Goal: Task Accomplishment & Management: Manage account settings

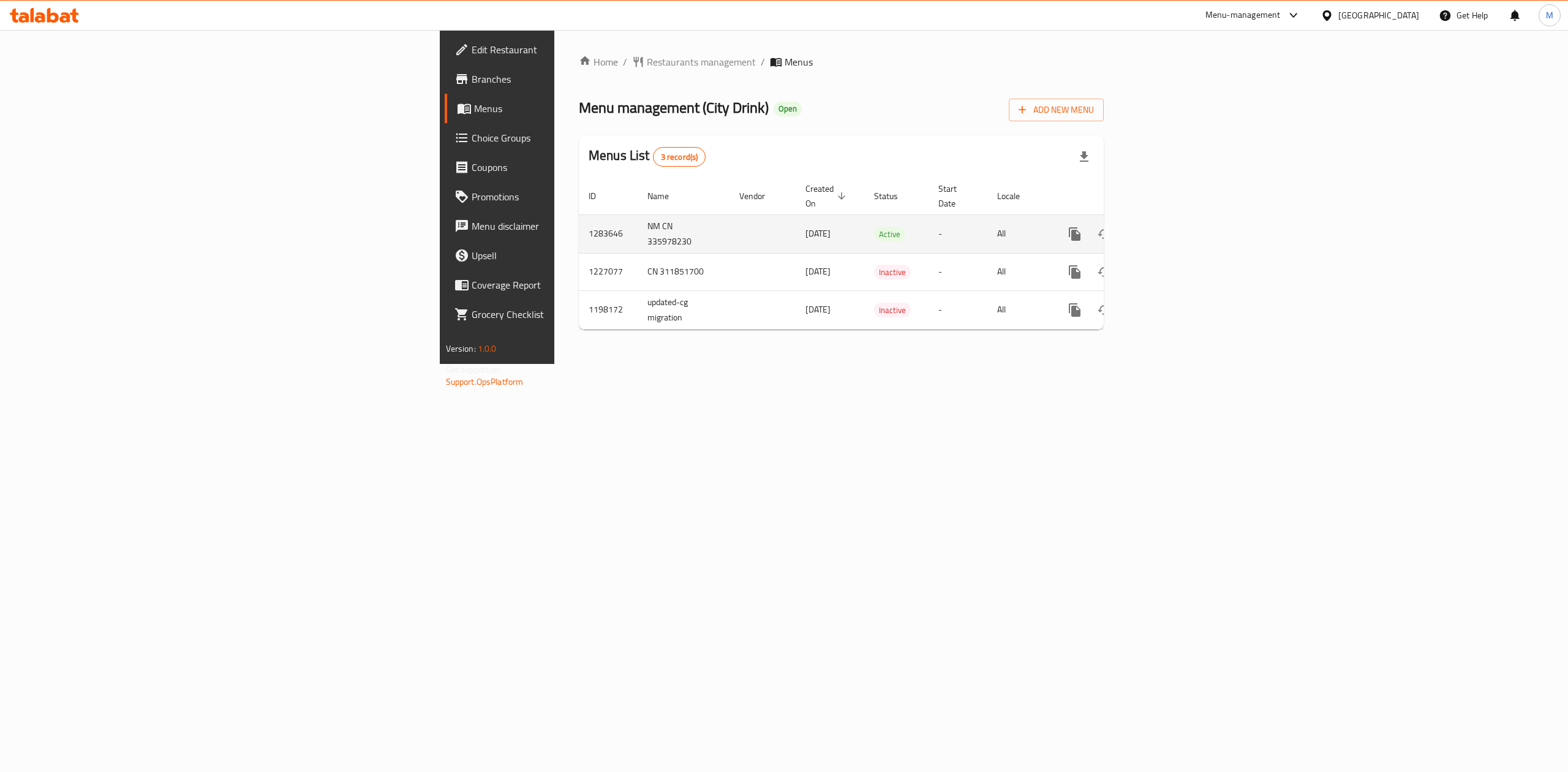
click at [1187, 237] on td "enhanced table" at bounding box center [1119, 234] width 137 height 38
click at [1178, 231] on link "enhanced table" at bounding box center [1162, 234] width 29 height 29
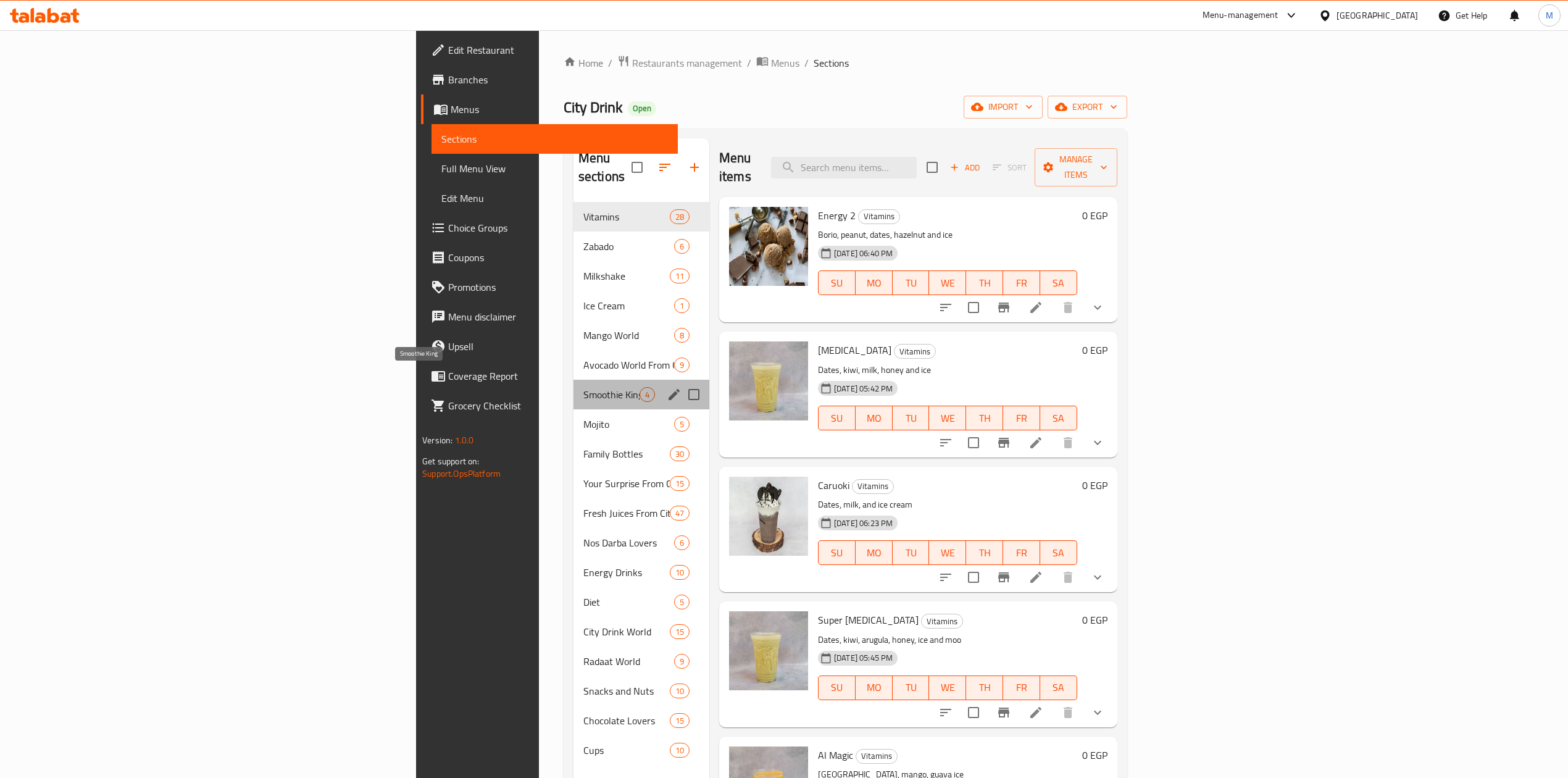
click at [584, 387] on span "Smoothie King" at bounding box center [611, 394] width 56 height 15
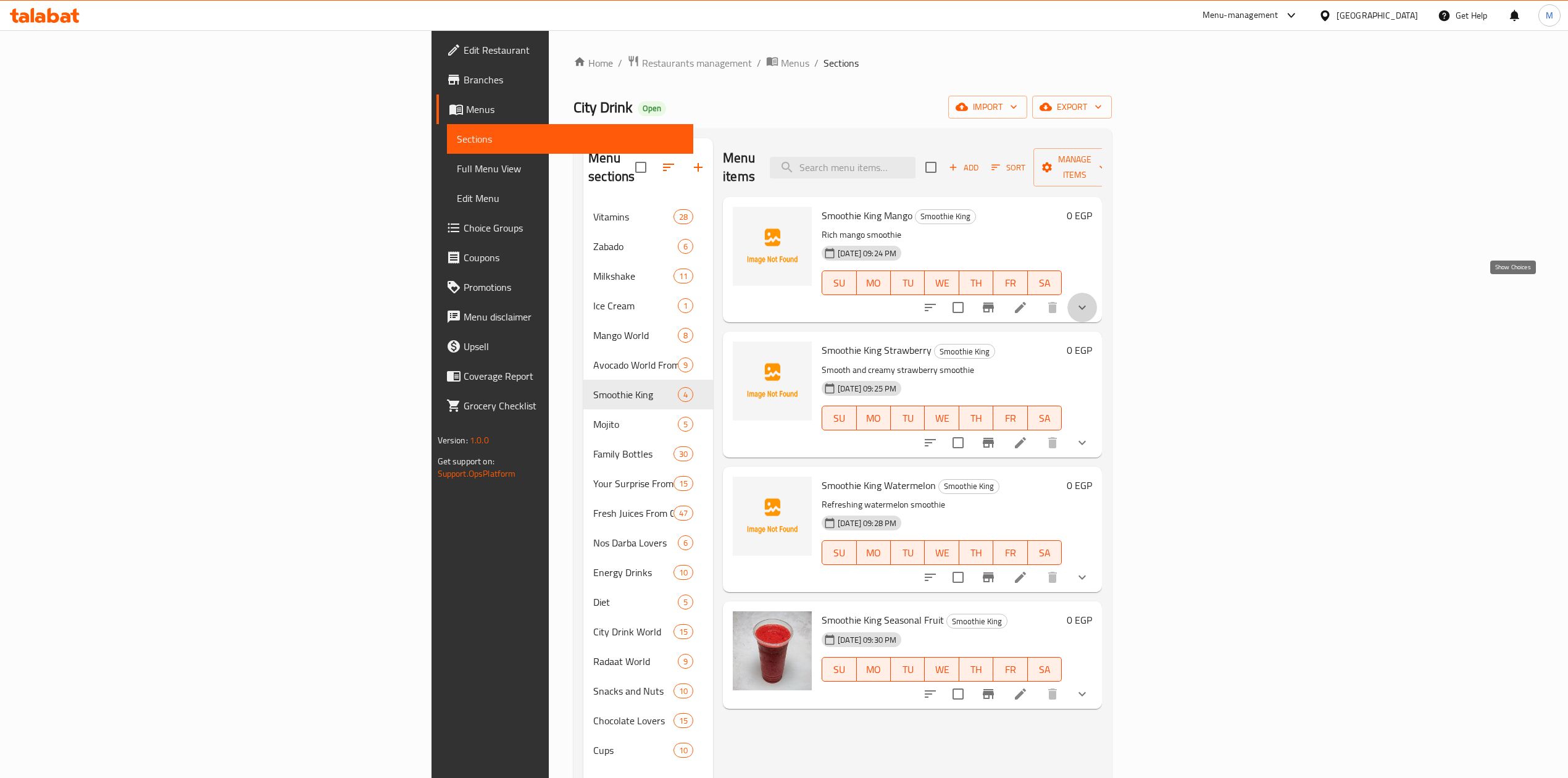
click at [1089, 300] on icon "show more" at bounding box center [1083, 307] width 15 height 15
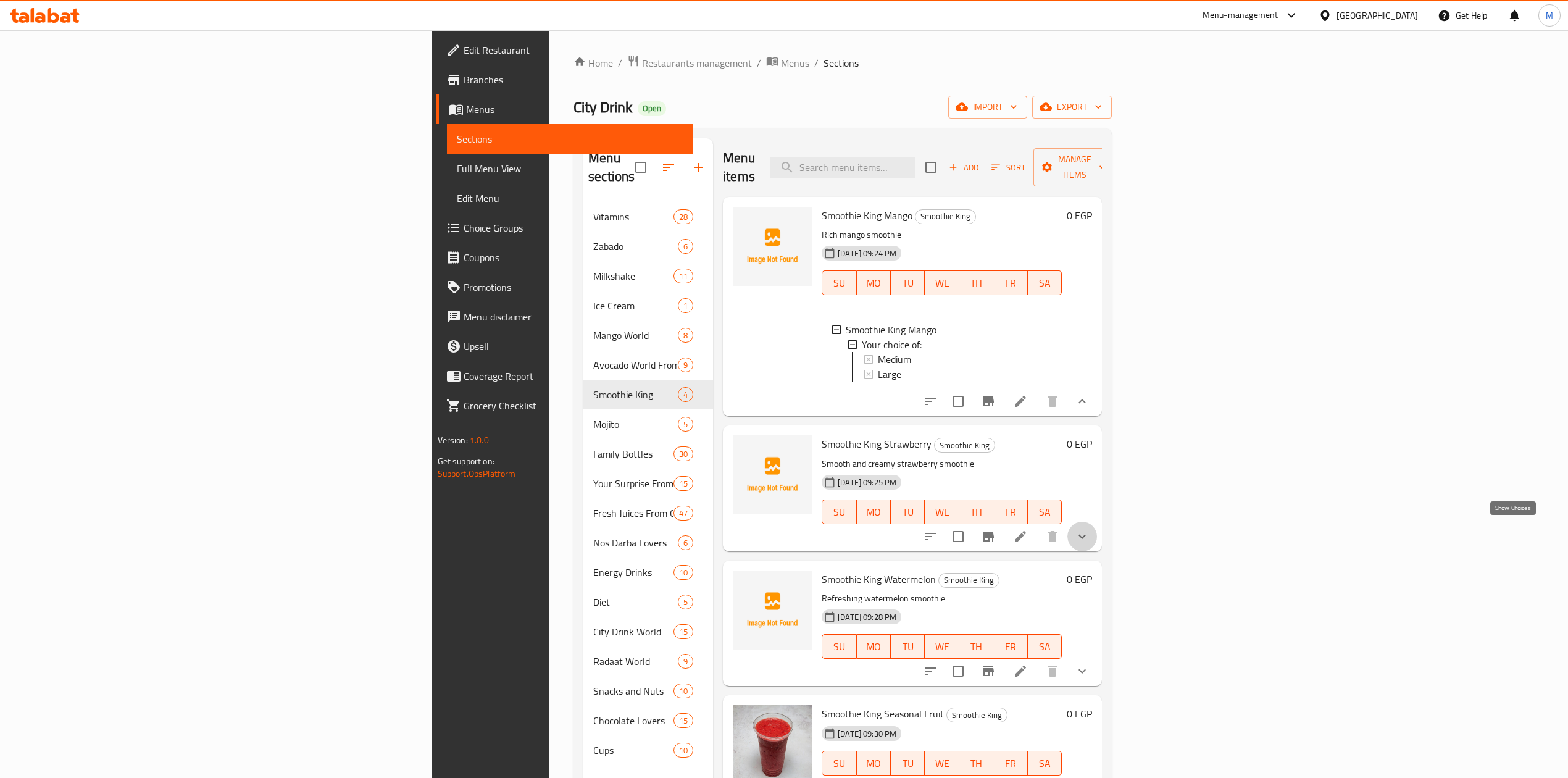
click at [1089, 529] on icon "show more" at bounding box center [1083, 537] width 15 height 15
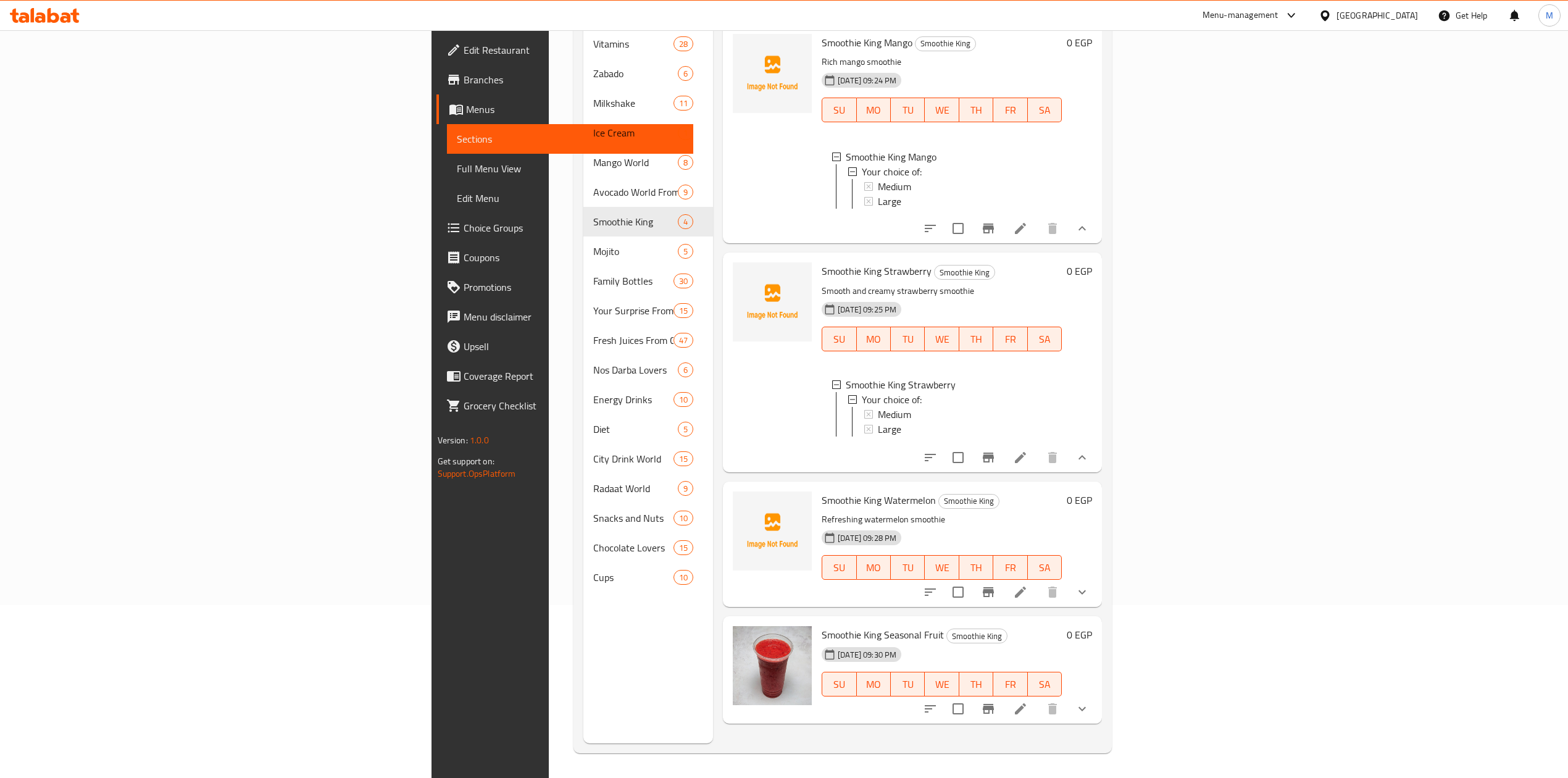
scroll to position [173, 0]
click at [1103, 605] on div "Smoothie King Watermelon Smoothie King Refreshing watermelon smoothie 15-04-202…" at bounding box center [913, 544] width 379 height 126
click at [1097, 604] on button "show more" at bounding box center [1082, 592] width 29 height 29
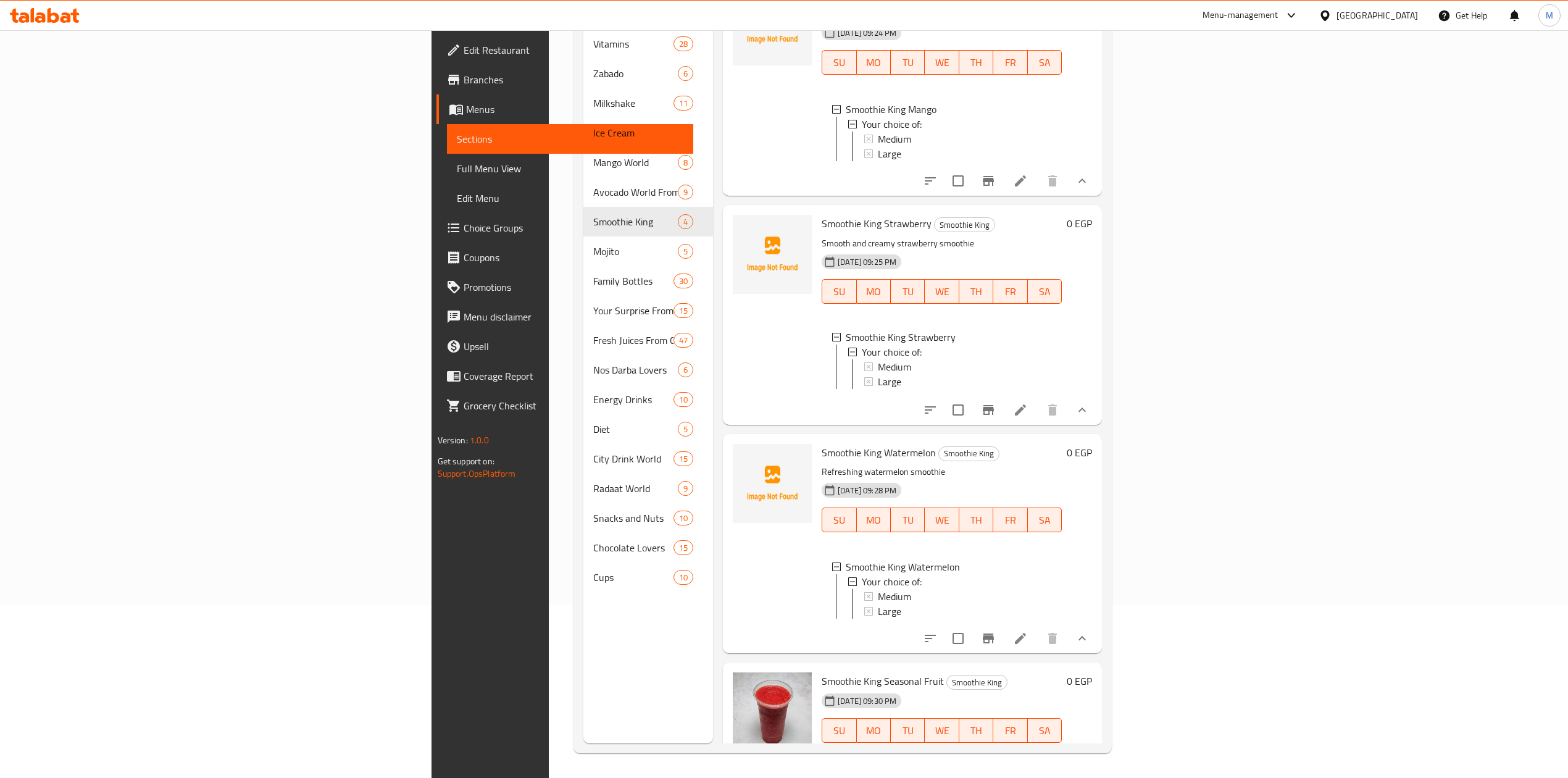
scroll to position [92, 0]
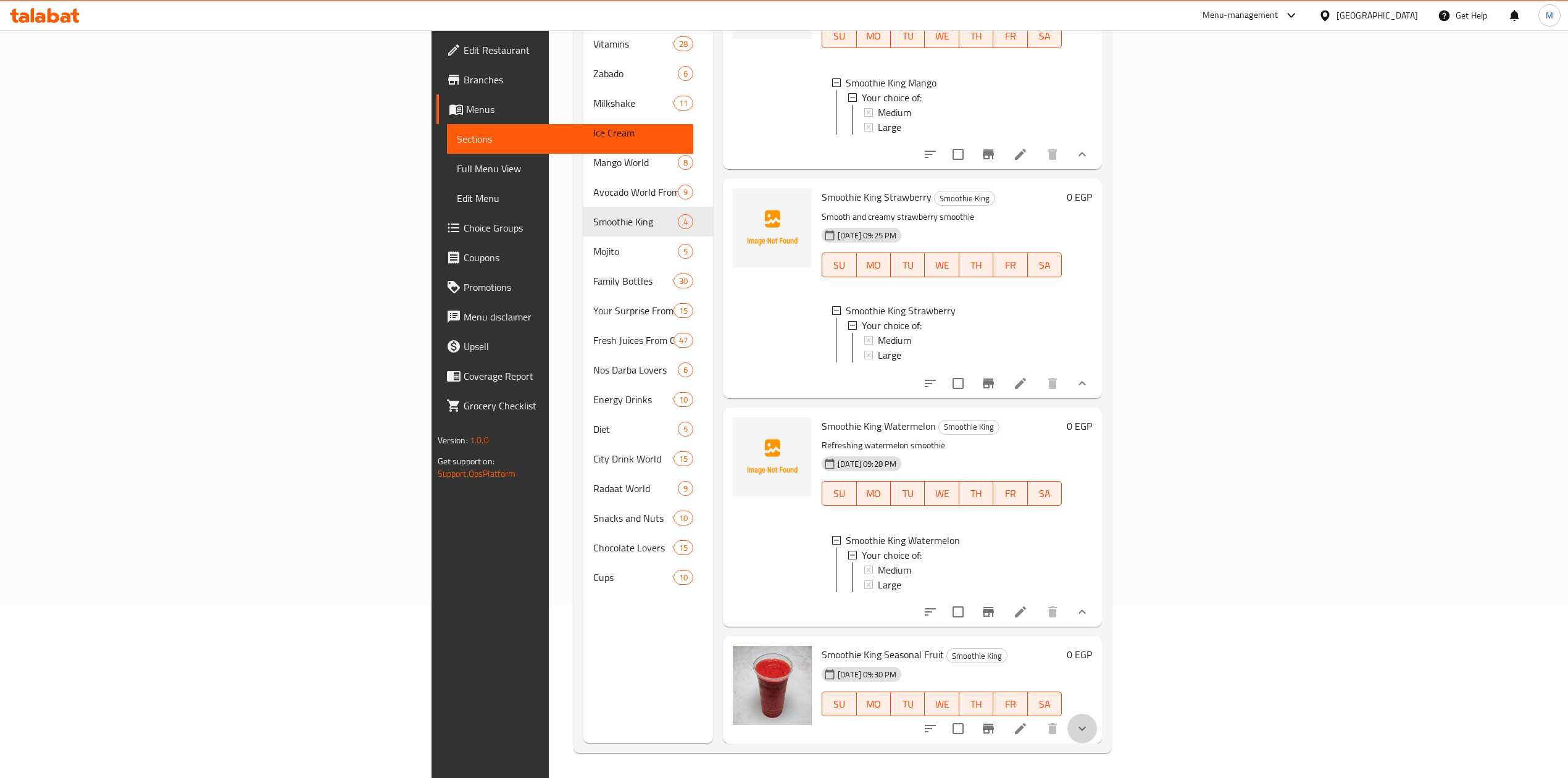
click at [1097, 736] on button "show more" at bounding box center [1082, 728] width 29 height 29
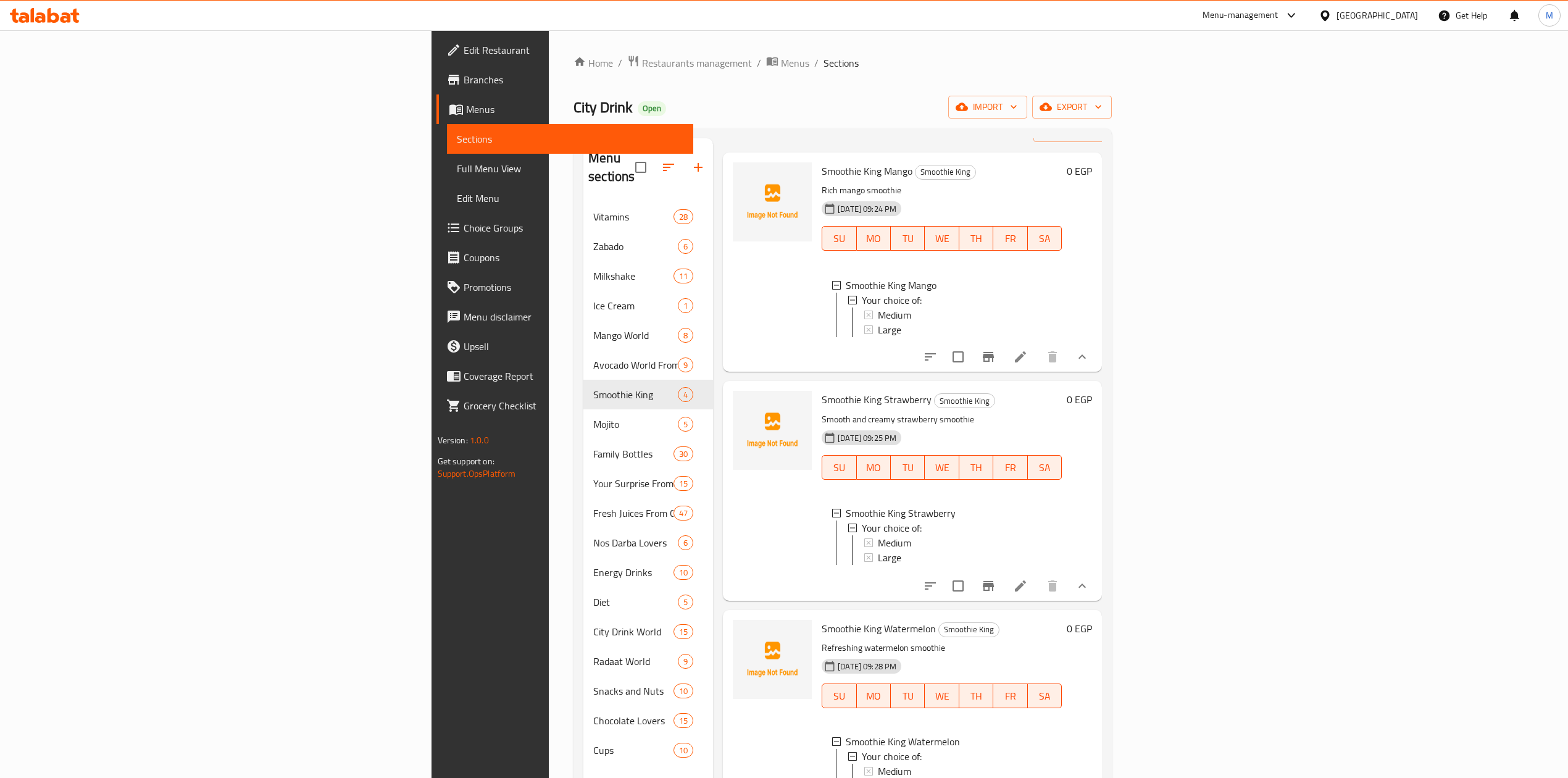
scroll to position [0, 0]
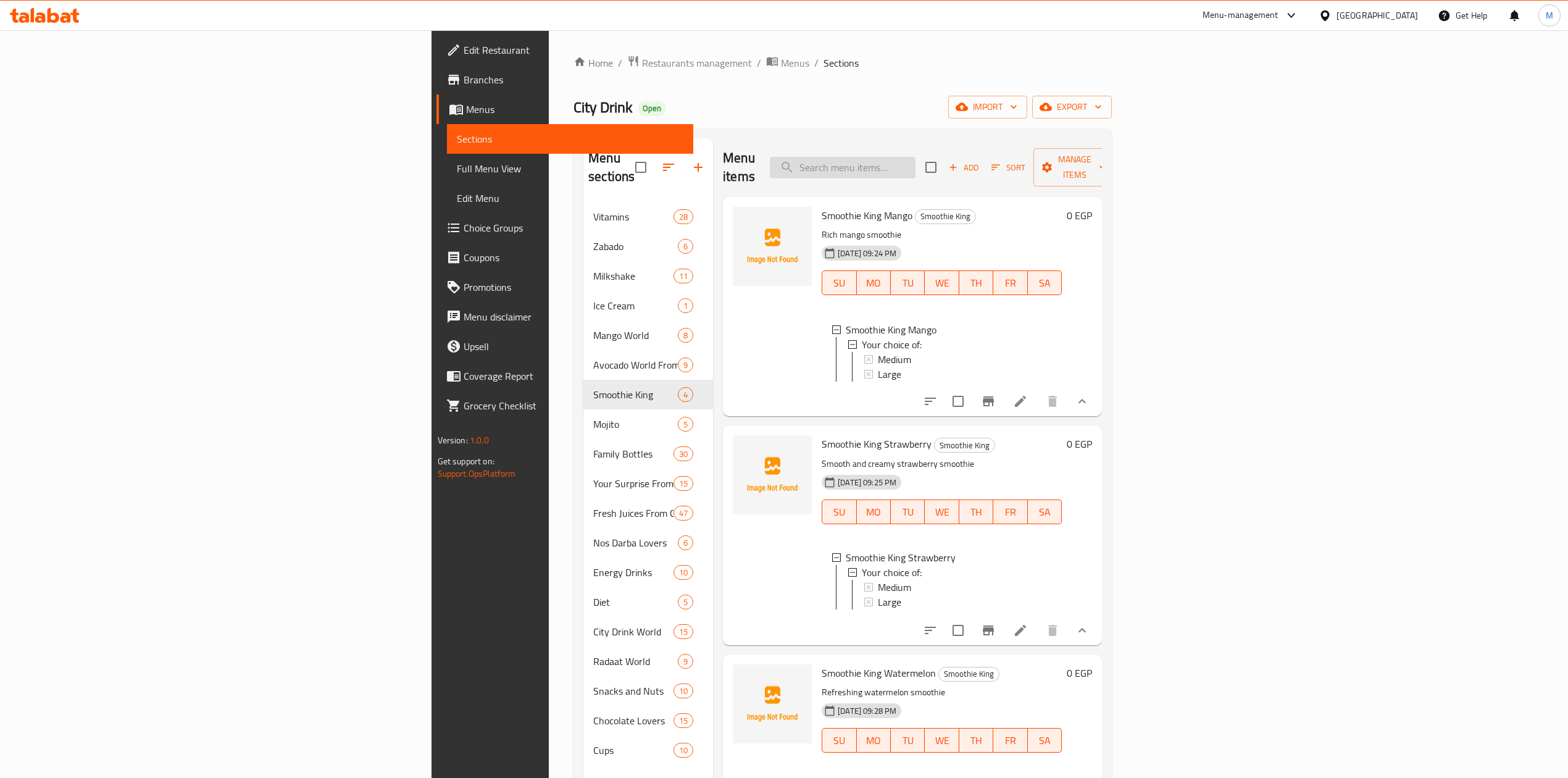
click at [915, 168] on input "search" at bounding box center [843, 167] width 146 height 22
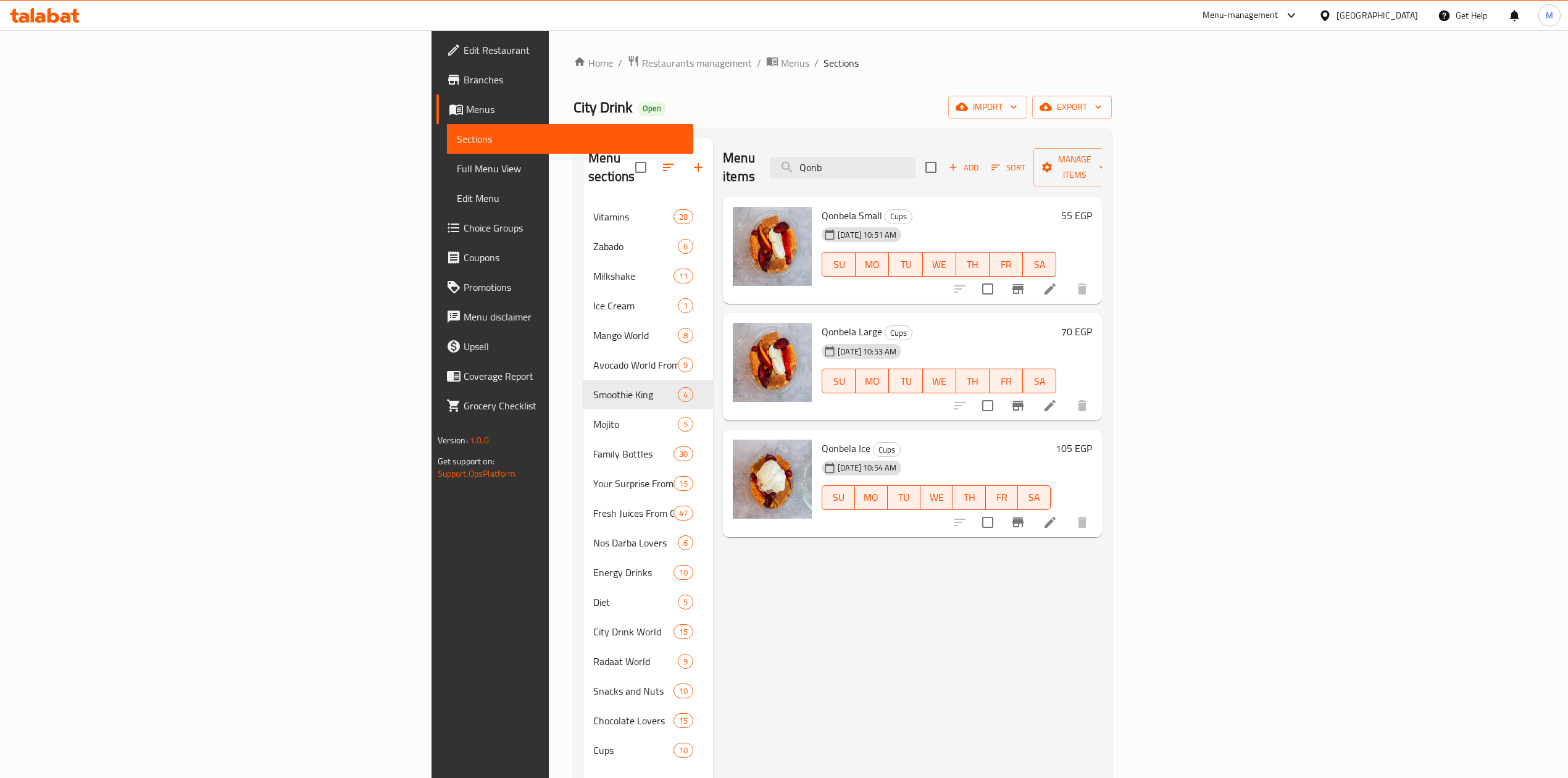
type input "Qonb"
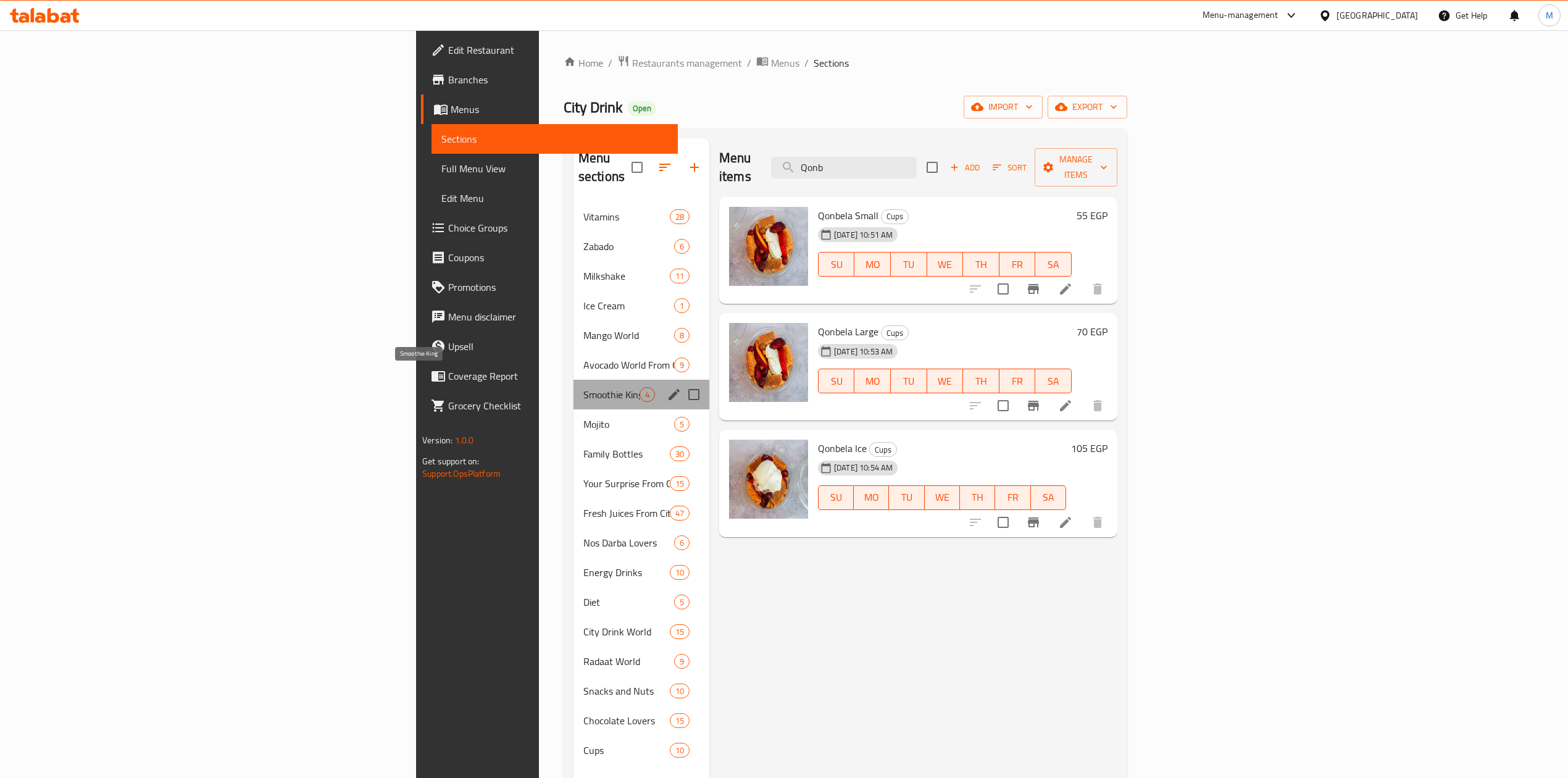
click at [584, 387] on span "Smoothie King" at bounding box center [611, 394] width 56 height 15
click at [584, 417] on span "Mojito" at bounding box center [611, 424] width 56 height 15
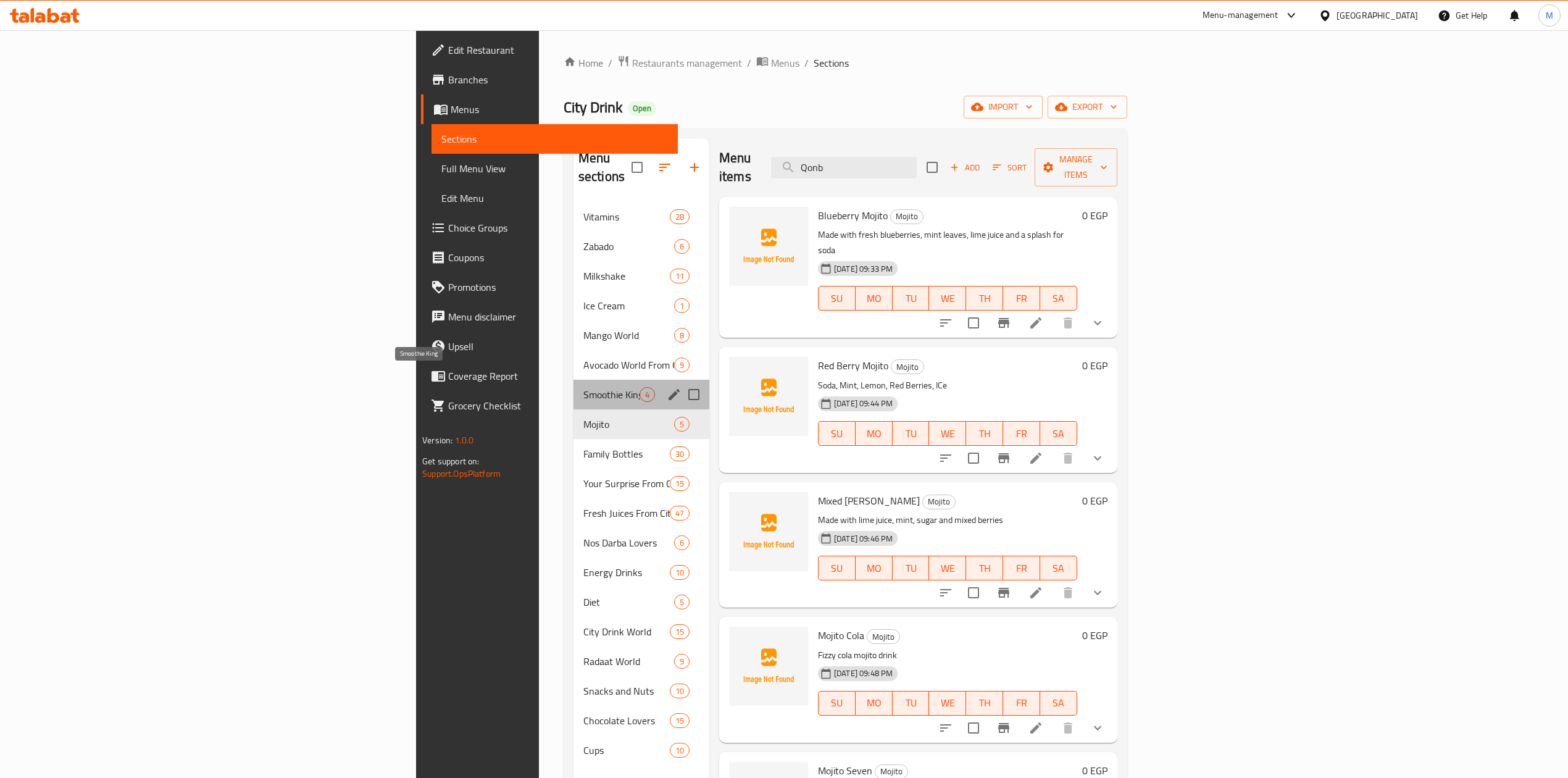
click at [584, 387] on span "Smoothie King" at bounding box center [611, 394] width 56 height 15
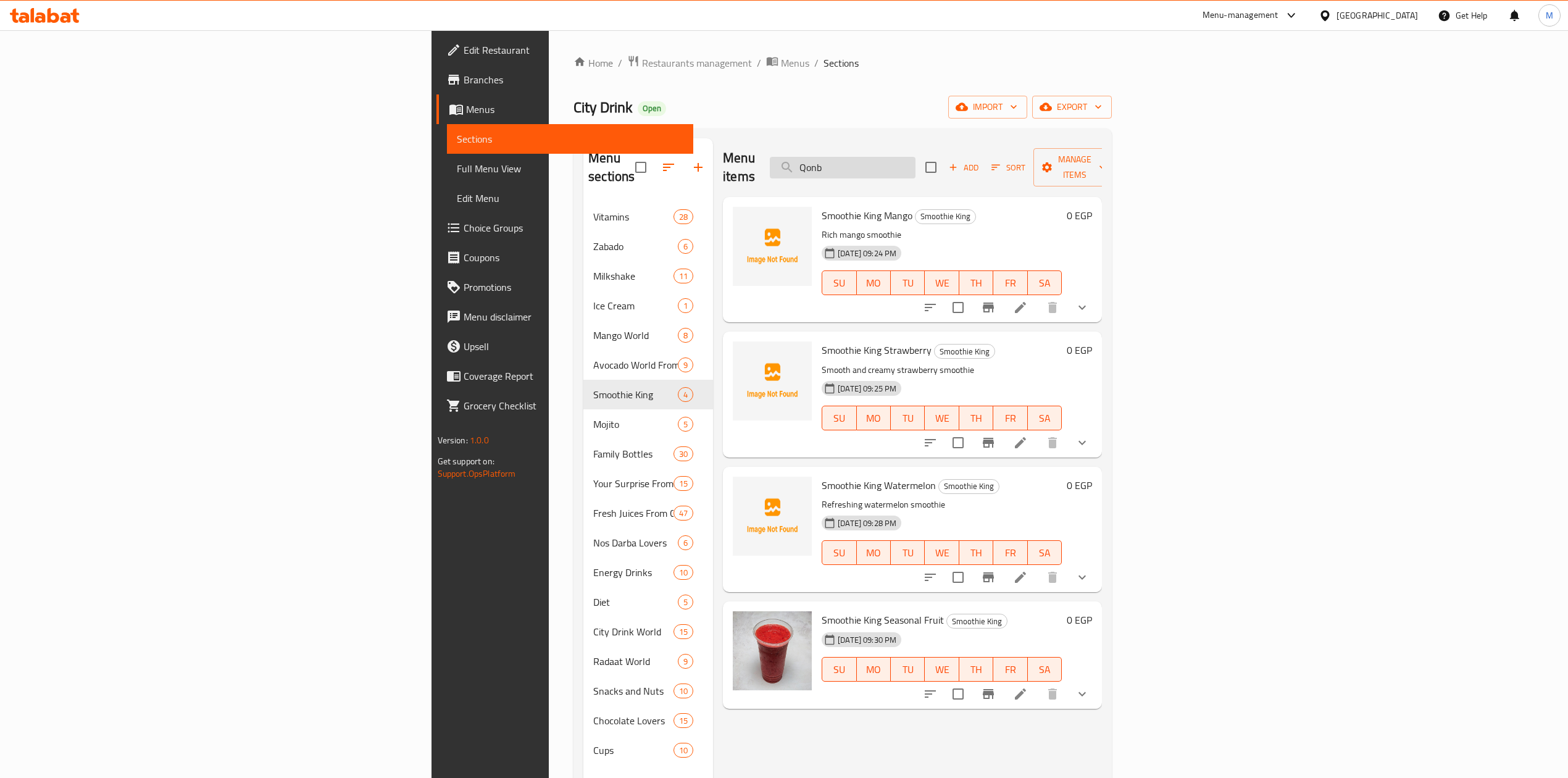
click at [915, 159] on input "Qonb" at bounding box center [843, 167] width 146 height 22
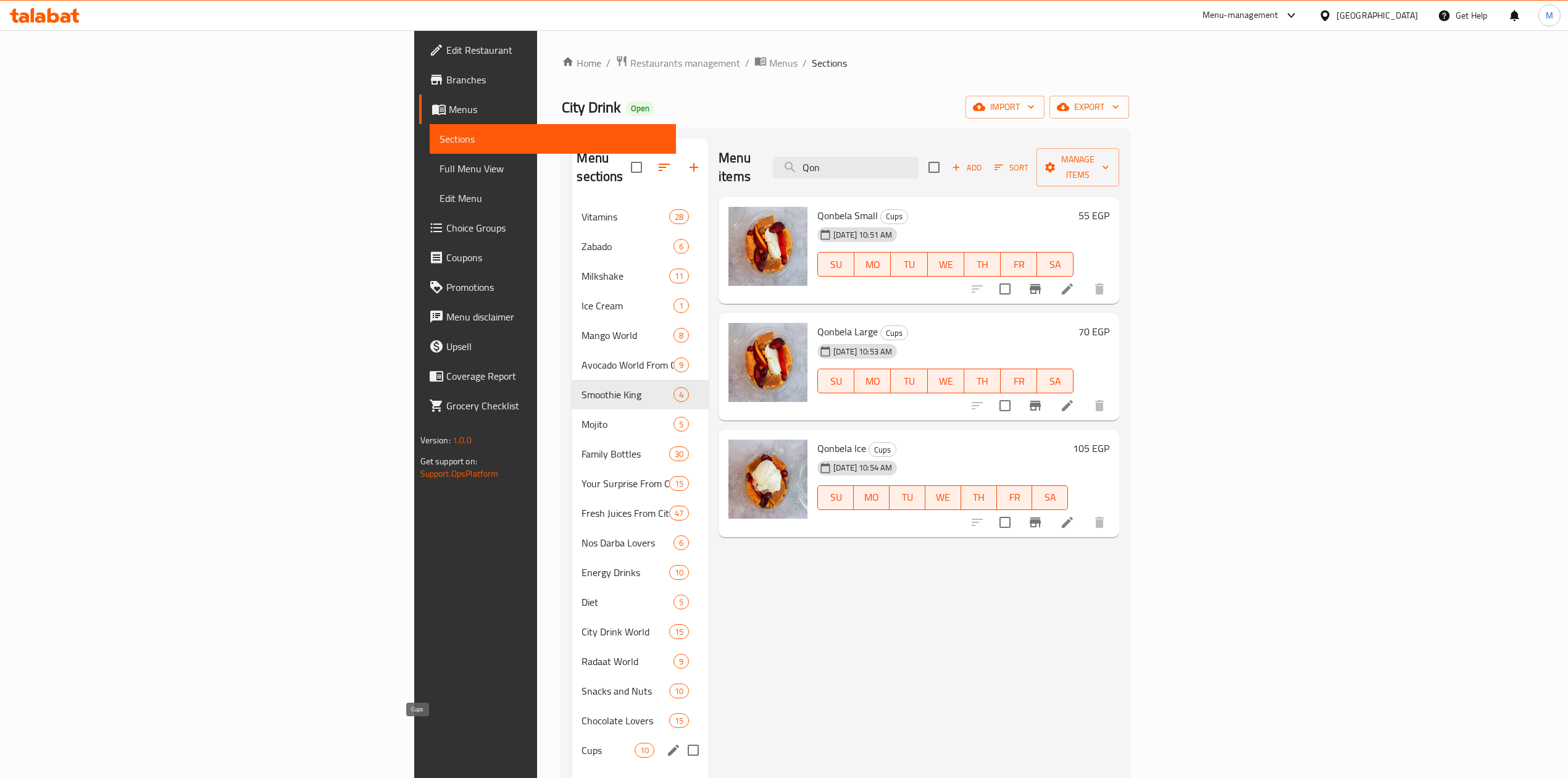
type input "Qon"
drag, startPoint x: 351, startPoint y: 735, endPoint x: 427, endPoint y: 719, distance: 77.7
click at [582, 742] on span "Cups" at bounding box center [608, 750] width 53 height 15
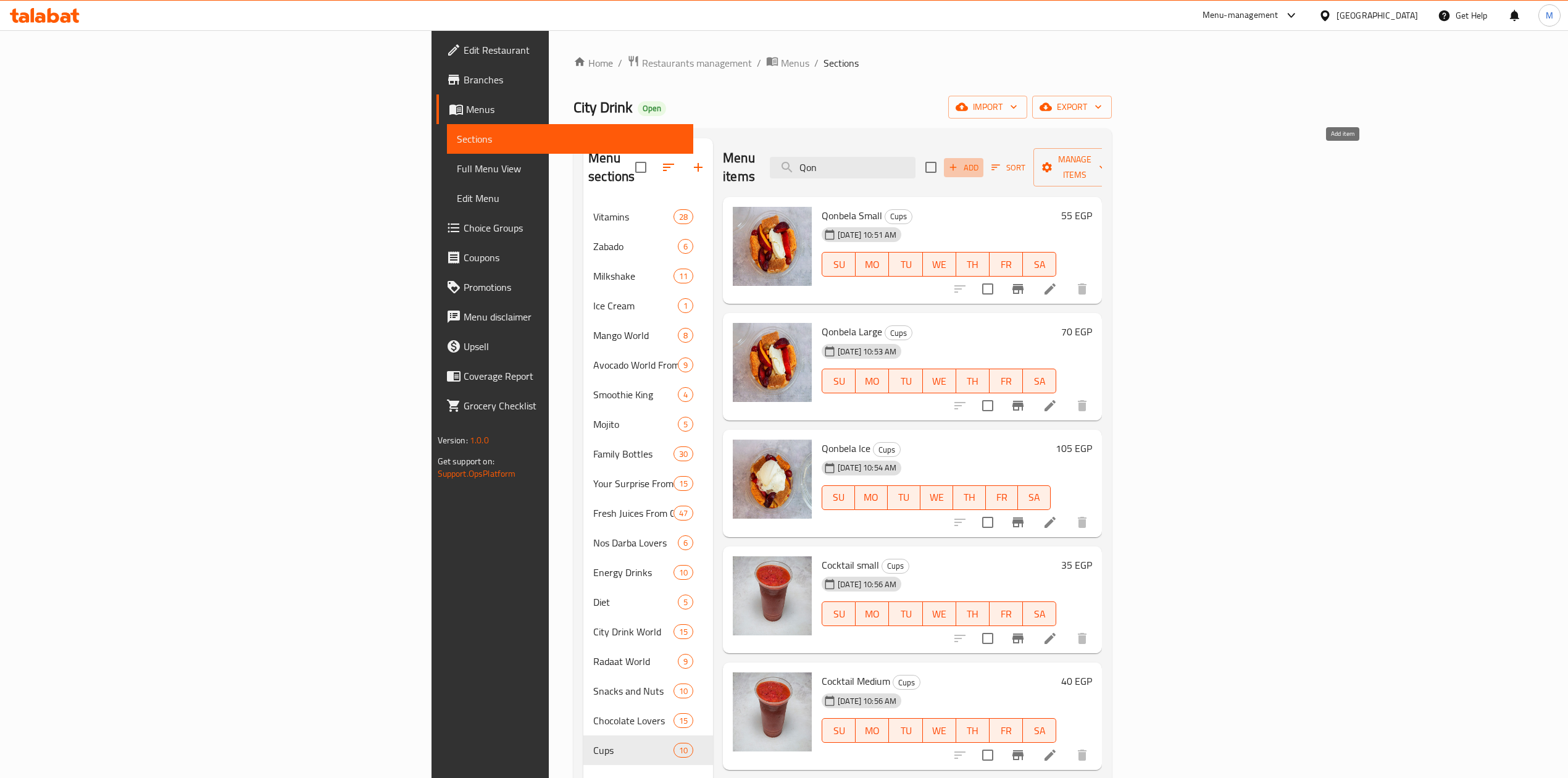
click at [981, 161] on span "Add" at bounding box center [964, 167] width 33 height 14
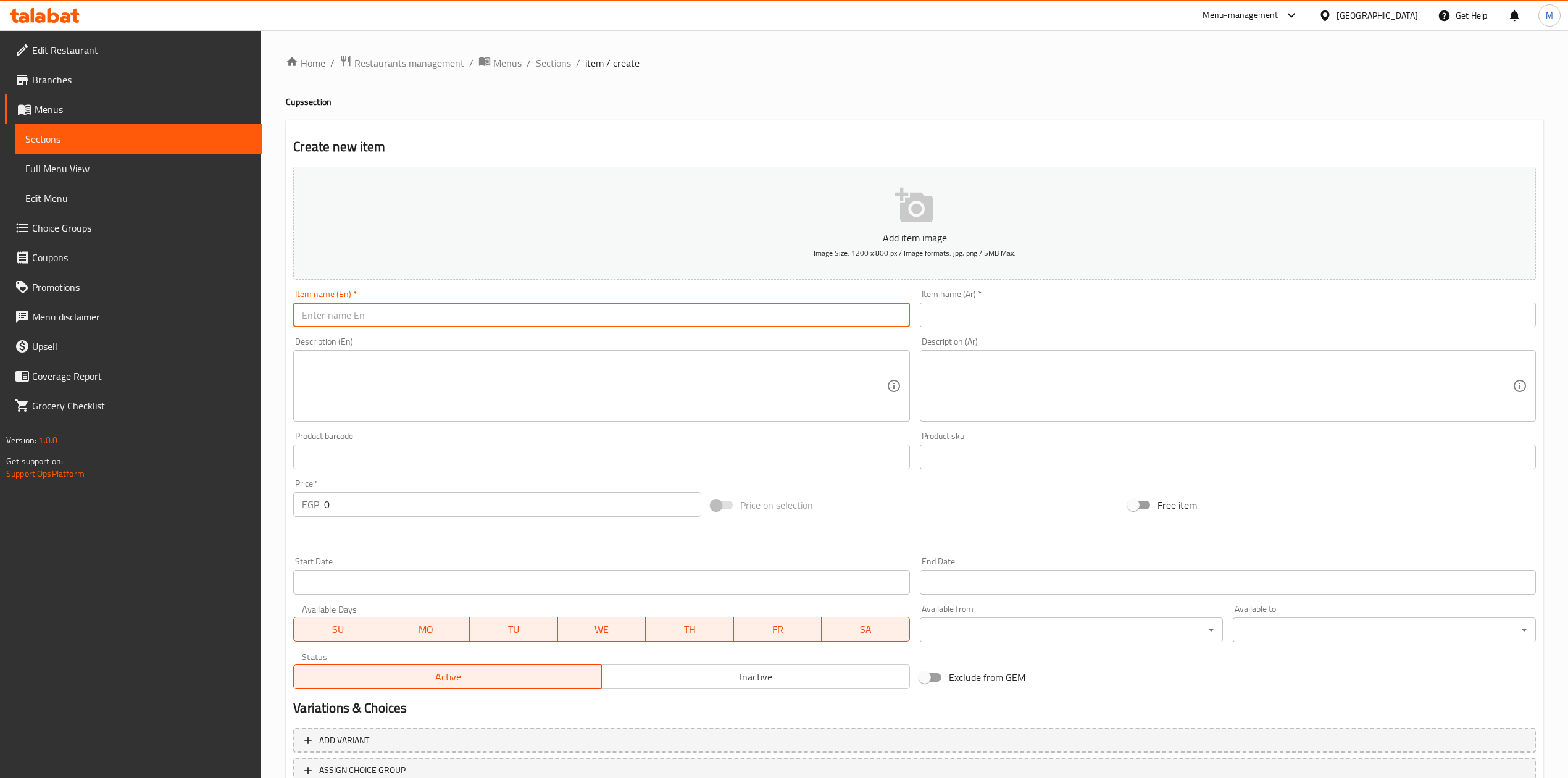
click at [373, 312] on input "text" at bounding box center [601, 315] width 617 height 25
type input "Offer 3 Large Qonbella"
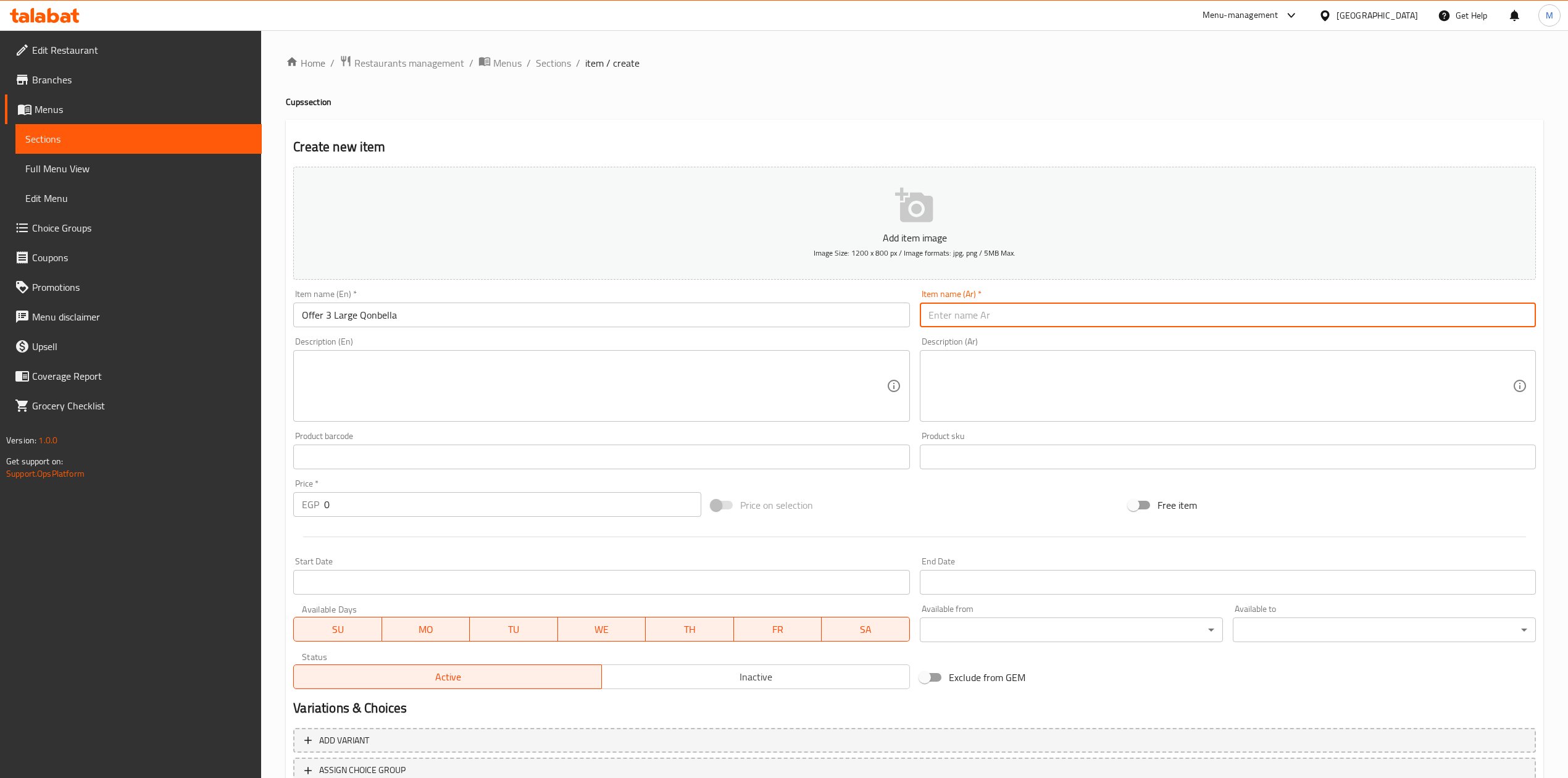
click at [965, 327] on input "text" at bounding box center [1228, 315] width 617 height 25
type input "عرض 3 قنبله كبير"
click at [393, 516] on input "0" at bounding box center [513, 504] width 376 height 25
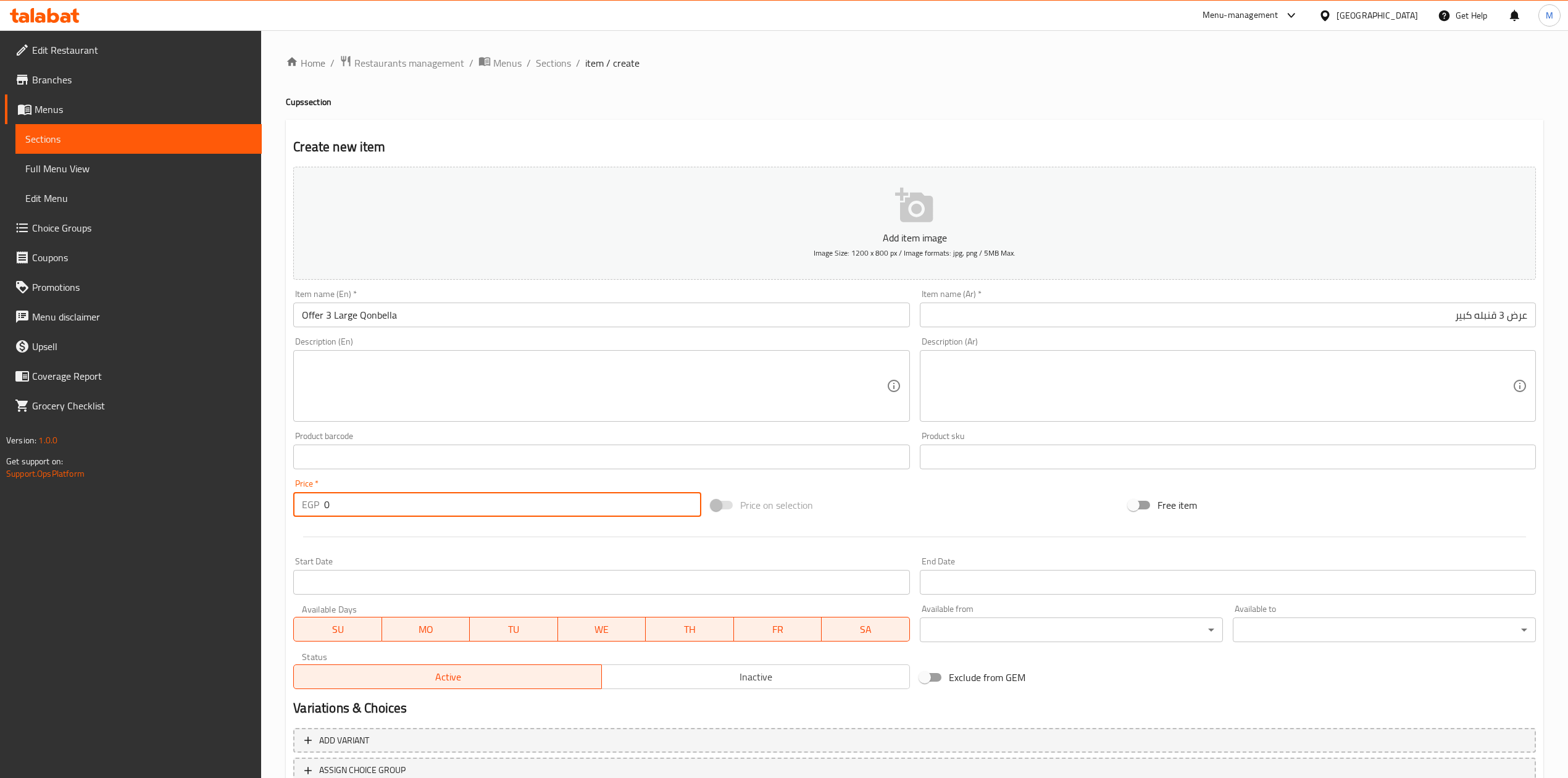
click at [393, 516] on input "0" at bounding box center [513, 504] width 376 height 25
drag, startPoint x: 393, startPoint y: 516, endPoint x: 405, endPoint y: 519, distance: 12.4
click at [397, 517] on input "0" at bounding box center [513, 504] width 376 height 25
type input "210"
click at [979, 507] on div "Price on selection" at bounding box center [915, 504] width 417 height 33
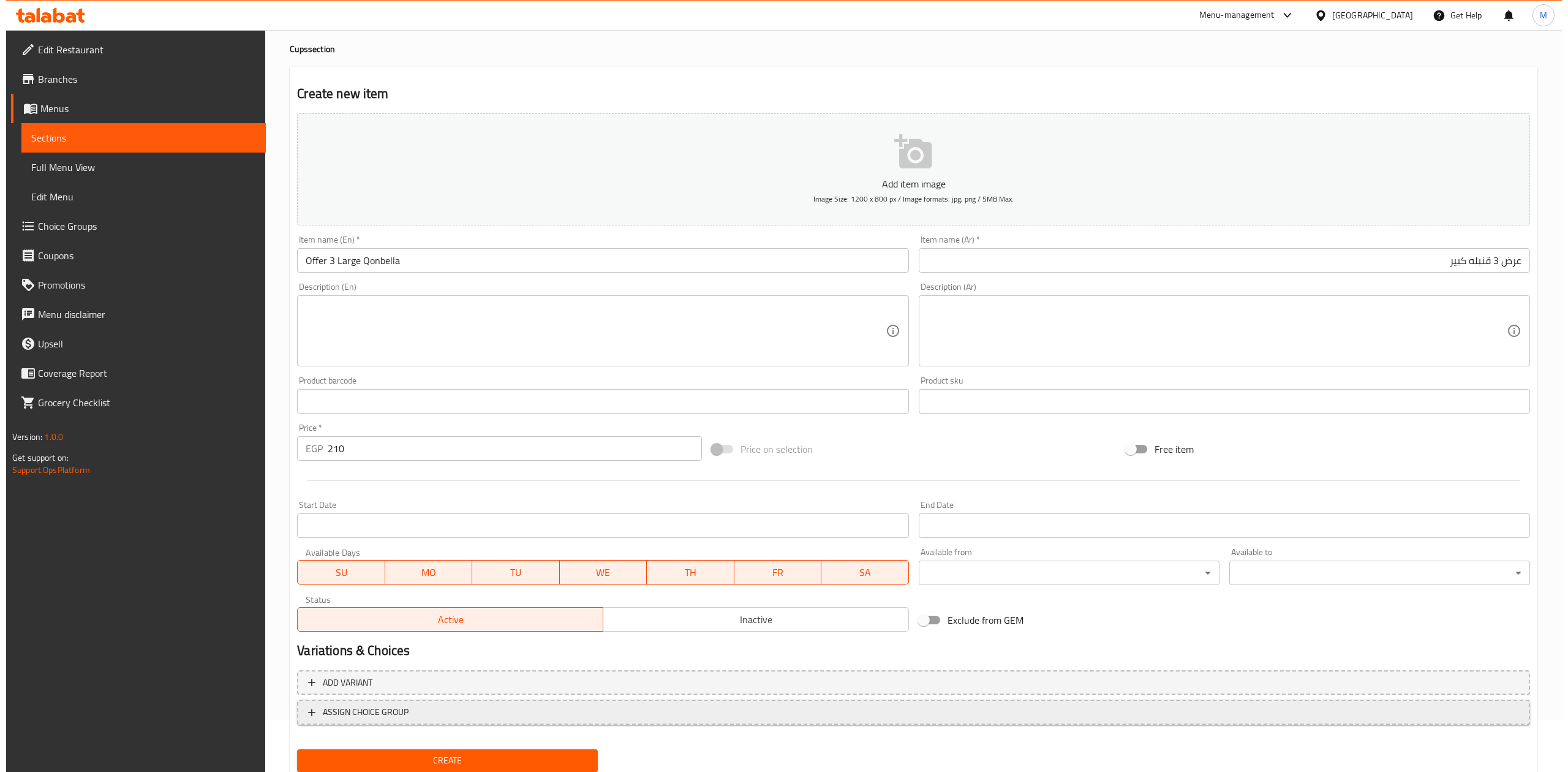
scroll to position [93, 0]
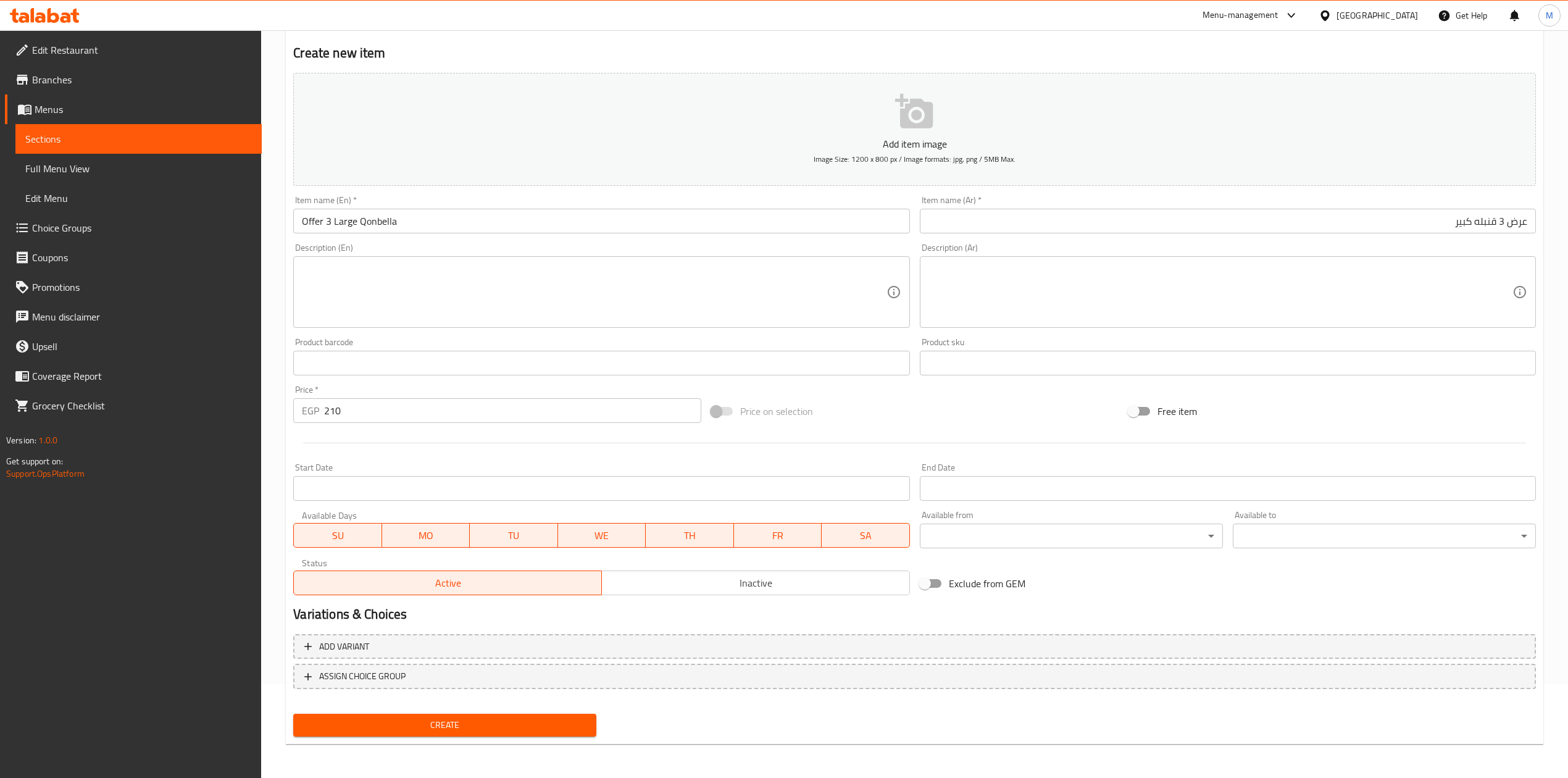
click at [767, 597] on div "Status Active Inactive" at bounding box center [601, 577] width 626 height 47
click at [804, 584] on span "Inactive" at bounding box center [756, 582] width 298 height 18
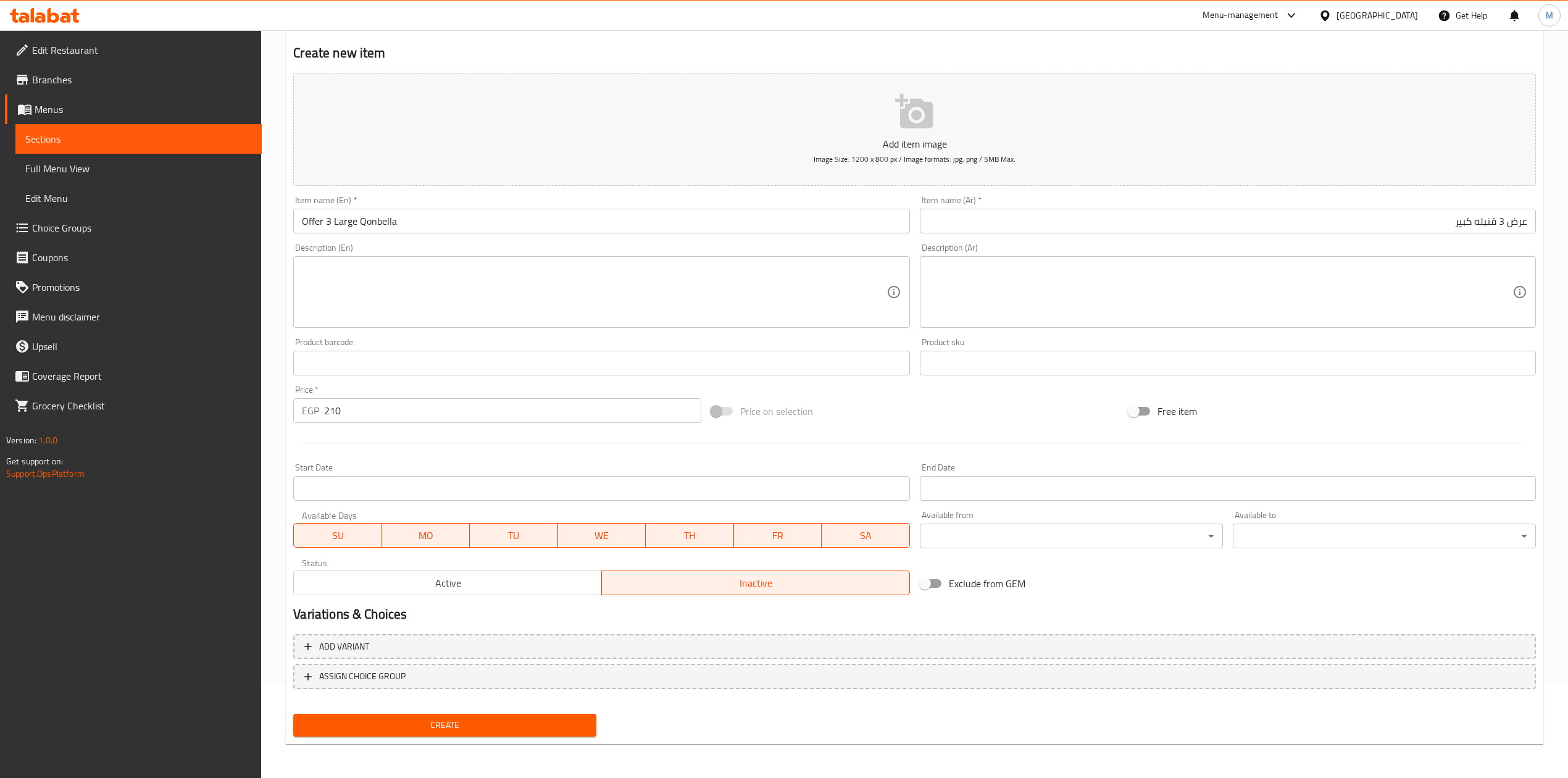
click at [1179, 596] on div "Exclude from GEM" at bounding box center [1124, 582] width 417 height 33
click at [421, 500] on input "Start Date" at bounding box center [601, 488] width 617 height 25
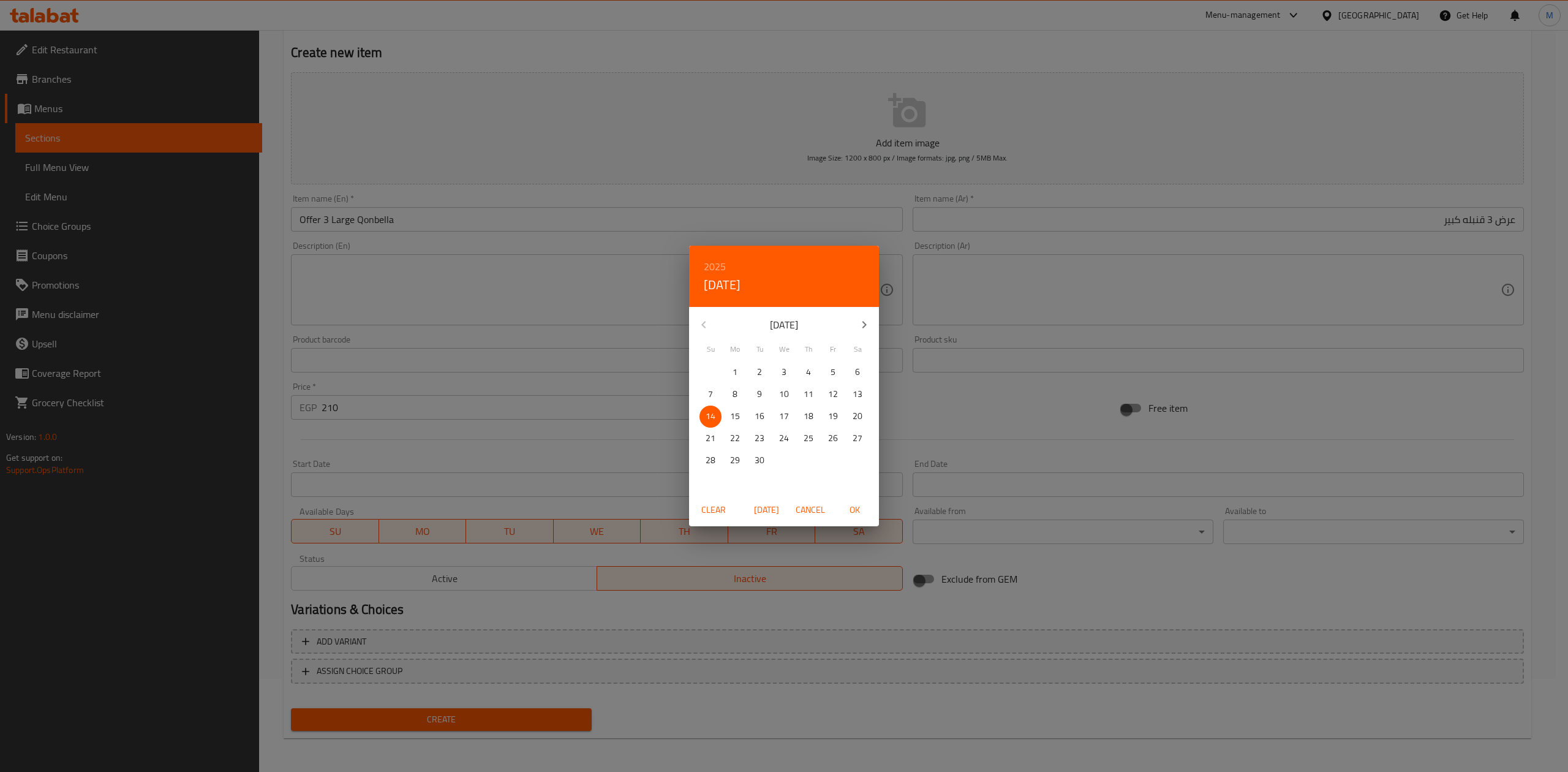
click at [853, 509] on span "OK" at bounding box center [853, 509] width 29 height 15
type input "14-09-2025"
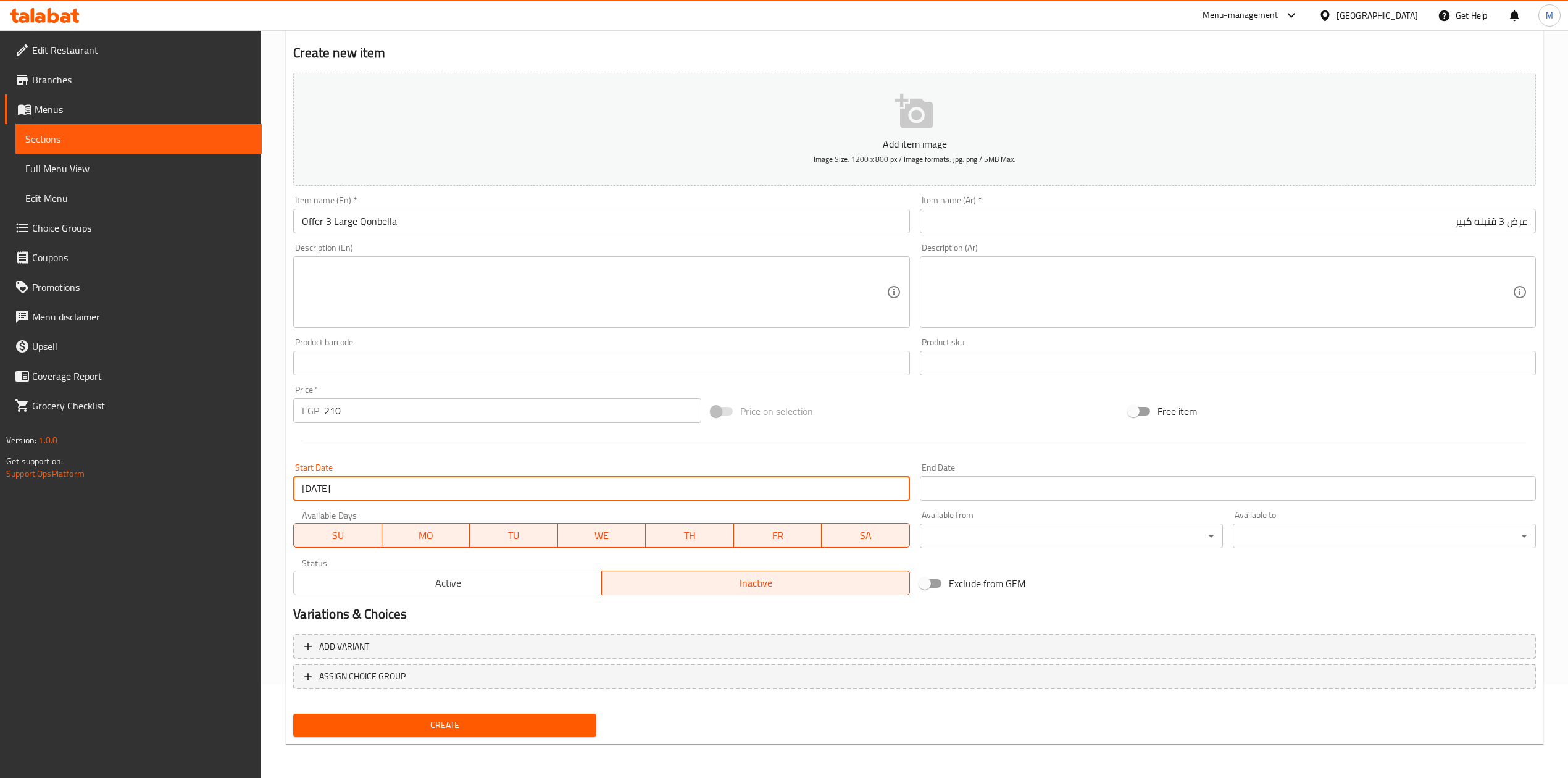
click at [978, 492] on input "Start Date" at bounding box center [1228, 488] width 617 height 25
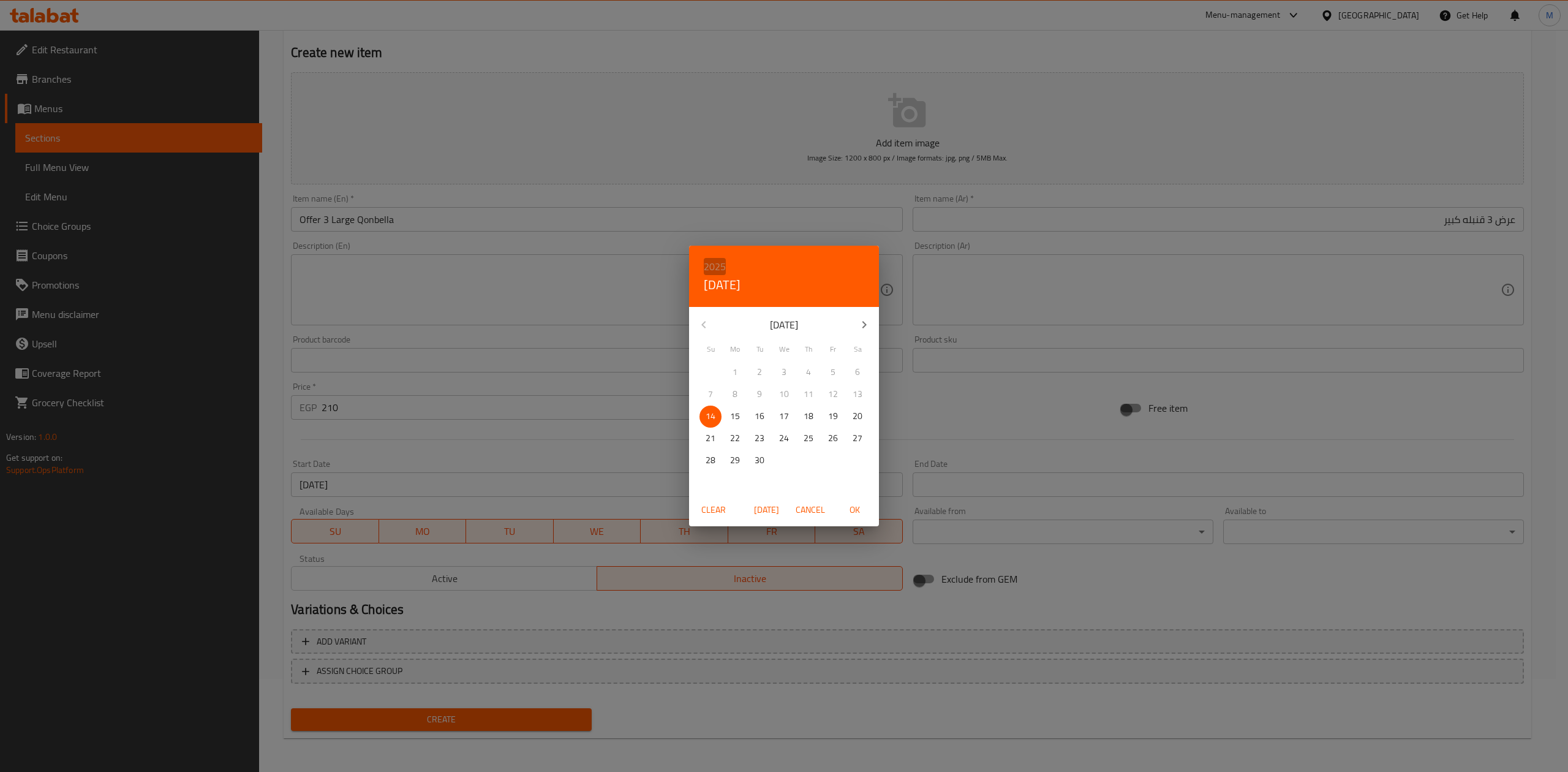
click at [714, 265] on h6 "2025" at bounding box center [715, 266] width 23 height 17
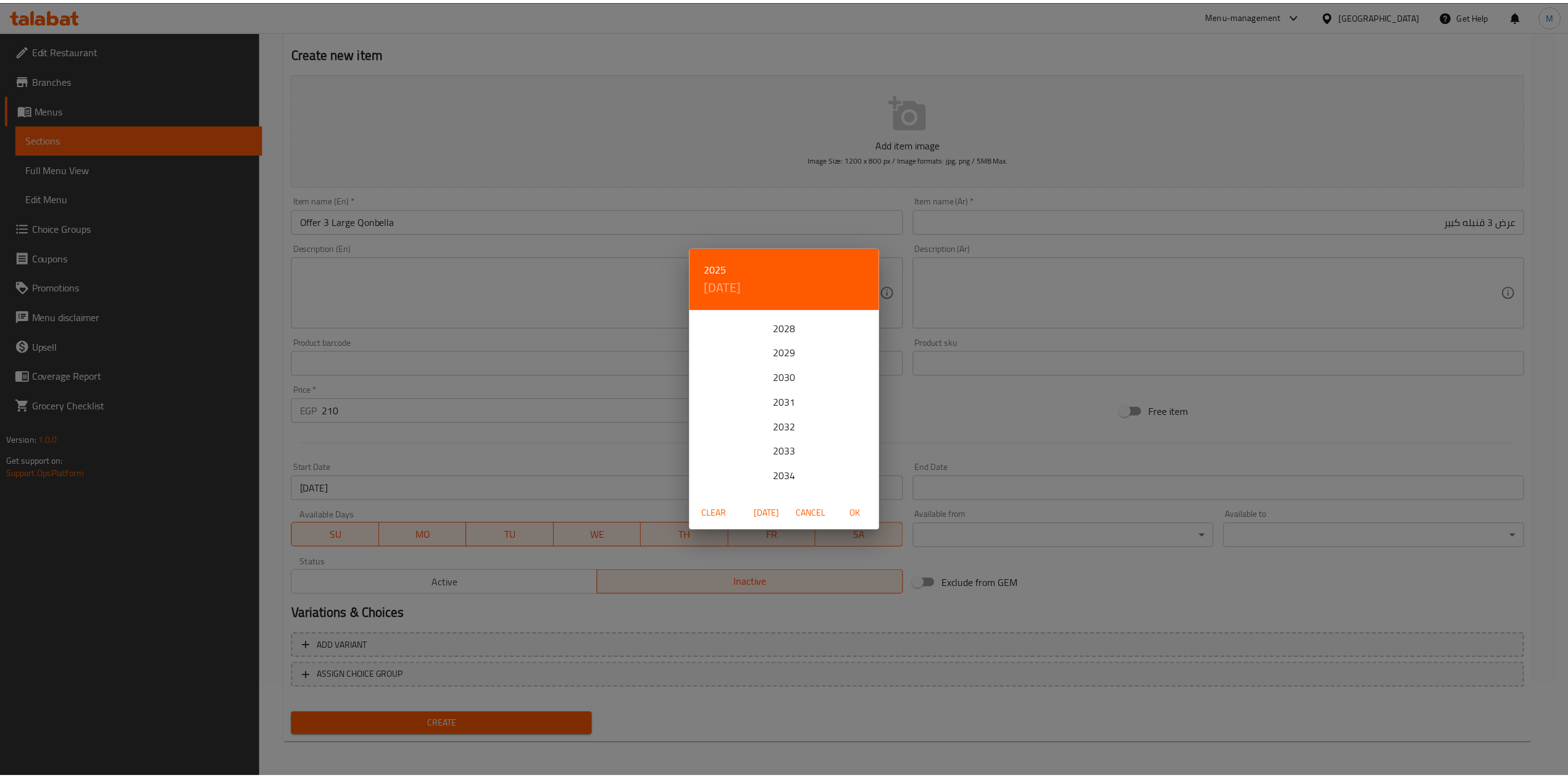
scroll to position [247, 0]
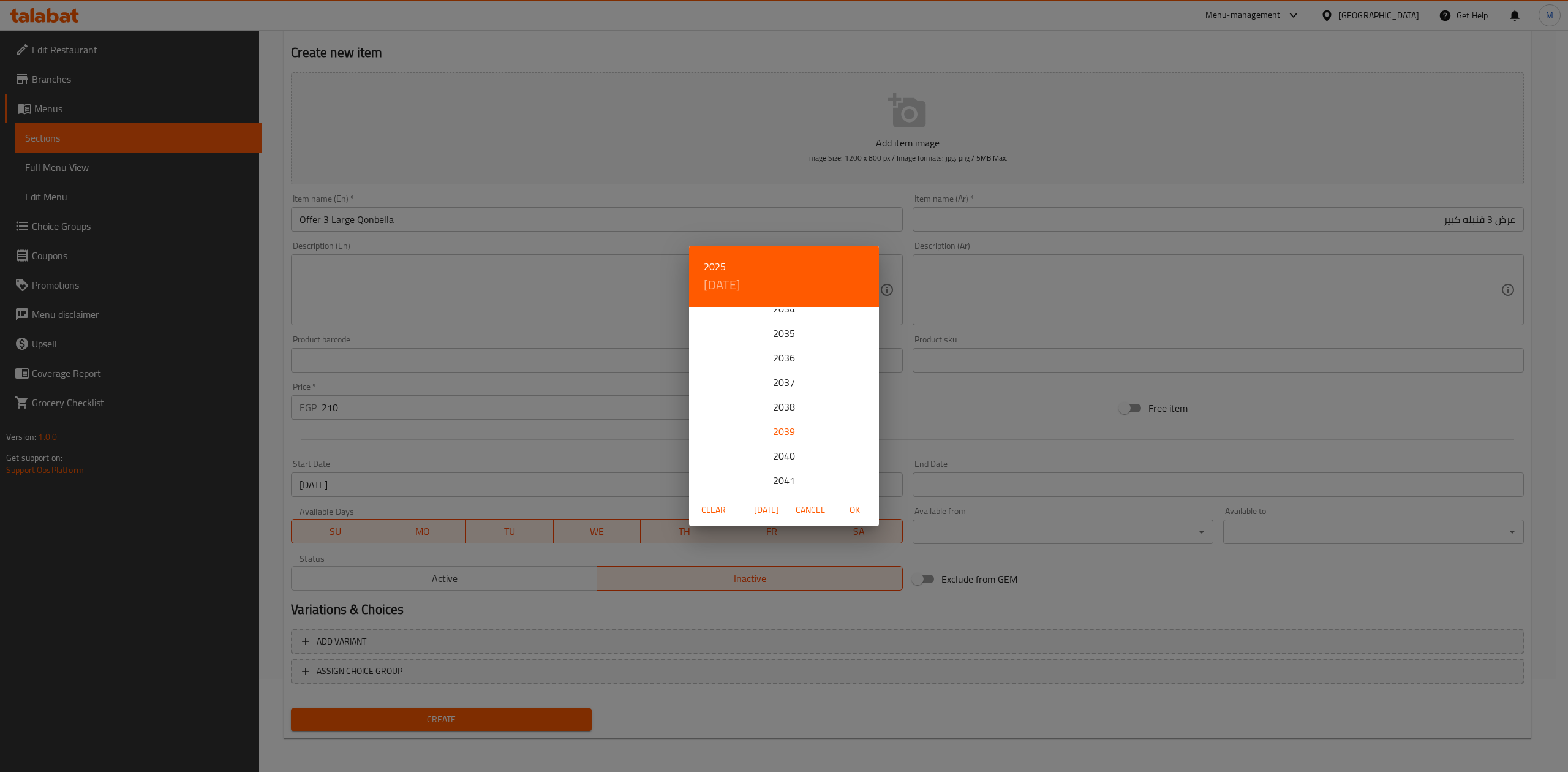
click at [777, 431] on div "2039" at bounding box center [784, 431] width 189 height 24
click at [811, 370] on span "1" at bounding box center [808, 372] width 23 height 15
click at [853, 507] on span "OK" at bounding box center [853, 509] width 29 height 15
type input "01-09-2039"
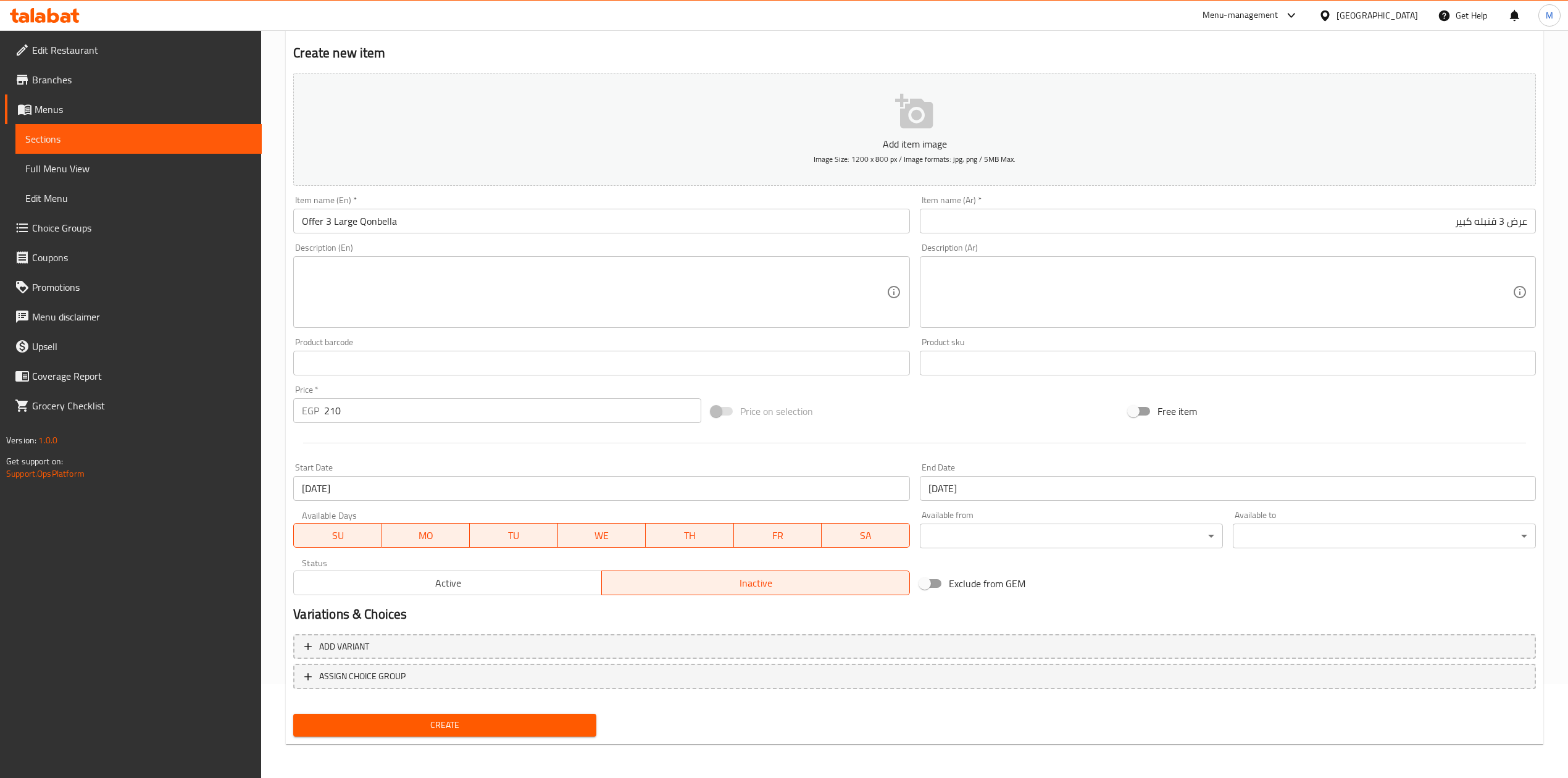
click at [1129, 601] on div "Variations & Choices" at bounding box center [915, 614] width 1253 height 28
click at [468, 734] on button "Create" at bounding box center [444, 725] width 304 height 23
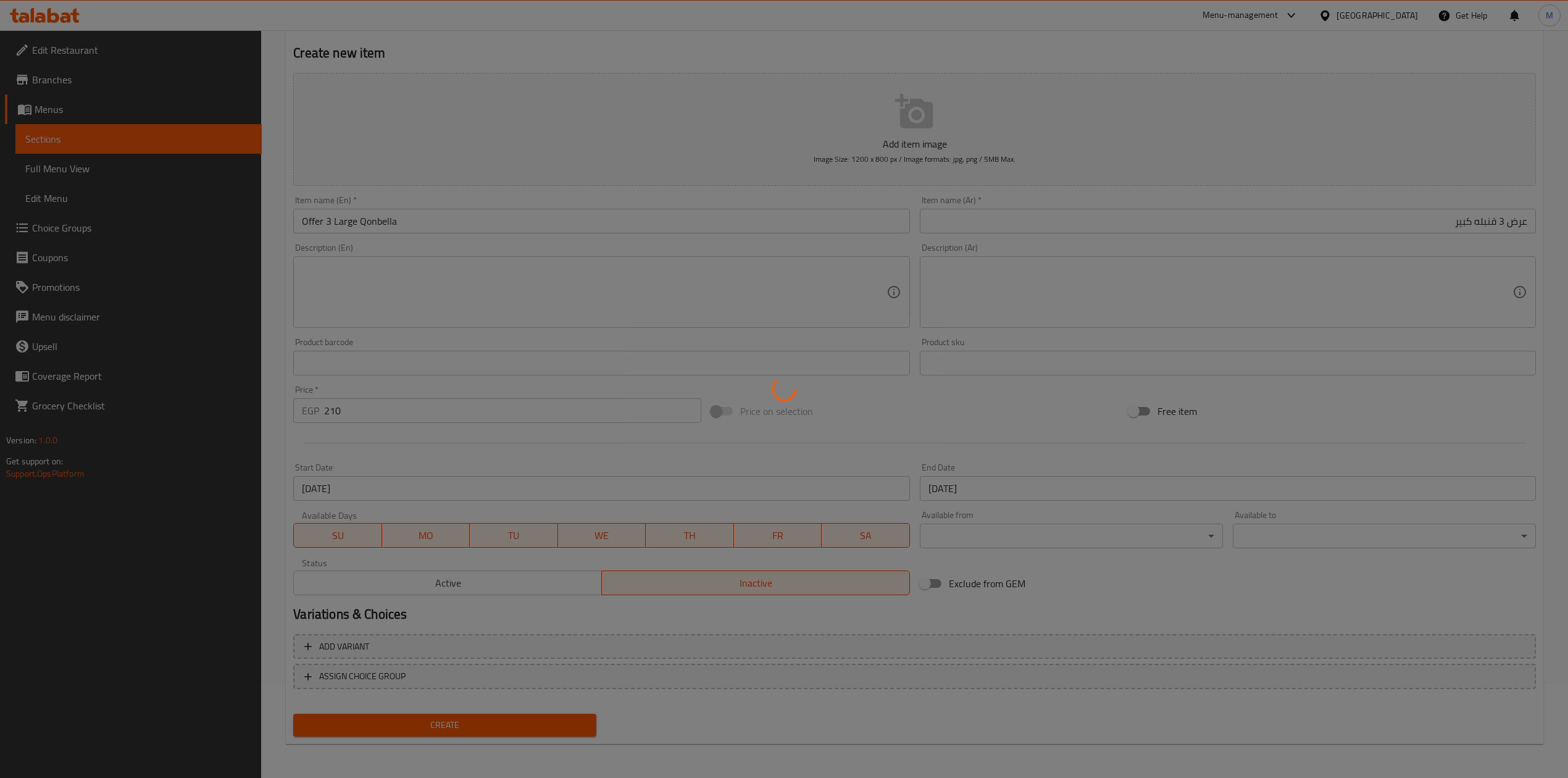
type input "0"
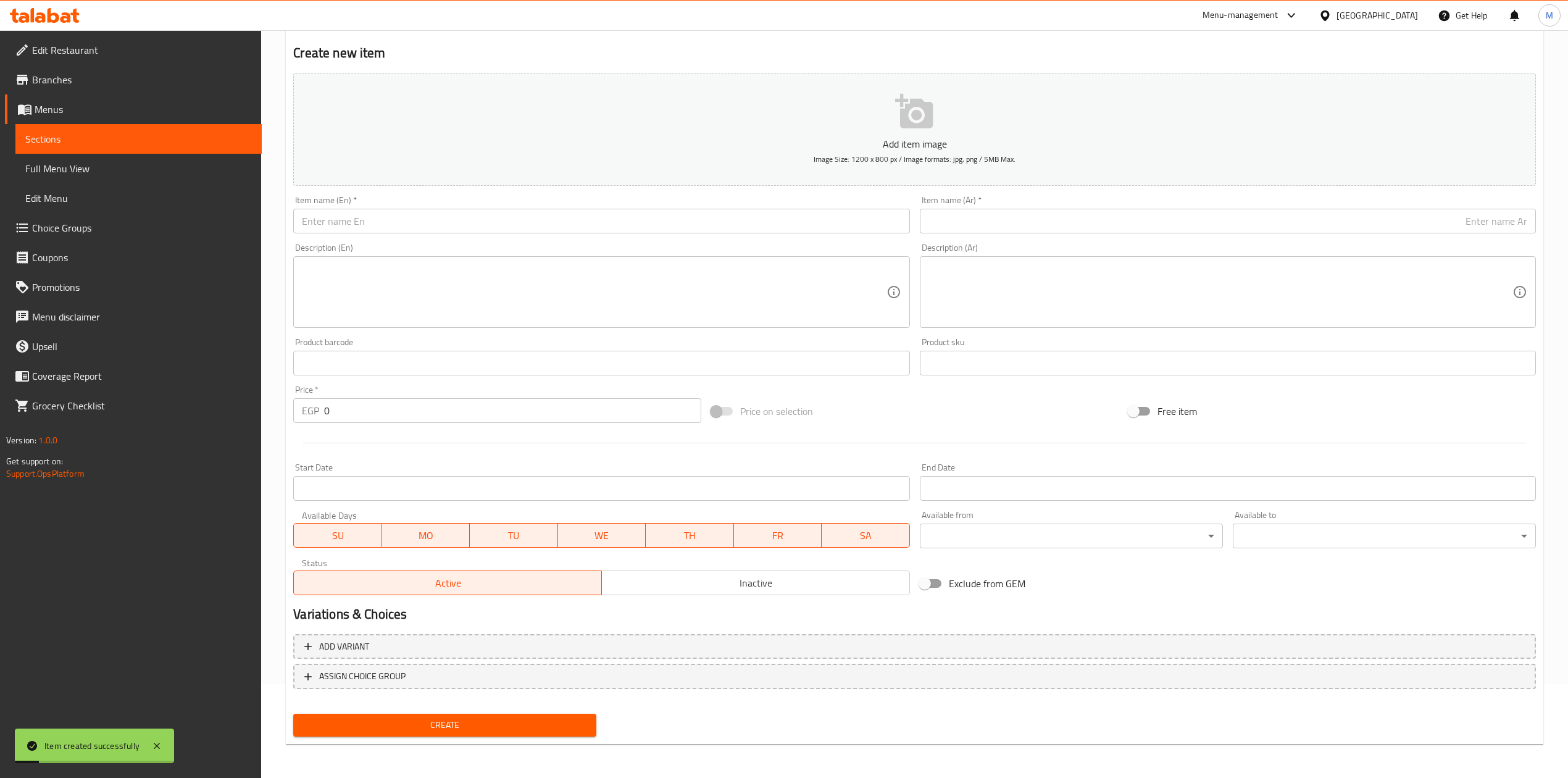
click at [41, 143] on span "Sections" at bounding box center [139, 139] width 227 height 15
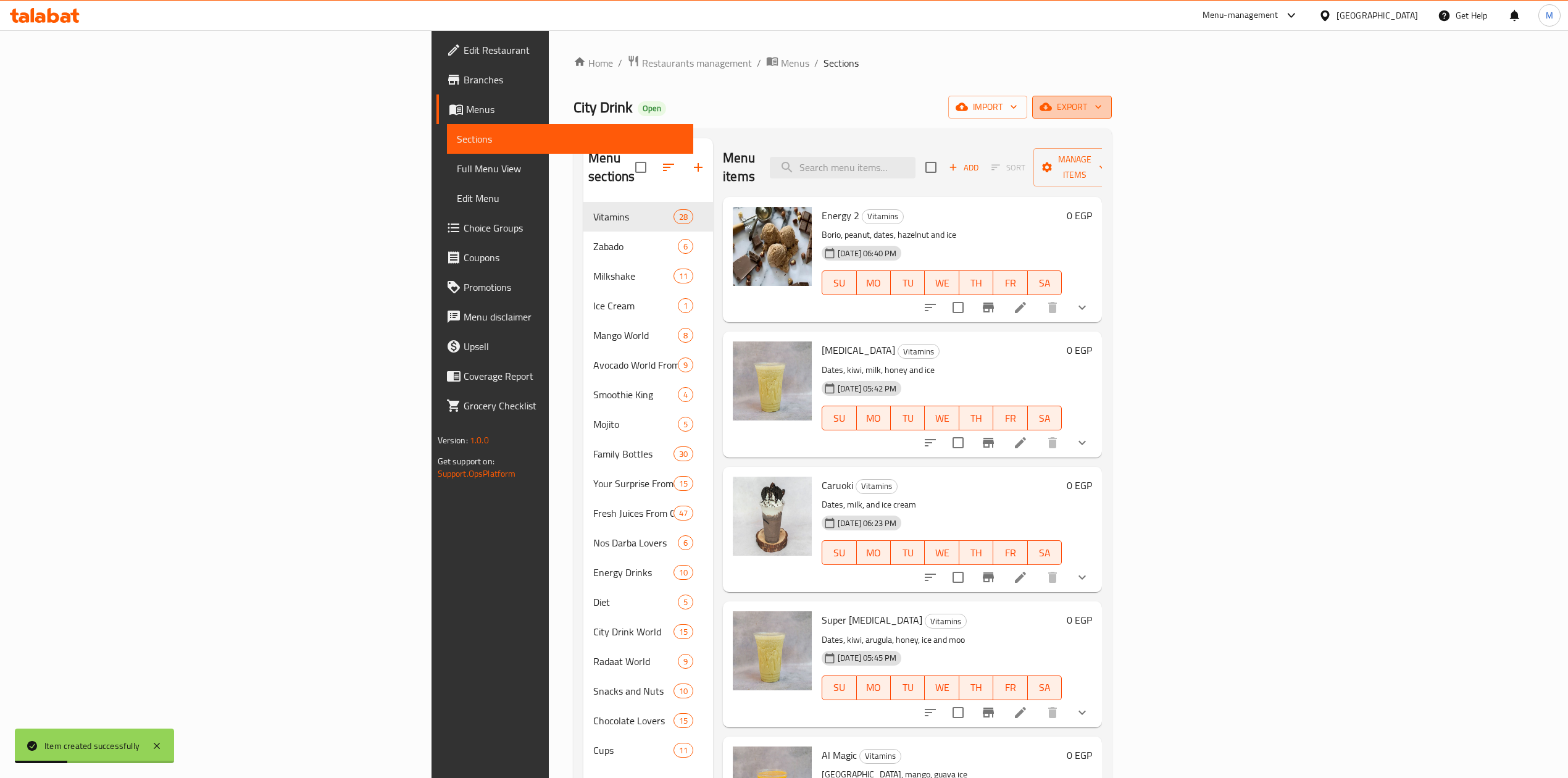
click at [1103, 112] on span "export" at bounding box center [1071, 107] width 60 height 15
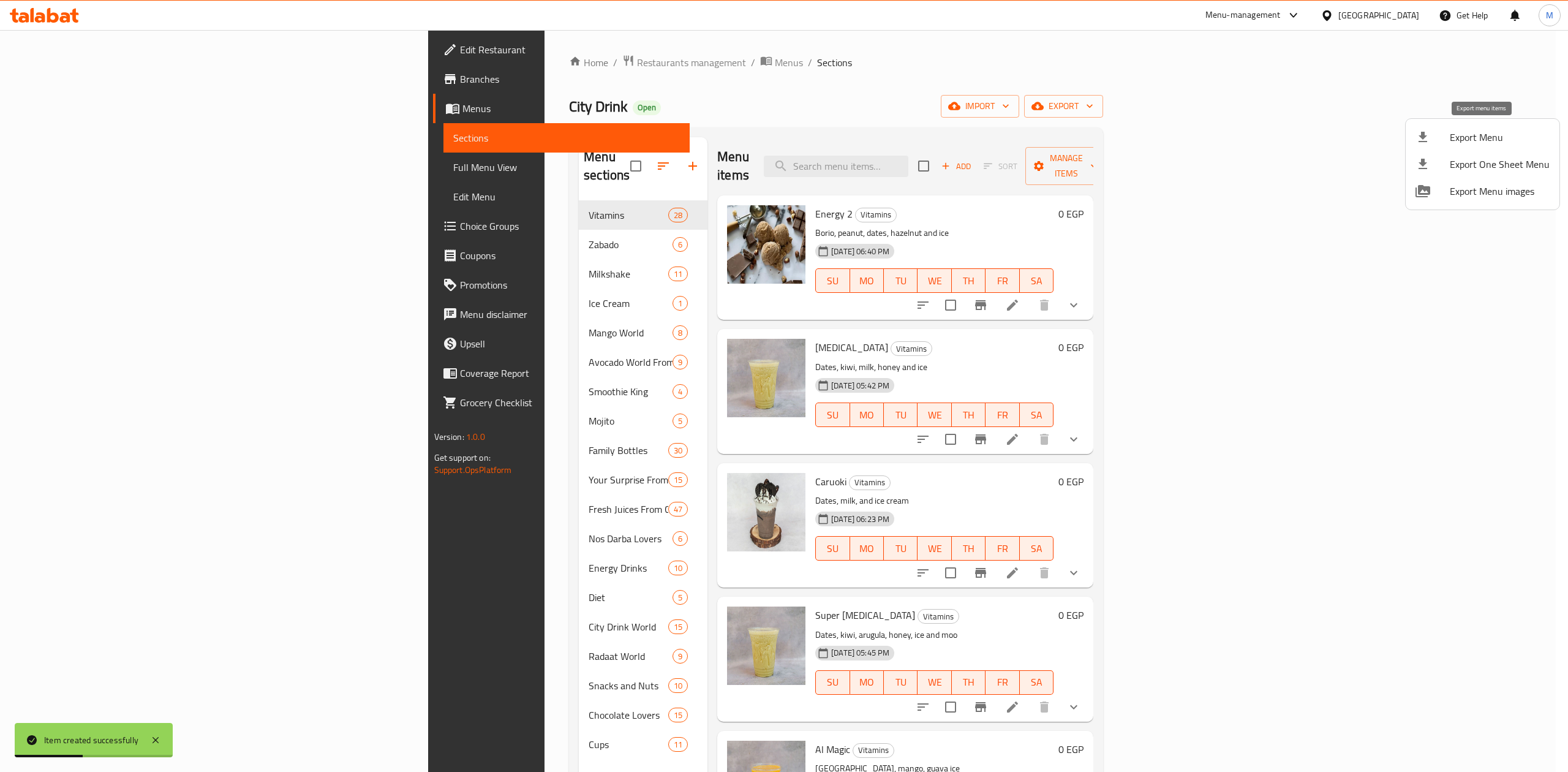
click at [1475, 140] on span "Export Menu" at bounding box center [1500, 137] width 99 height 15
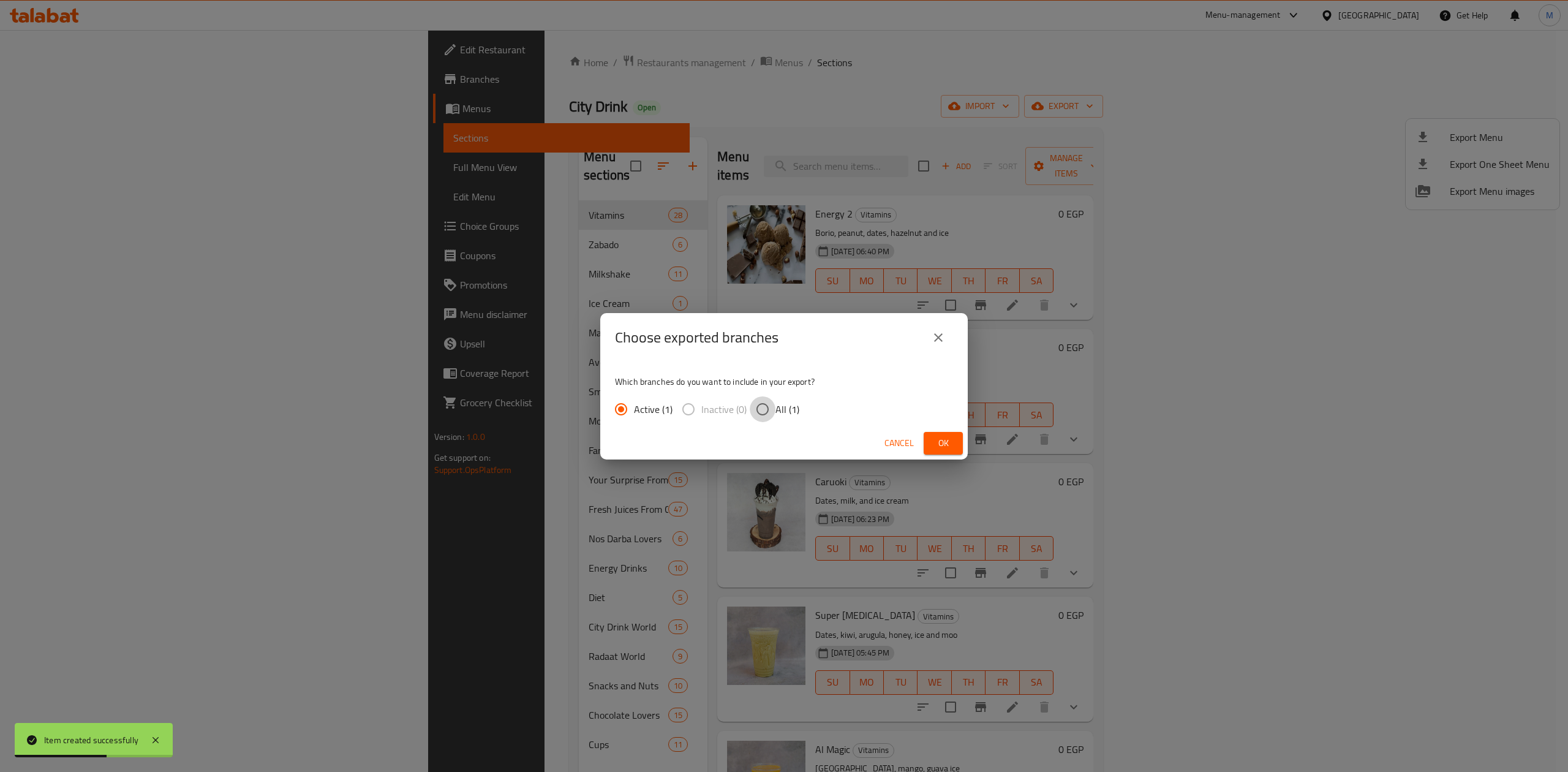
click at [765, 405] on input "All (1)" at bounding box center [761, 408] width 25 height 25
radio input "true"
click at [954, 442] on button "Ok" at bounding box center [943, 443] width 39 height 23
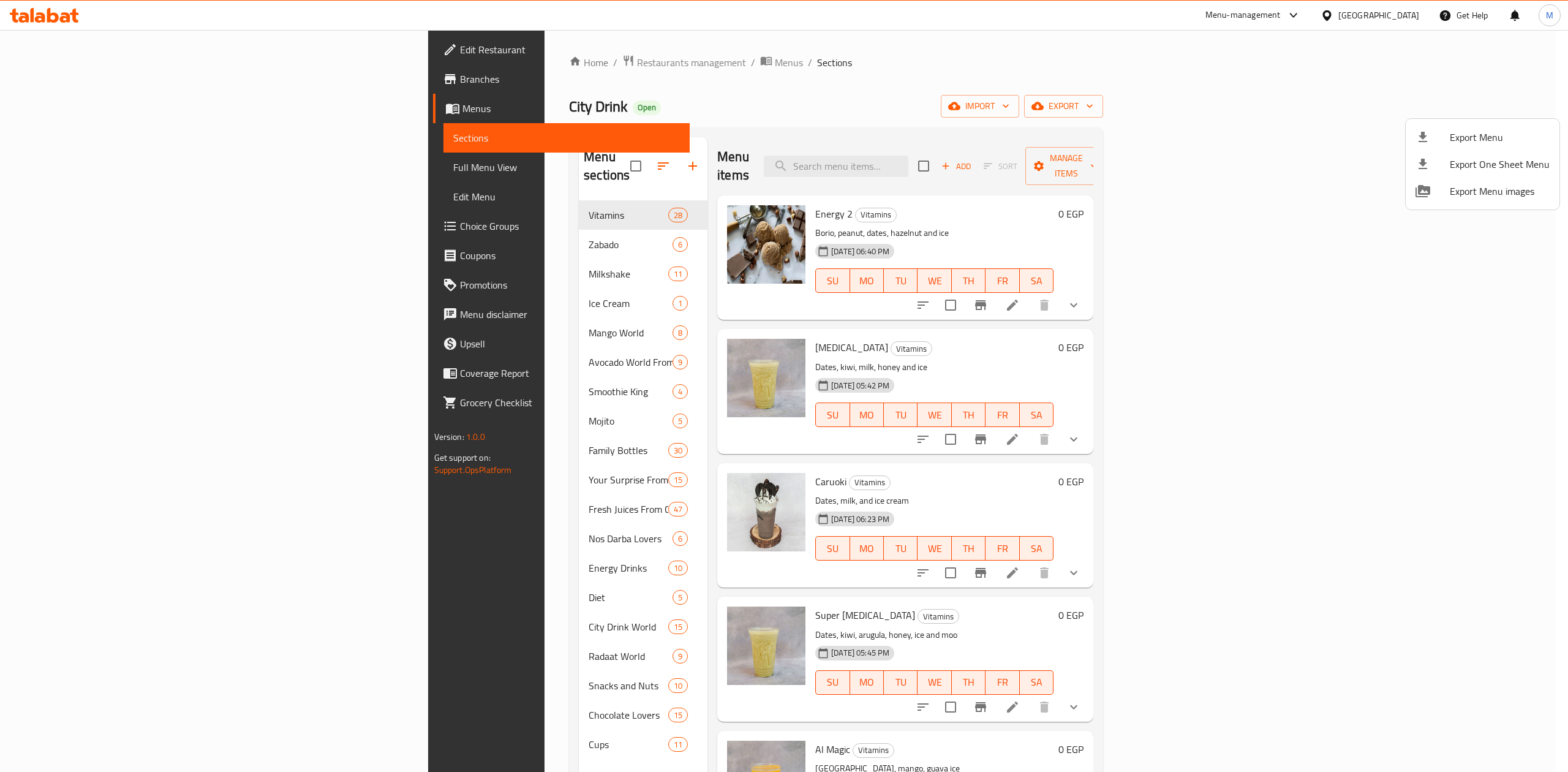
click at [328, 723] on div at bounding box center [784, 386] width 1568 height 772
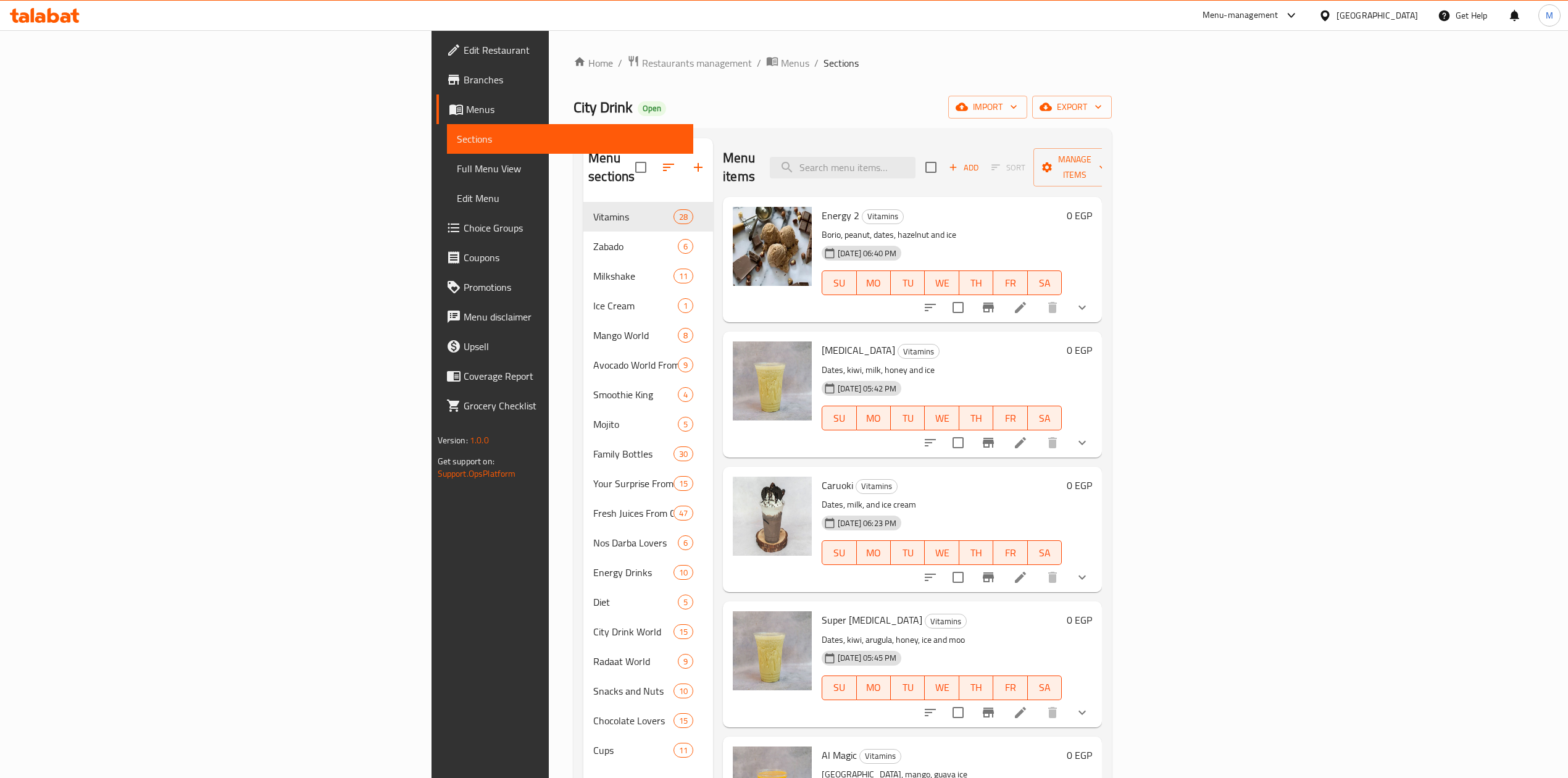
click at [593, 742] on span "Cups" at bounding box center [633, 750] width 80 height 15
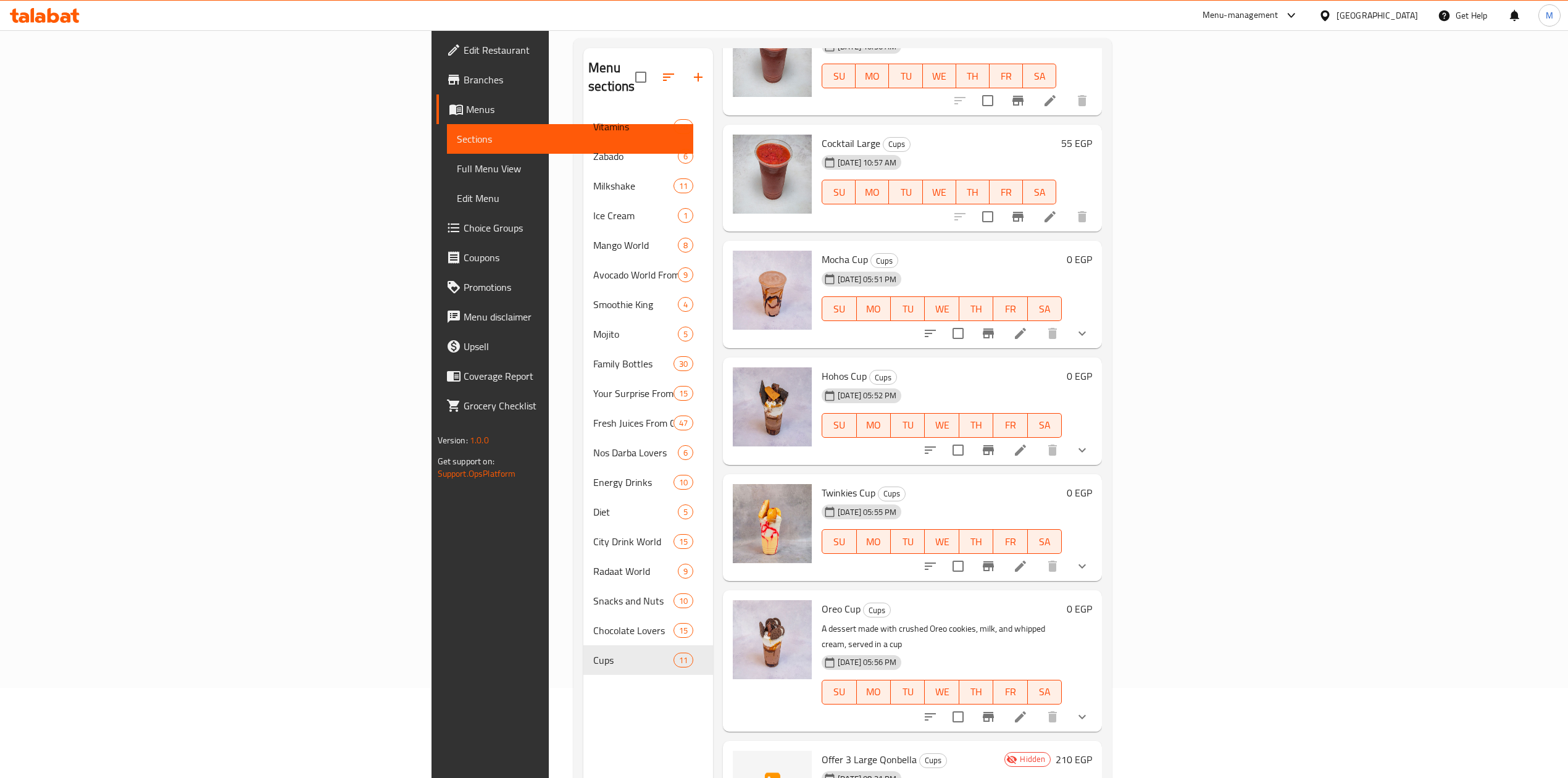
scroll to position [173, 0]
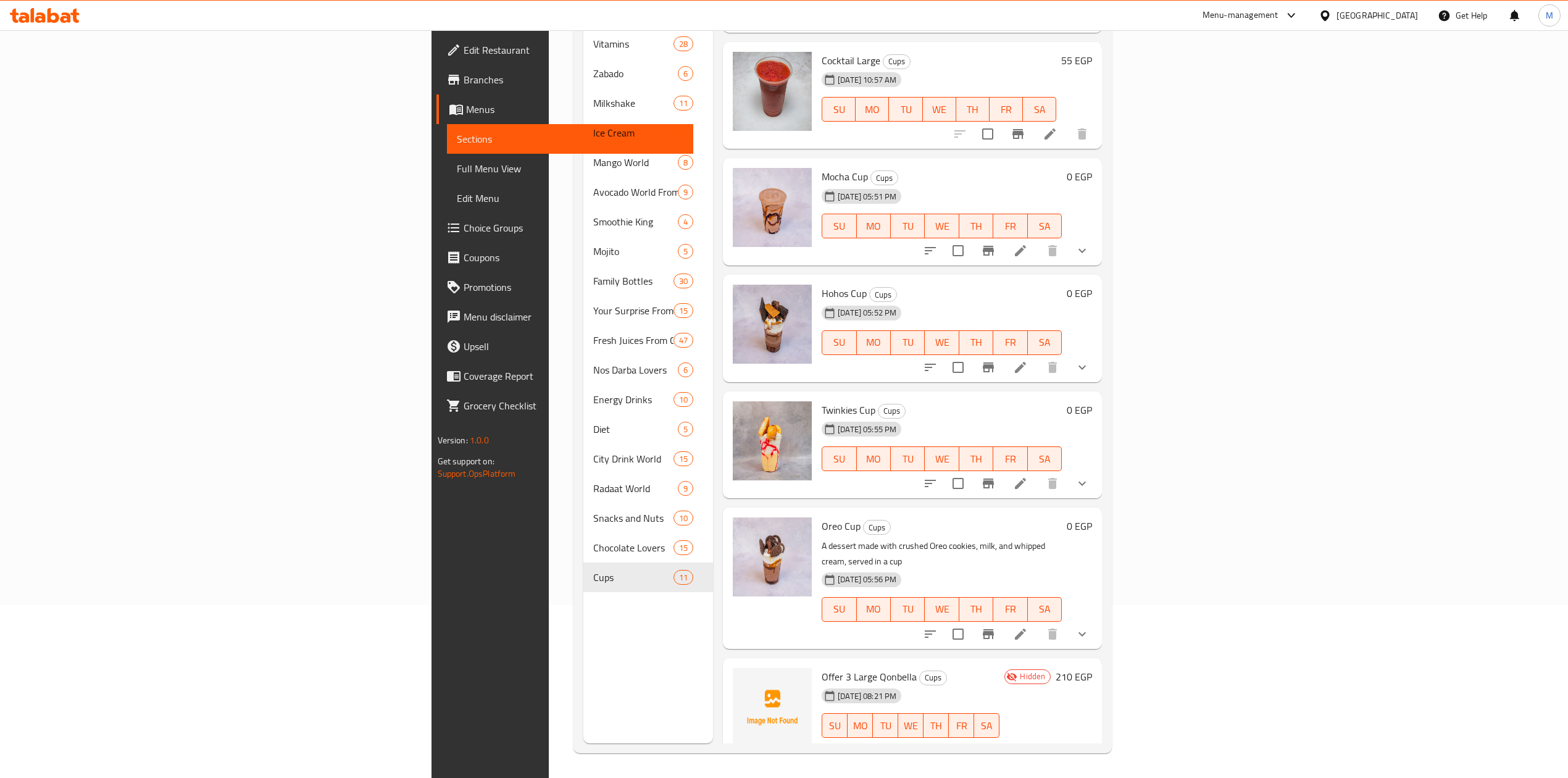
click at [822, 667] on span "Offer 3 Large Qonbella" at bounding box center [869, 677] width 96 height 19
copy h6 "Offer 3 Large Qonbella"
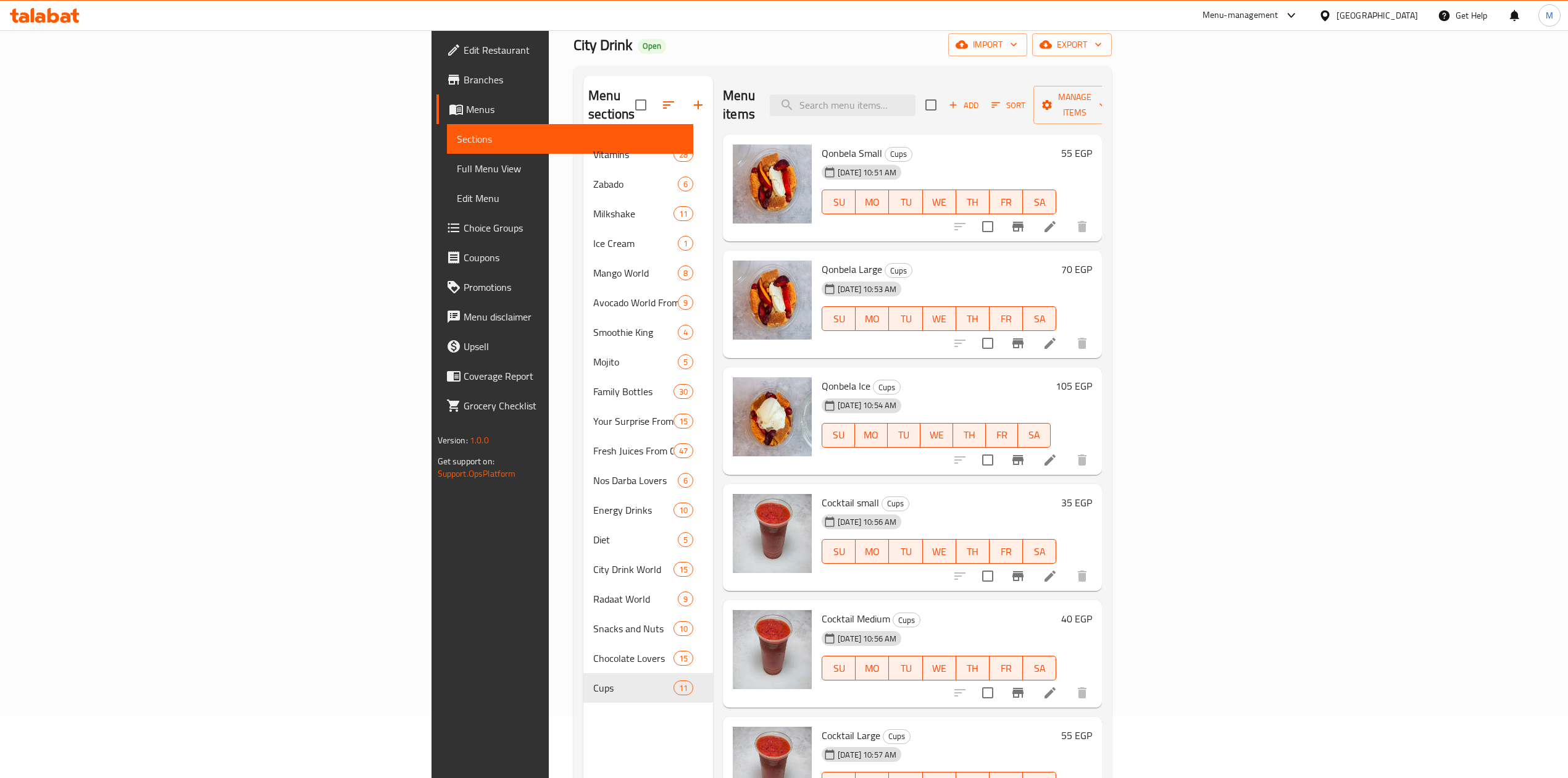
scroll to position [0, 0]
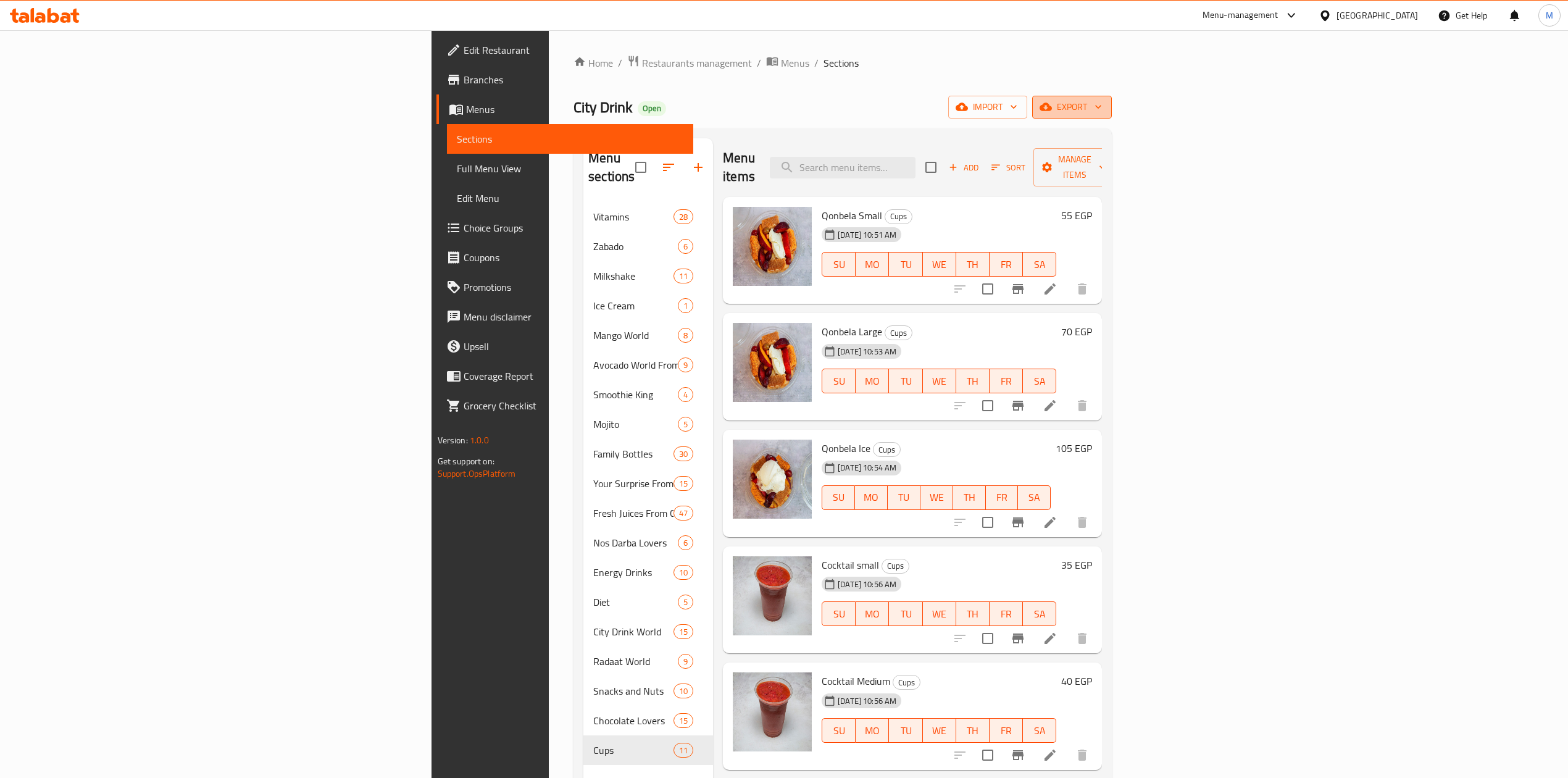
click at [1103, 107] on span "export" at bounding box center [1071, 107] width 60 height 15
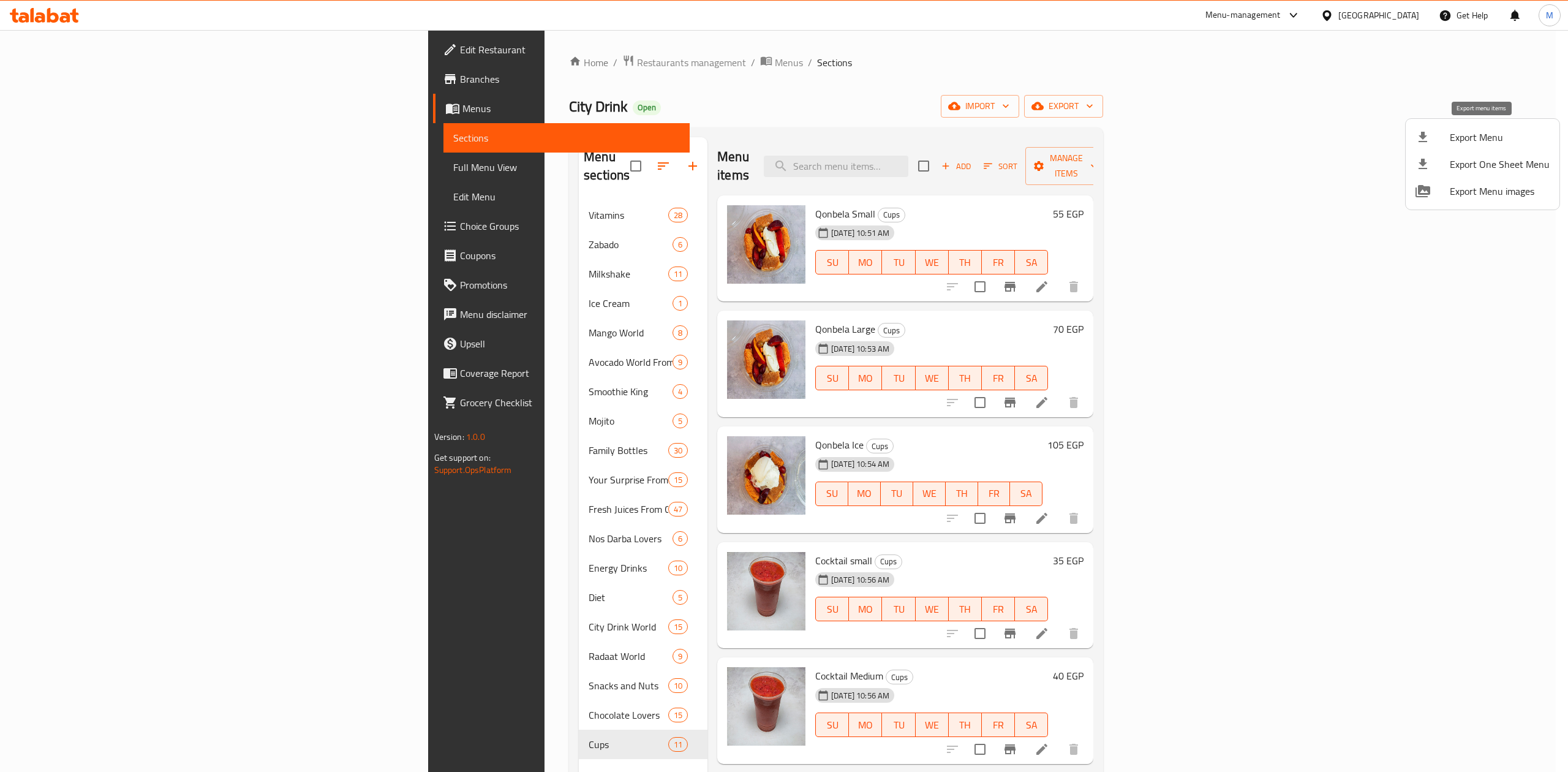
click at [1483, 143] on span "Export Menu" at bounding box center [1500, 137] width 99 height 15
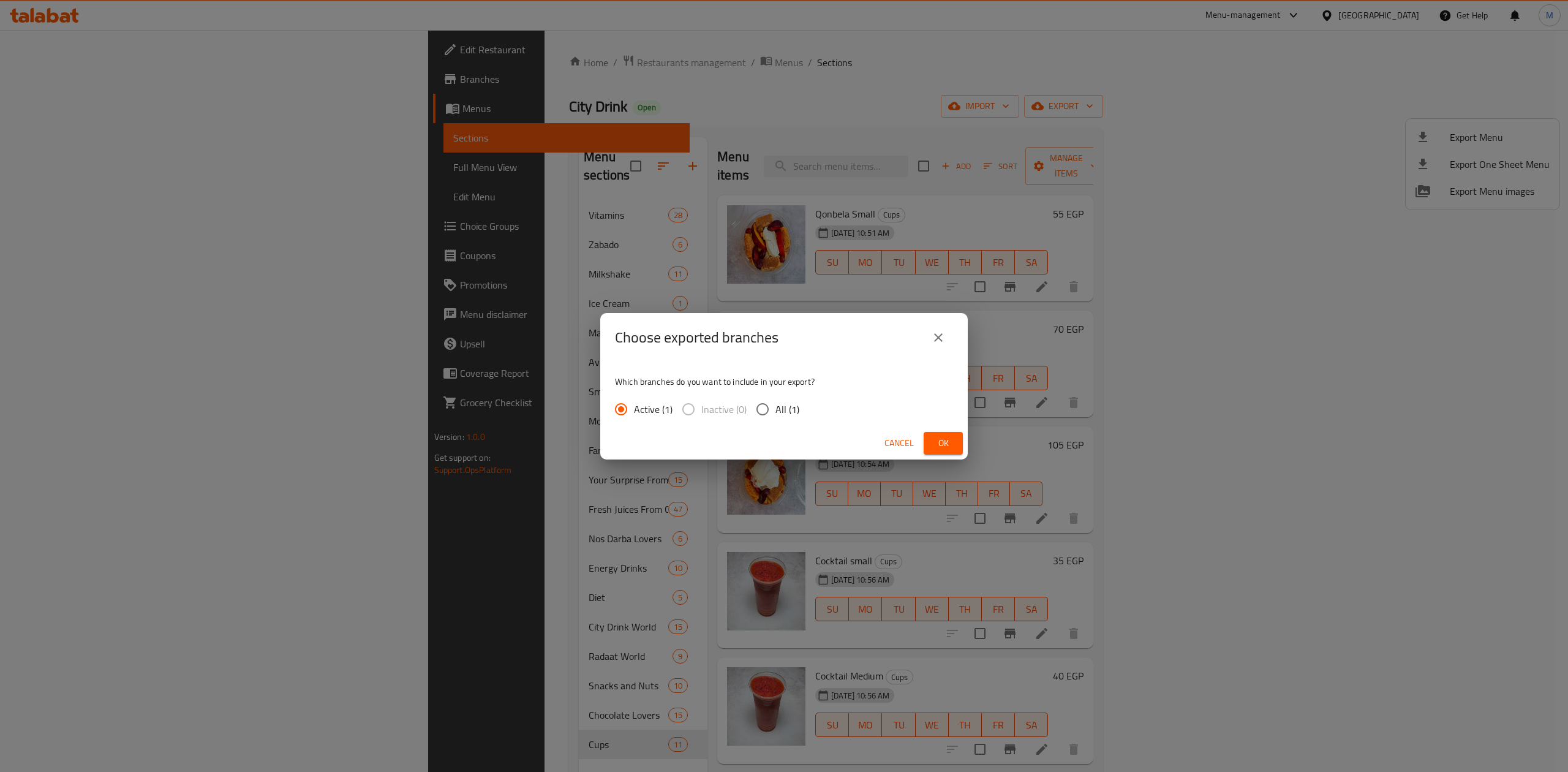
click at [763, 402] on input "All (1)" at bounding box center [761, 408] width 25 height 25
radio input "true"
click at [956, 454] on div "Cancel Ok" at bounding box center [784, 443] width 368 height 33
click at [952, 448] on span "Ok" at bounding box center [942, 443] width 20 height 15
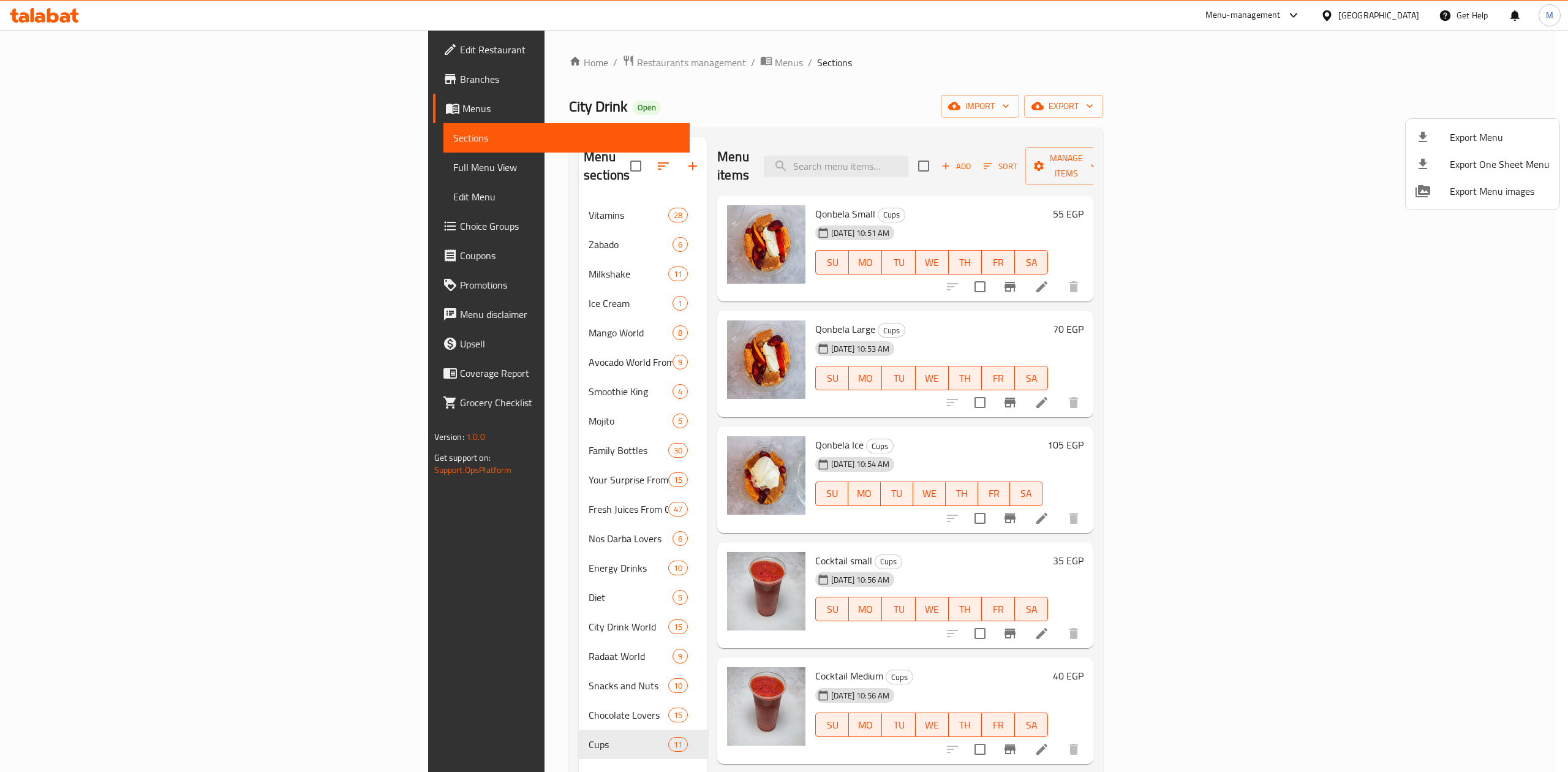
click at [67, 80] on div at bounding box center [784, 386] width 1568 height 772
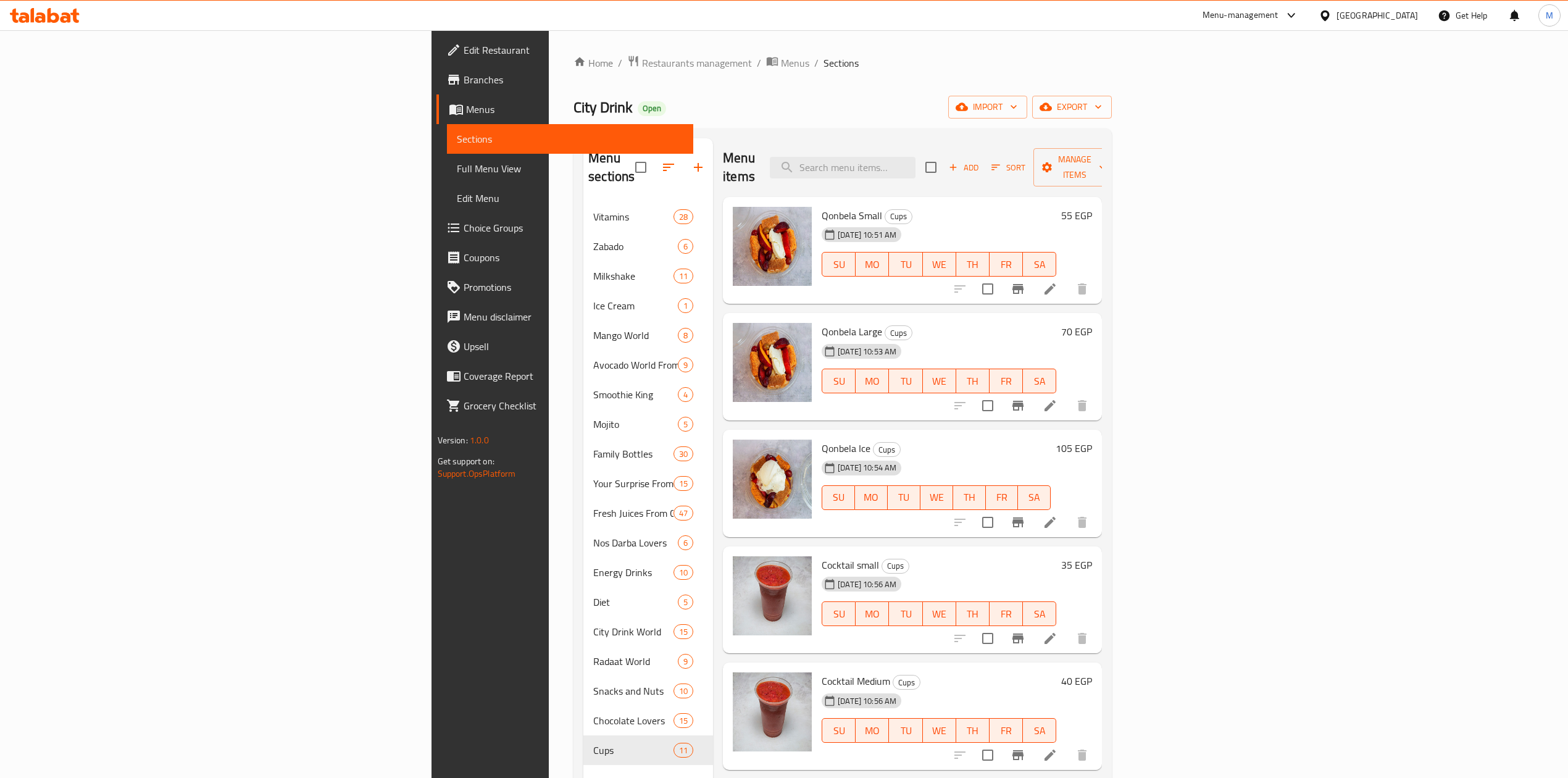
click at [463, 80] on span "Branches" at bounding box center [573, 79] width 219 height 15
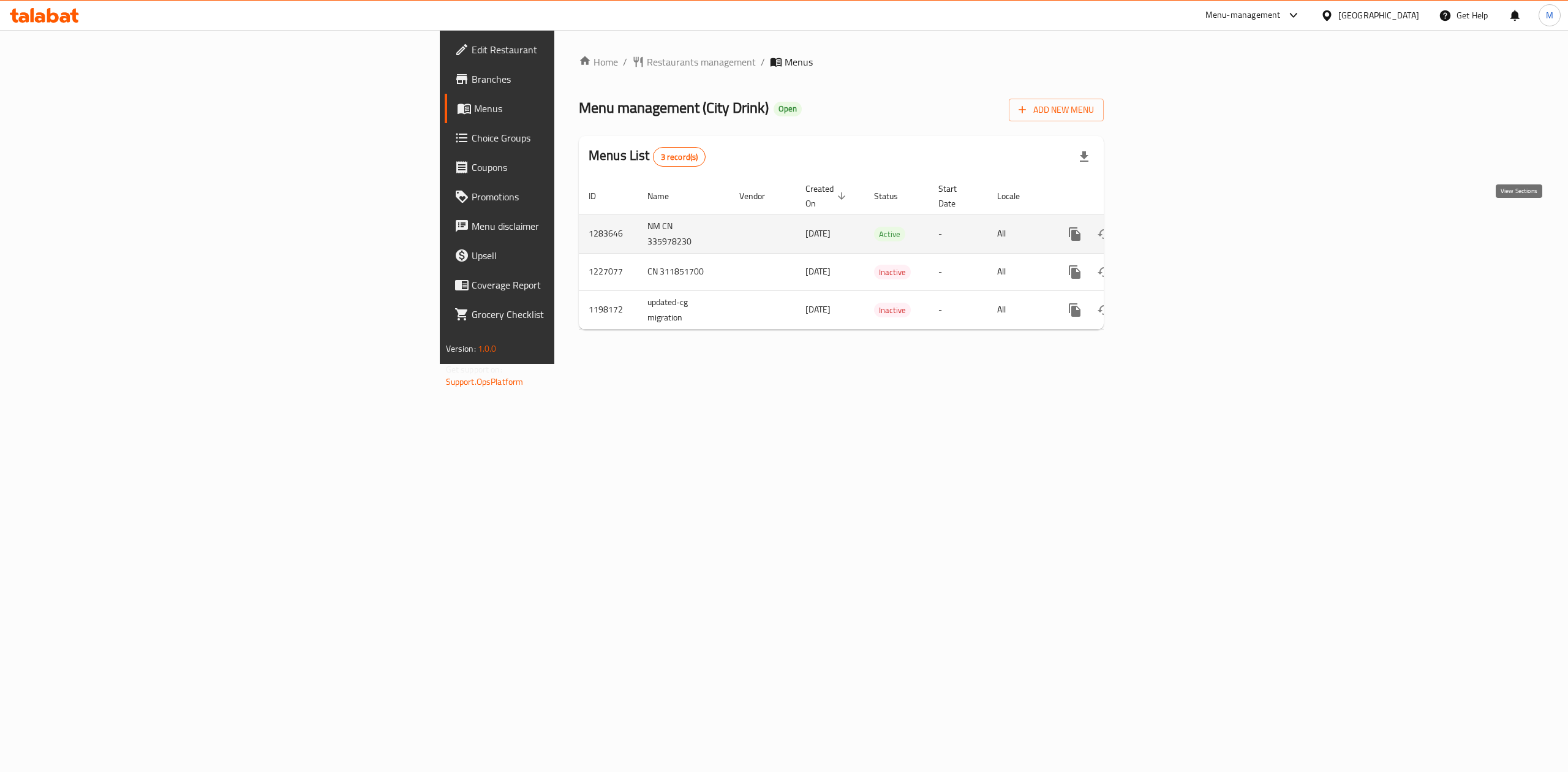
click at [1170, 227] on icon "enhanced table" at bounding box center [1163, 235] width 15 height 15
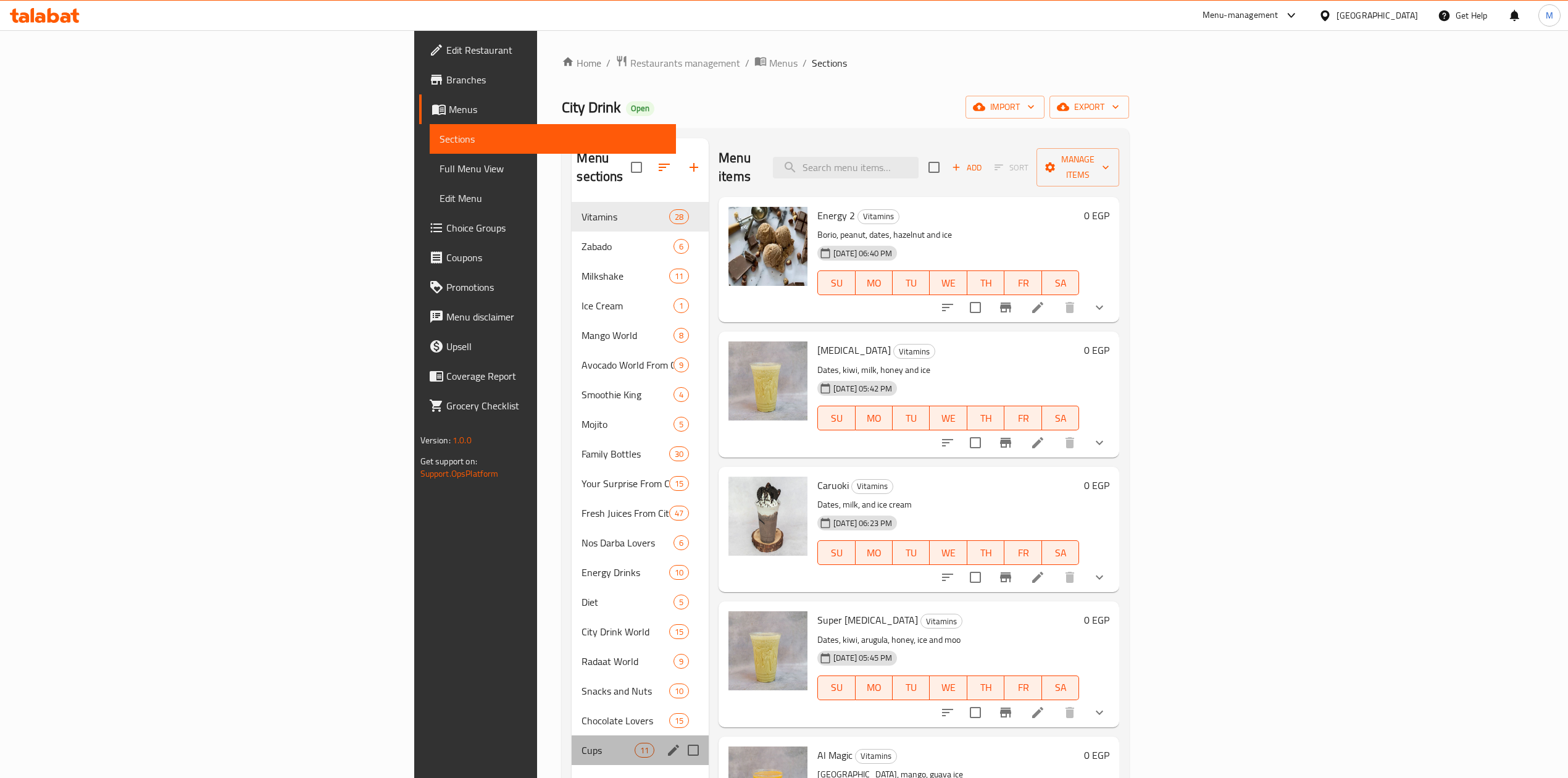
click at [572, 735] on div "Cups 11" at bounding box center [640, 750] width 137 height 29
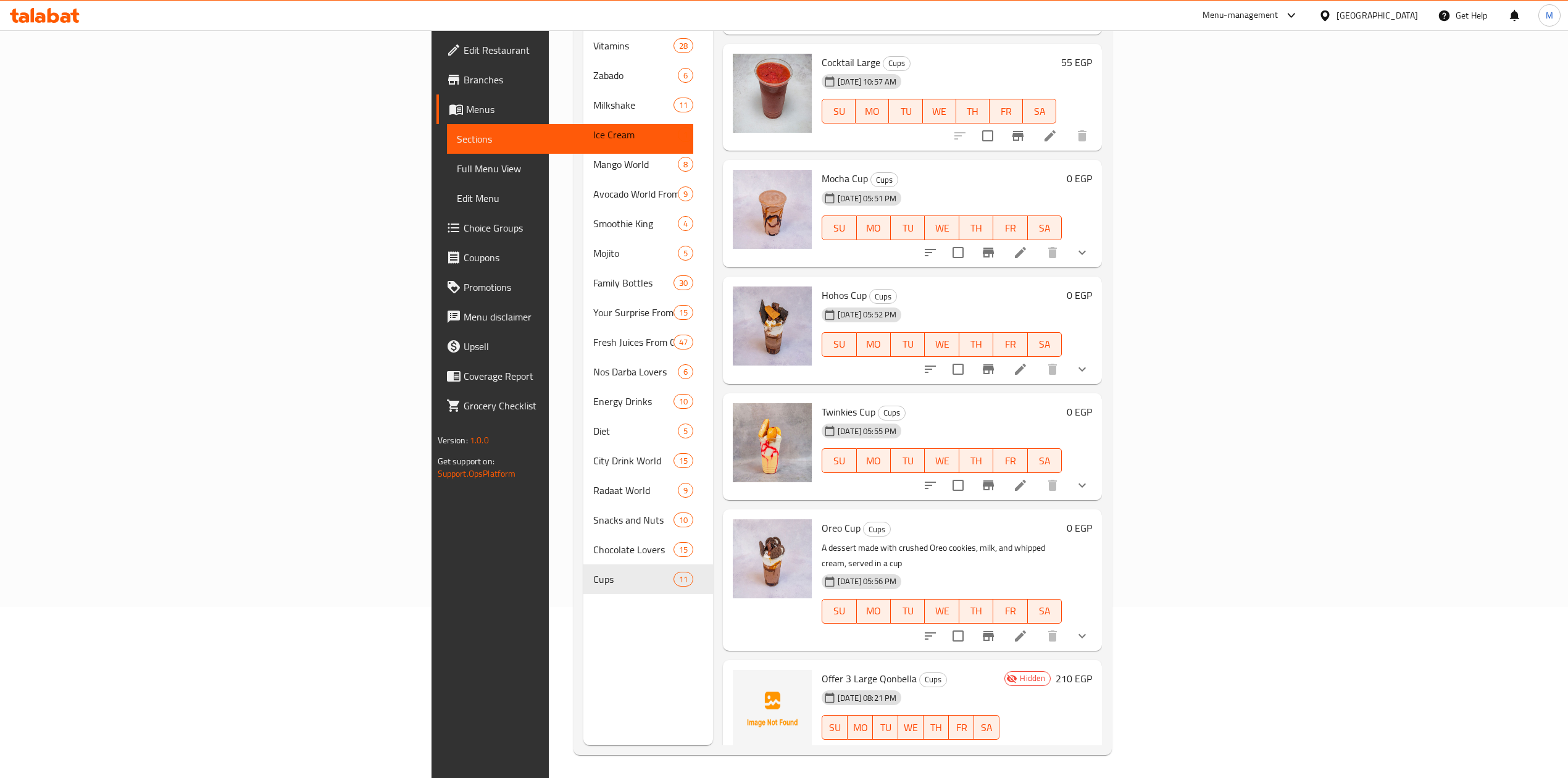
scroll to position [173, 0]
click at [1068, 752] on li at bounding box center [1050, 763] width 35 height 23
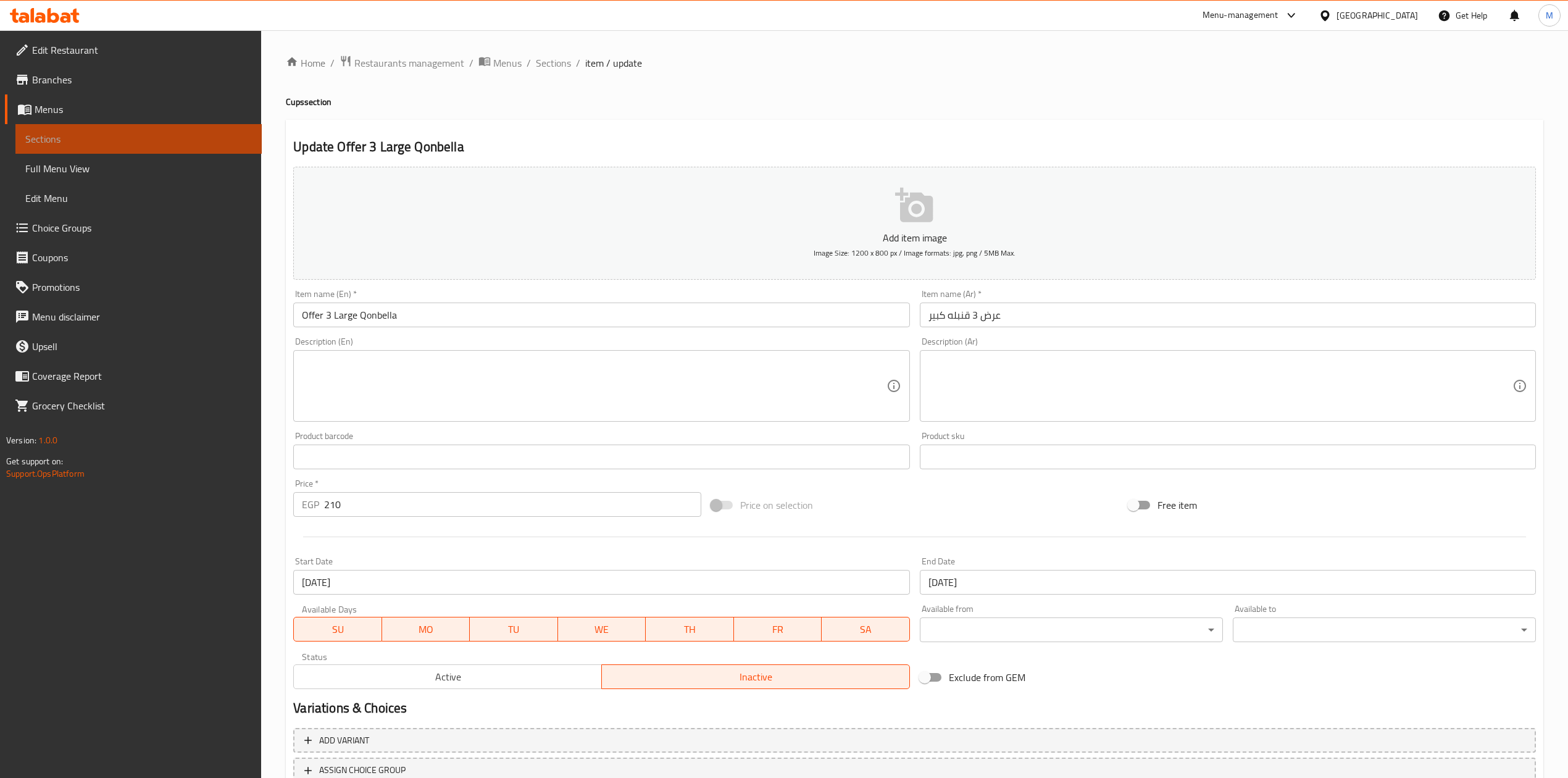
click at [50, 142] on span "Sections" at bounding box center [139, 139] width 227 height 15
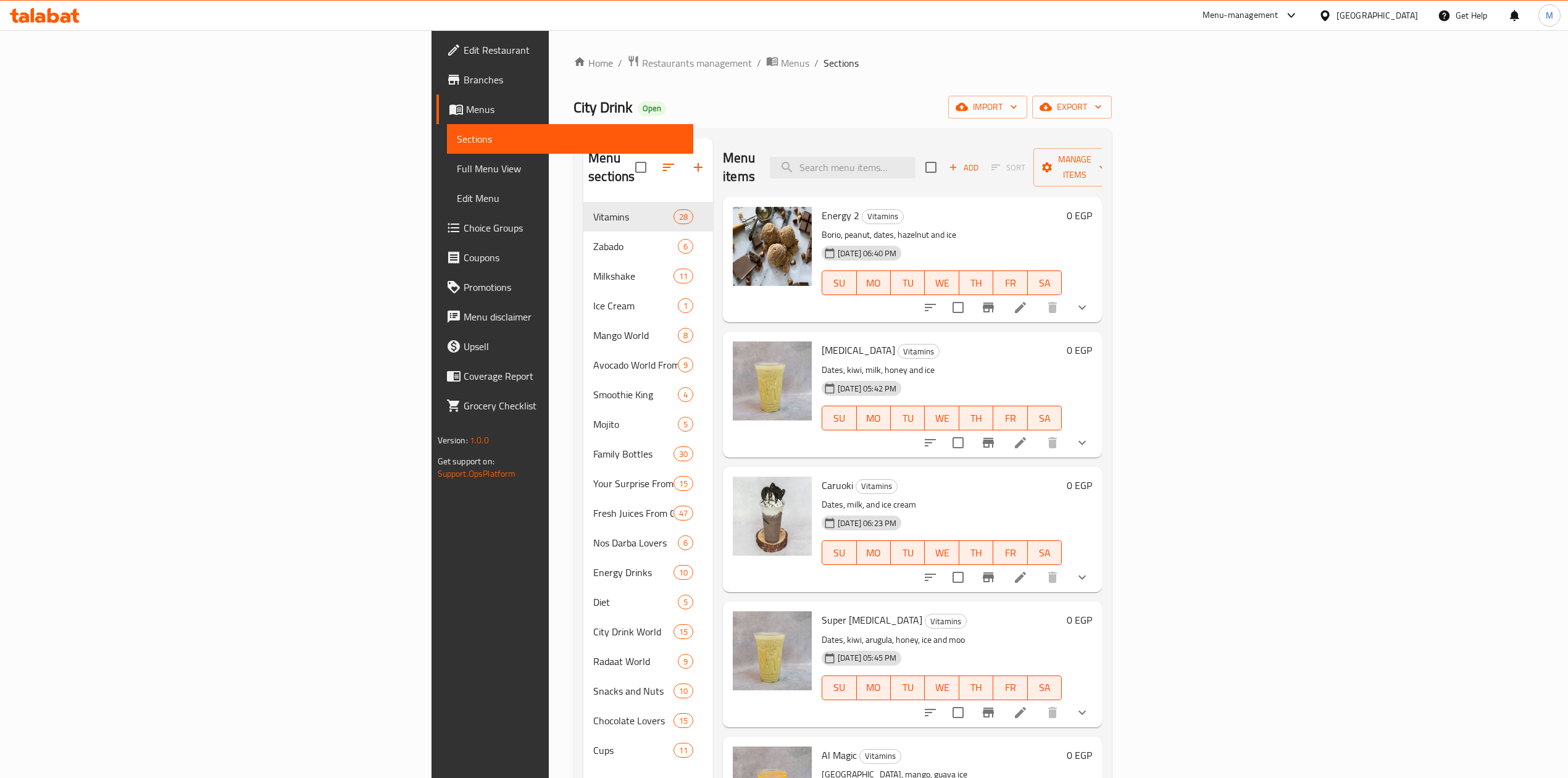
click at [574, 112] on span "City Drink" at bounding box center [603, 107] width 60 height 27
copy span "City Drink"
click at [463, 87] on span "Branches" at bounding box center [573, 79] width 219 height 15
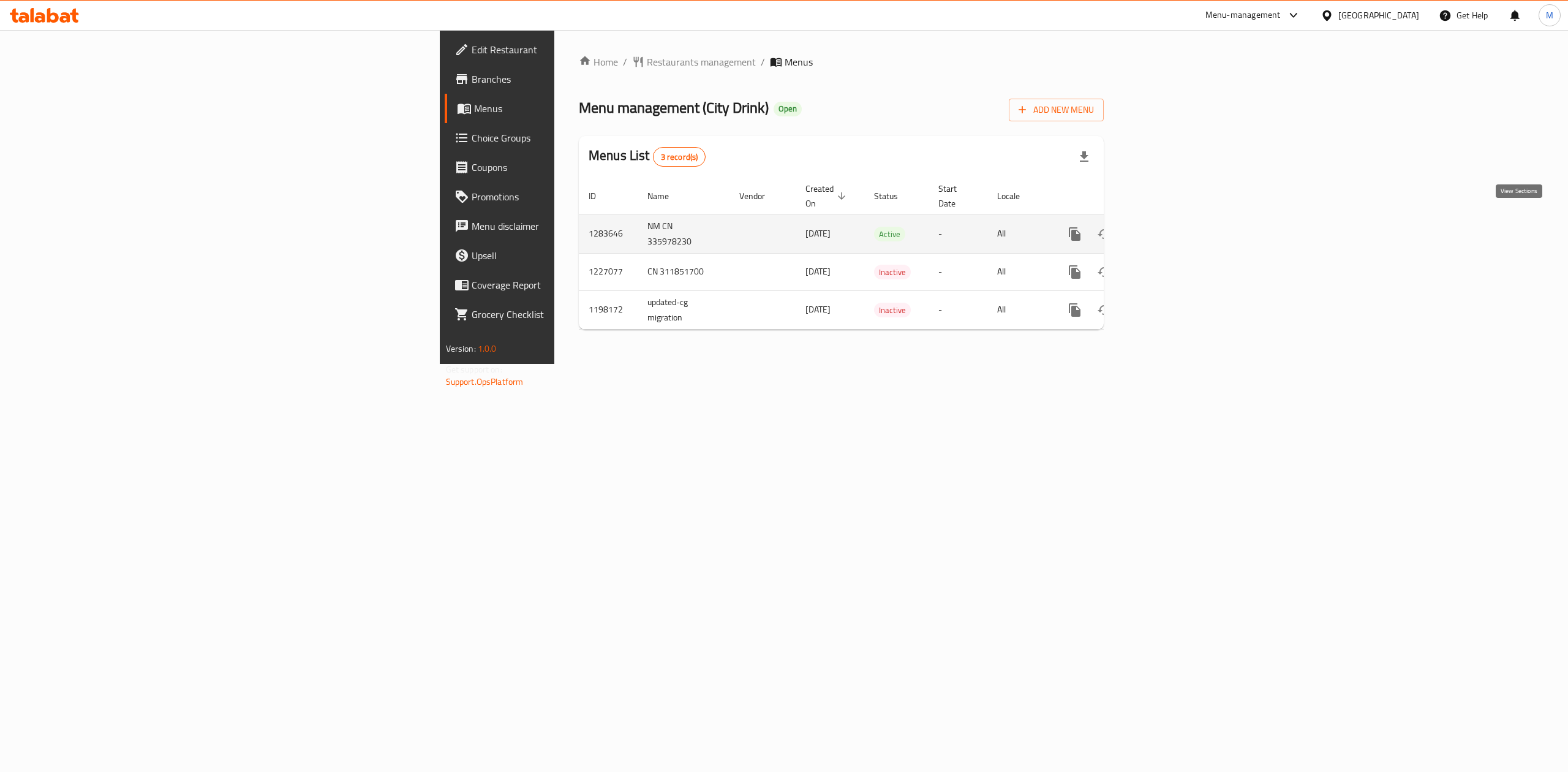
click at [1178, 228] on link "enhanced table" at bounding box center [1162, 234] width 29 height 29
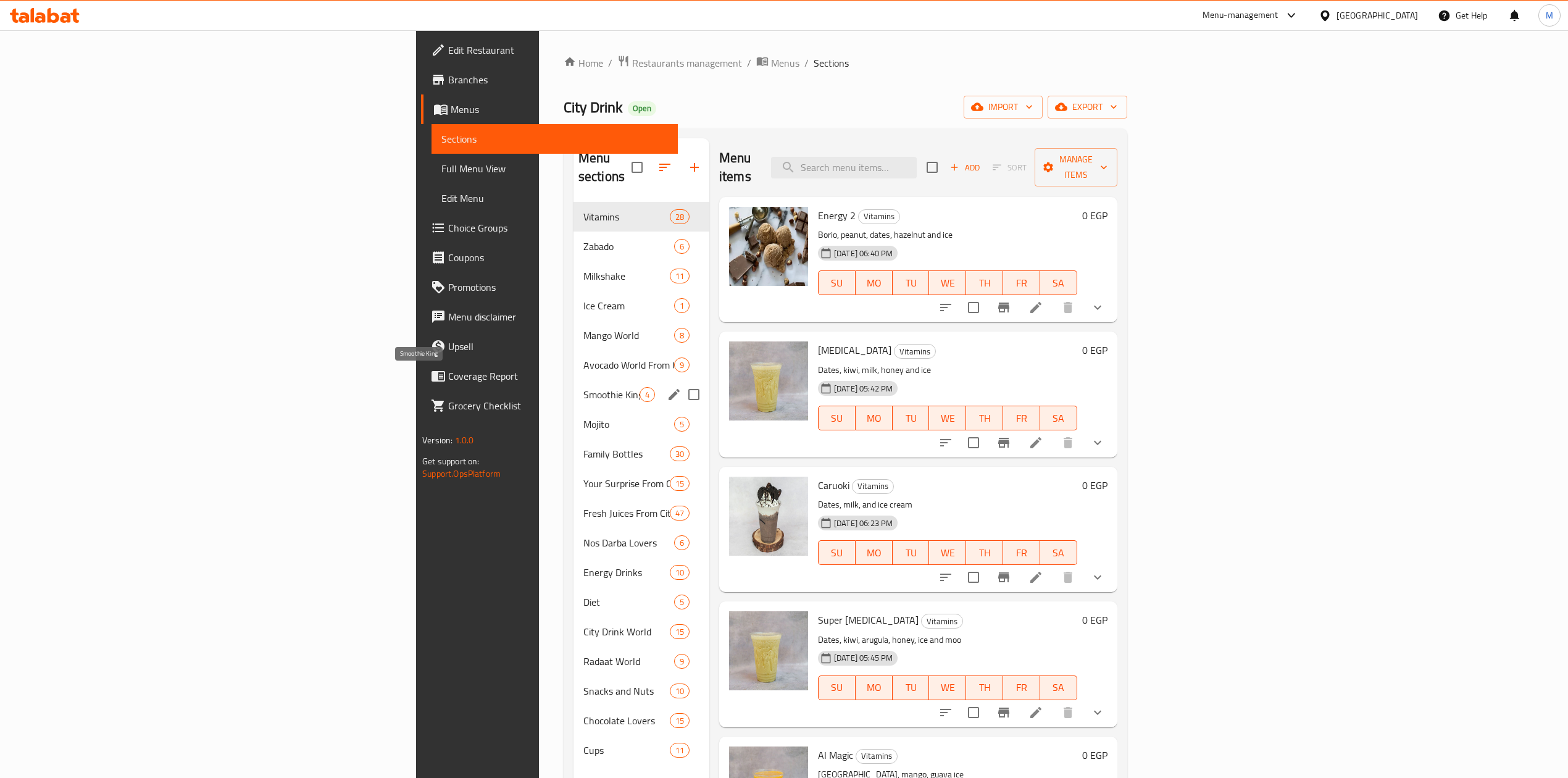
click at [584, 387] on span "Smoothie King" at bounding box center [611, 394] width 56 height 15
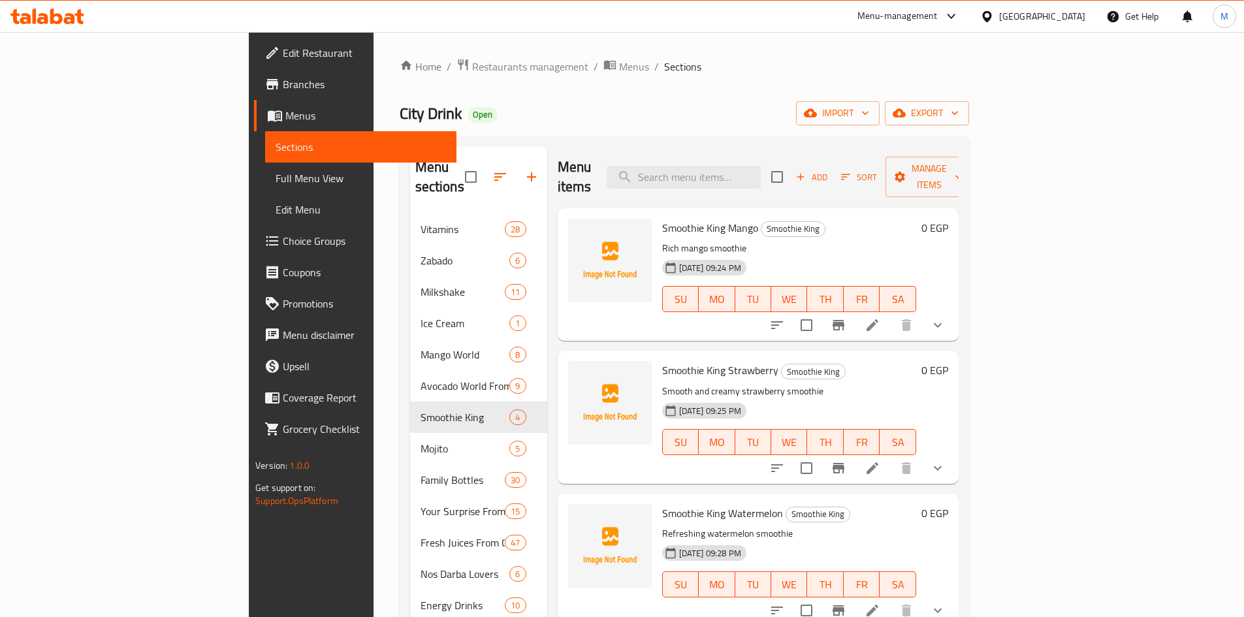
click at [662, 218] on span "Smoothie King Mango" at bounding box center [710, 228] width 96 height 20
copy h6 "Smoothie King Mango"
click at [662, 360] on span "Smoothie King Strawberry" at bounding box center [720, 370] width 116 height 20
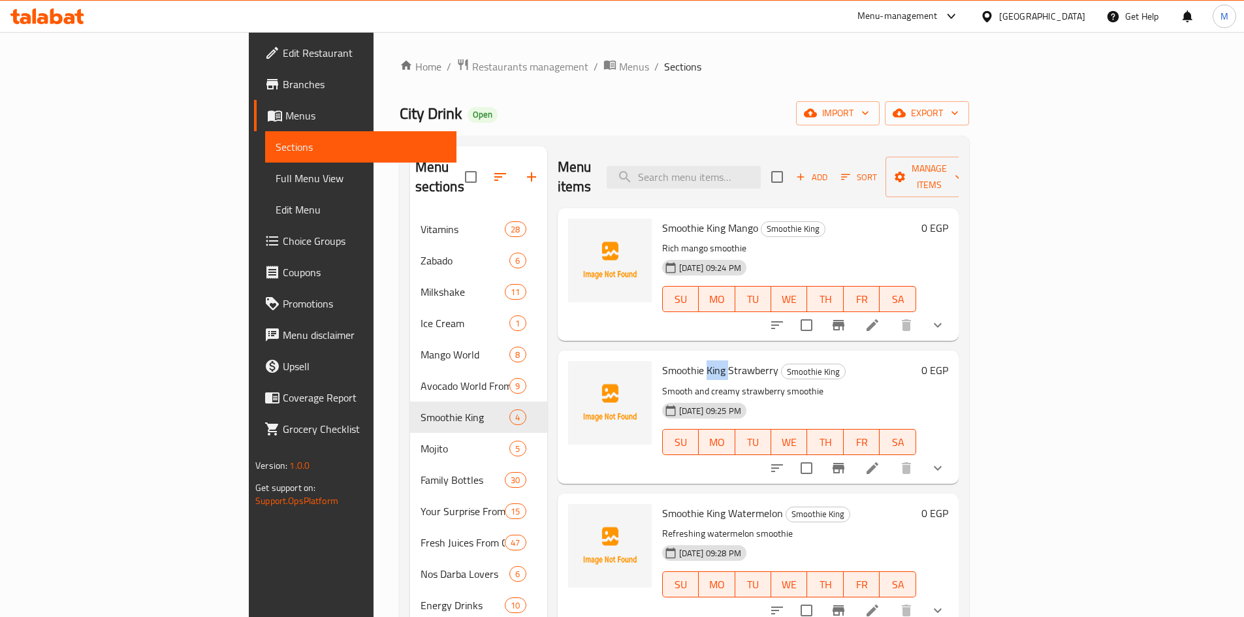
click at [662, 360] on span "Smoothie King Strawberry" at bounding box center [720, 370] width 116 height 20
copy h6 "Smoothie King Strawberry"
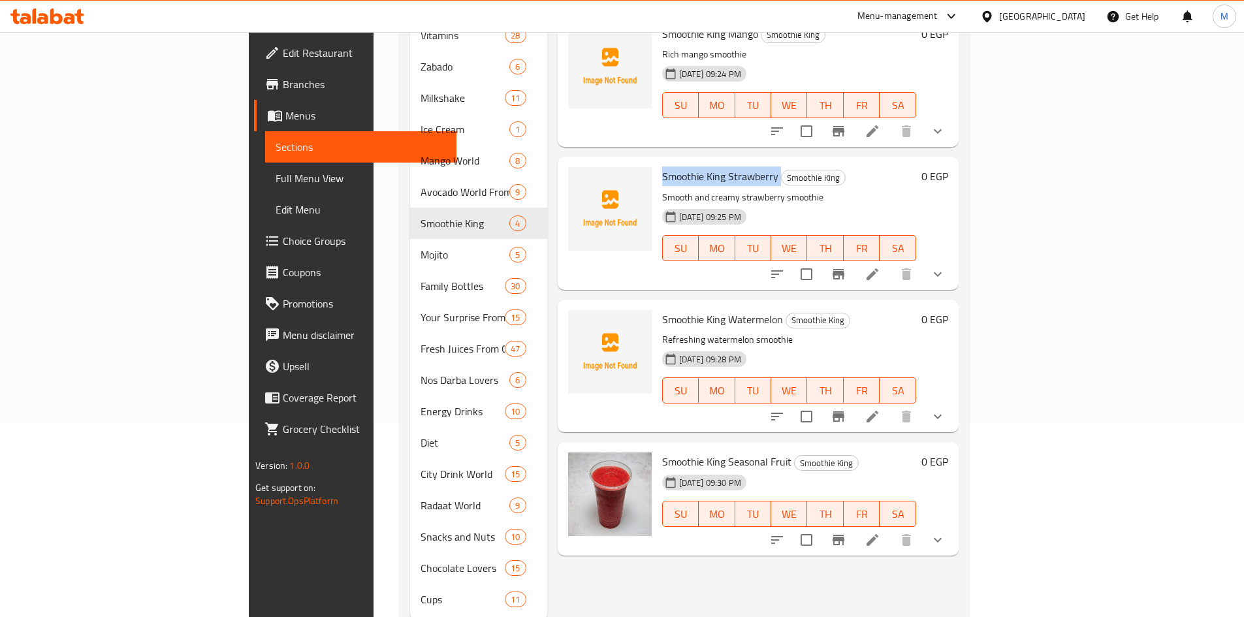
scroll to position [196, 0]
click at [684, 308] on span "Smoothie King Watermelon" at bounding box center [722, 318] width 121 height 20
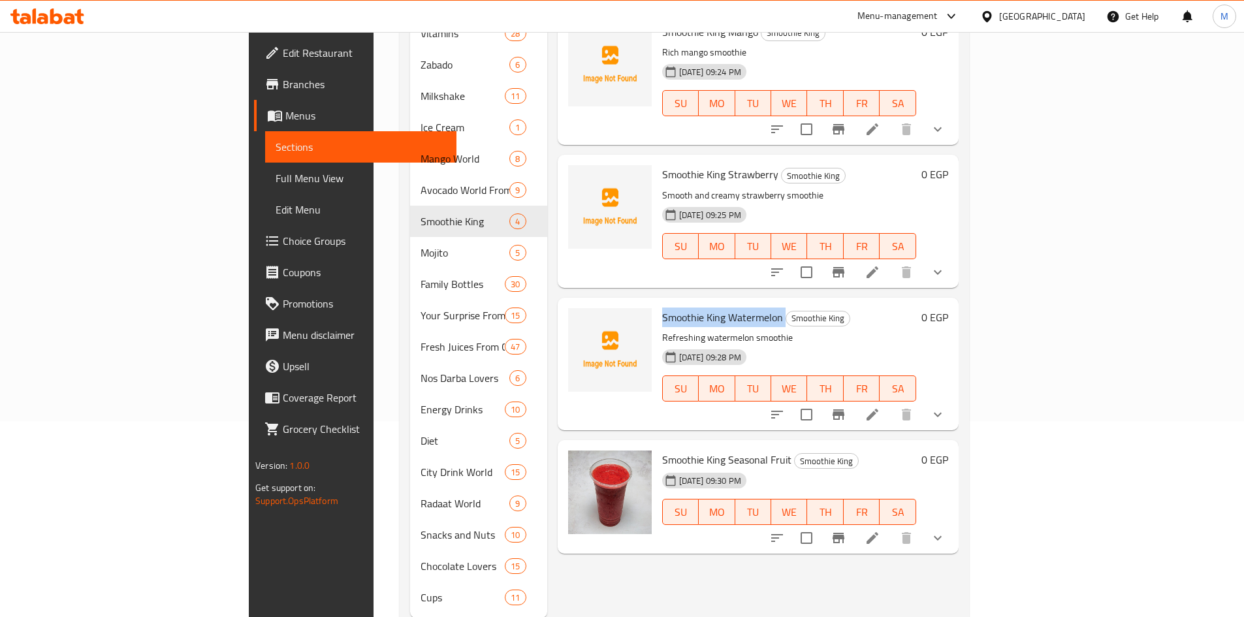
click at [684, 308] on span "Smoothie King Watermelon" at bounding box center [722, 318] width 121 height 20
copy h6 "Smoothie King Watermelon"
click at [669, 450] on span "Smoothie King Seasonal Fruit" at bounding box center [726, 460] width 129 height 20
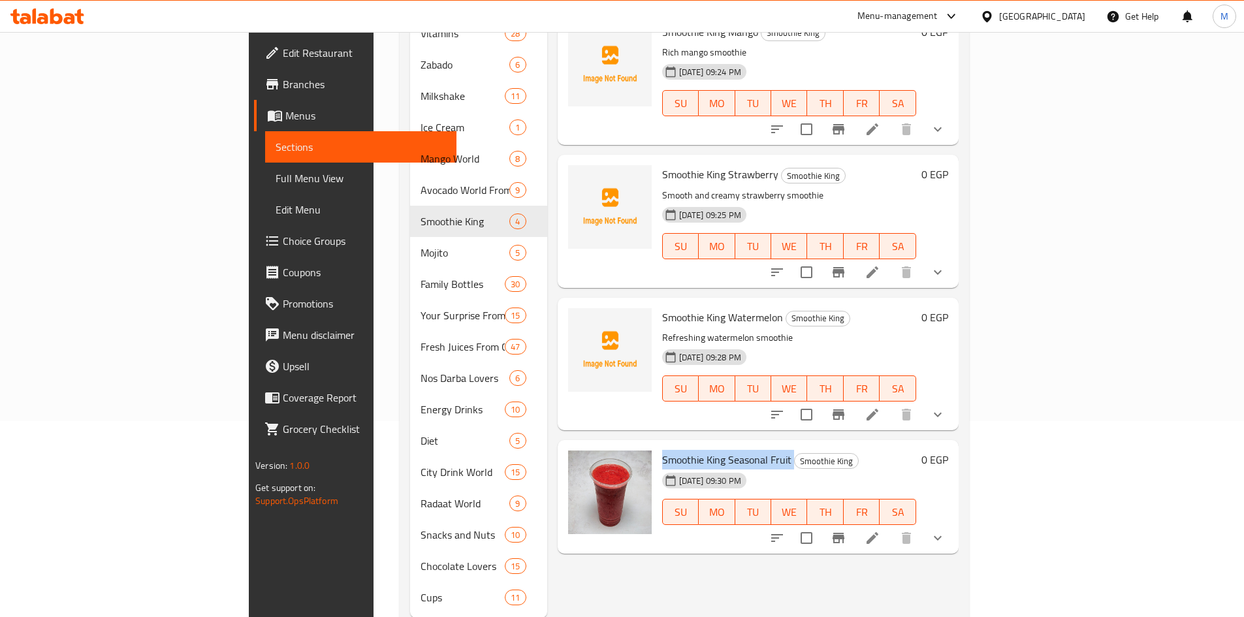
copy h6 "Smoothie King Seasonal Fruit"
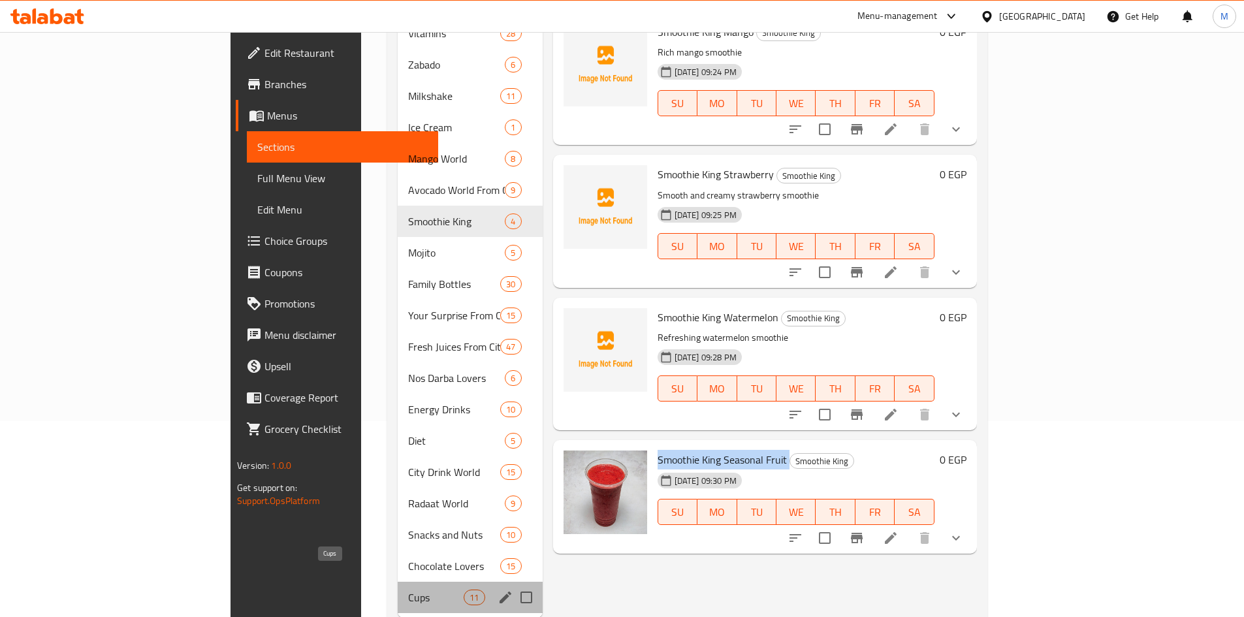
click at [408, 590] on span "Cups" at bounding box center [436, 598] width 56 height 16
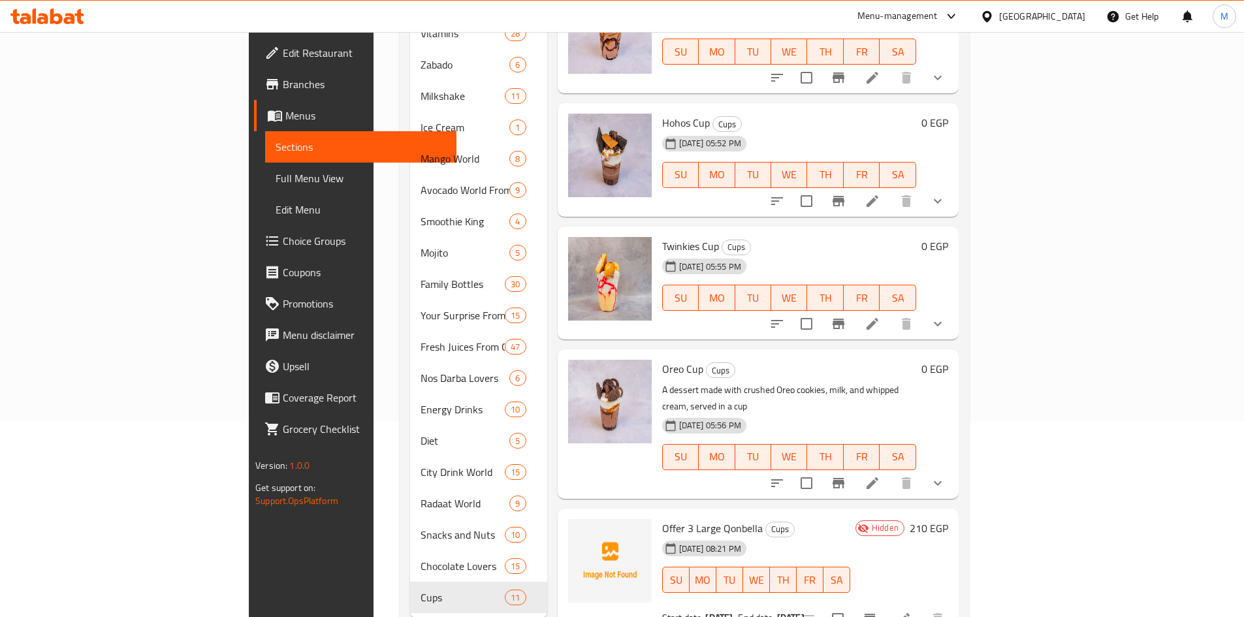
scroll to position [214, 0]
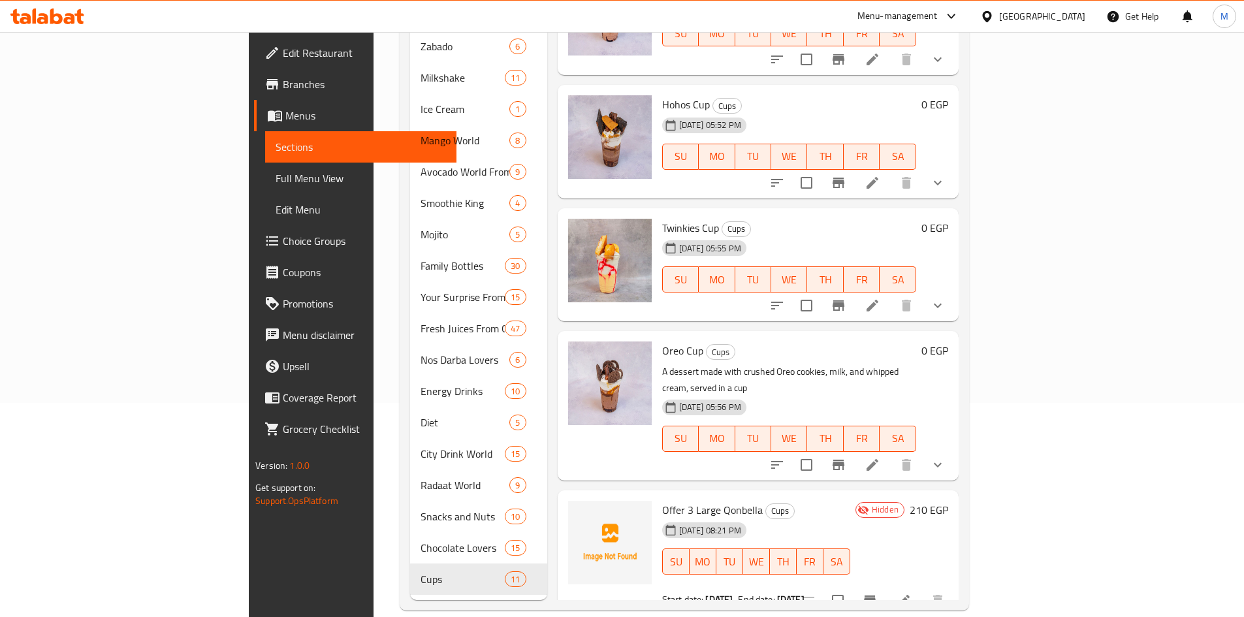
click at [662, 500] on span "Offer 3 Large Qonbella" at bounding box center [712, 510] width 101 height 20
copy h6 "Offer 3 Large Qonbella"
click at [959, 15] on icon at bounding box center [952, 16] width 16 height 16
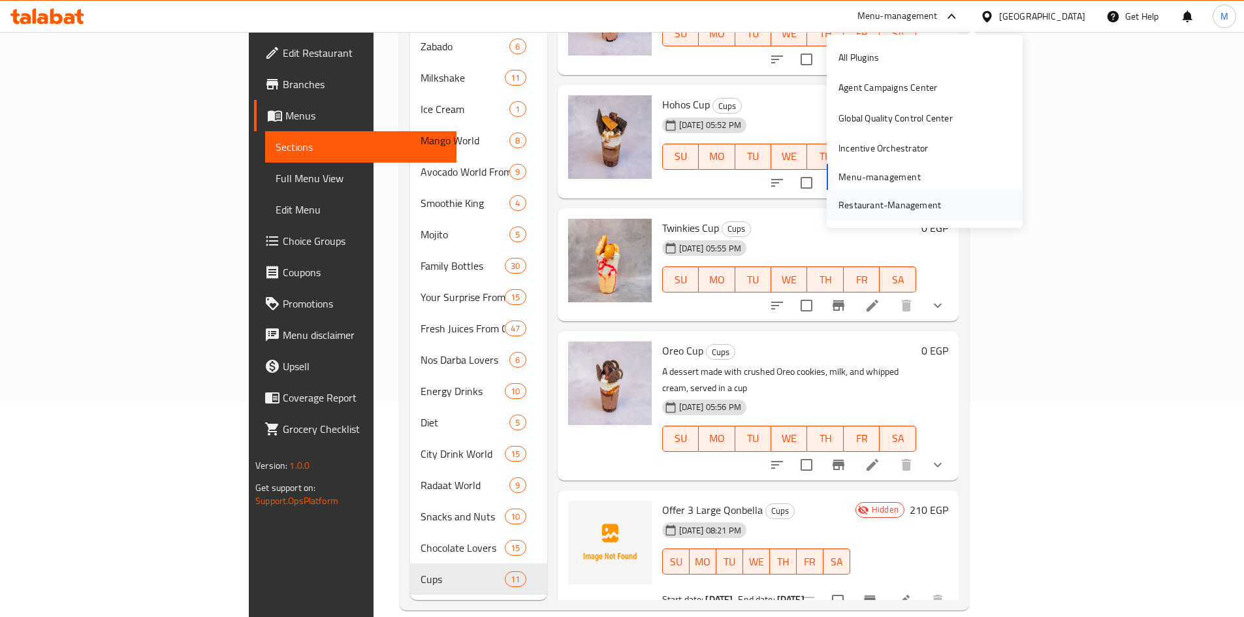
click at [880, 198] on div "Restaurant-Management" at bounding box center [889, 205] width 103 height 14
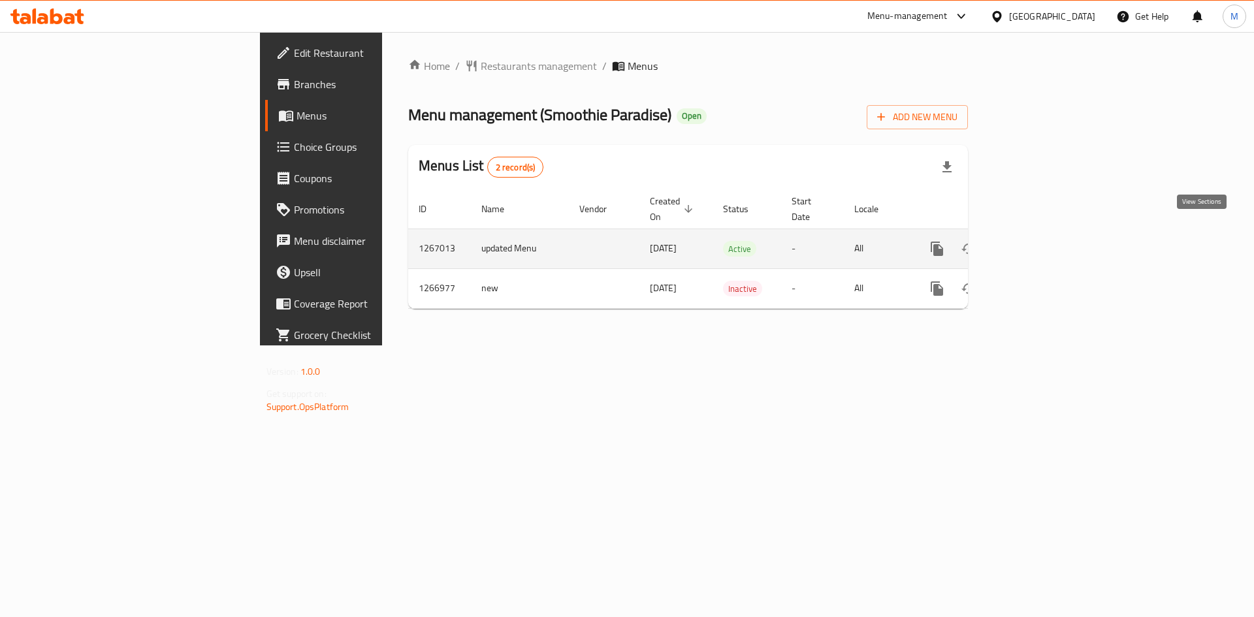
click at [1039, 241] on icon "enhanced table" at bounding box center [1031, 249] width 16 height 16
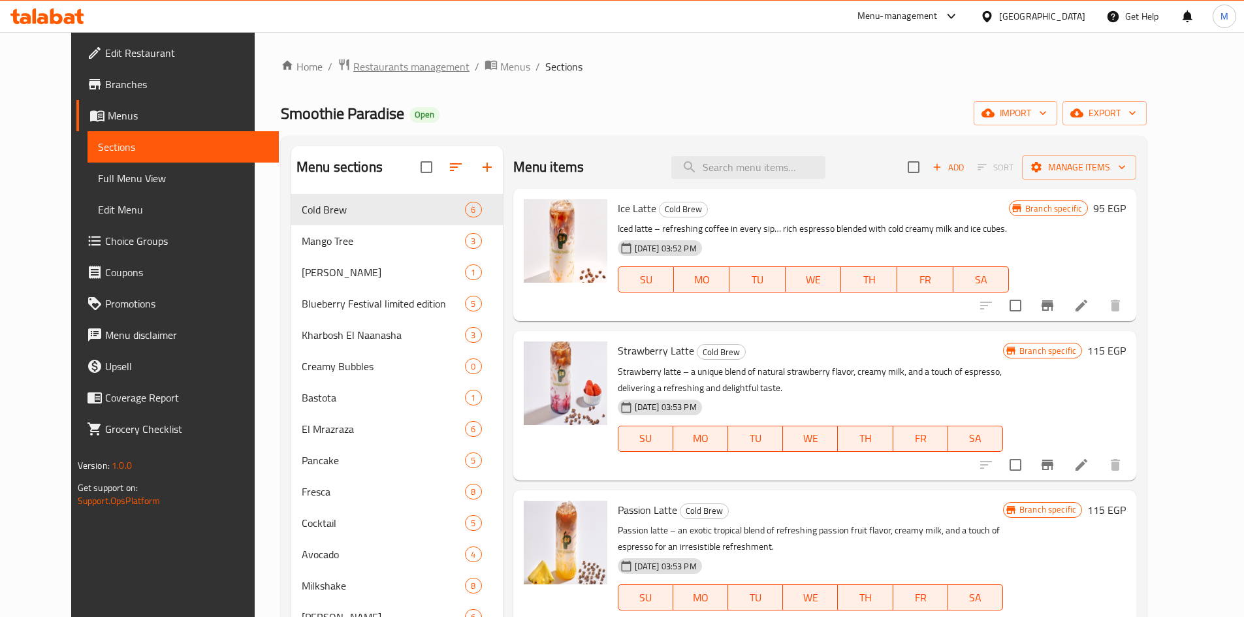
click at [377, 63] on span "Restaurants management" at bounding box center [411, 67] width 116 height 16
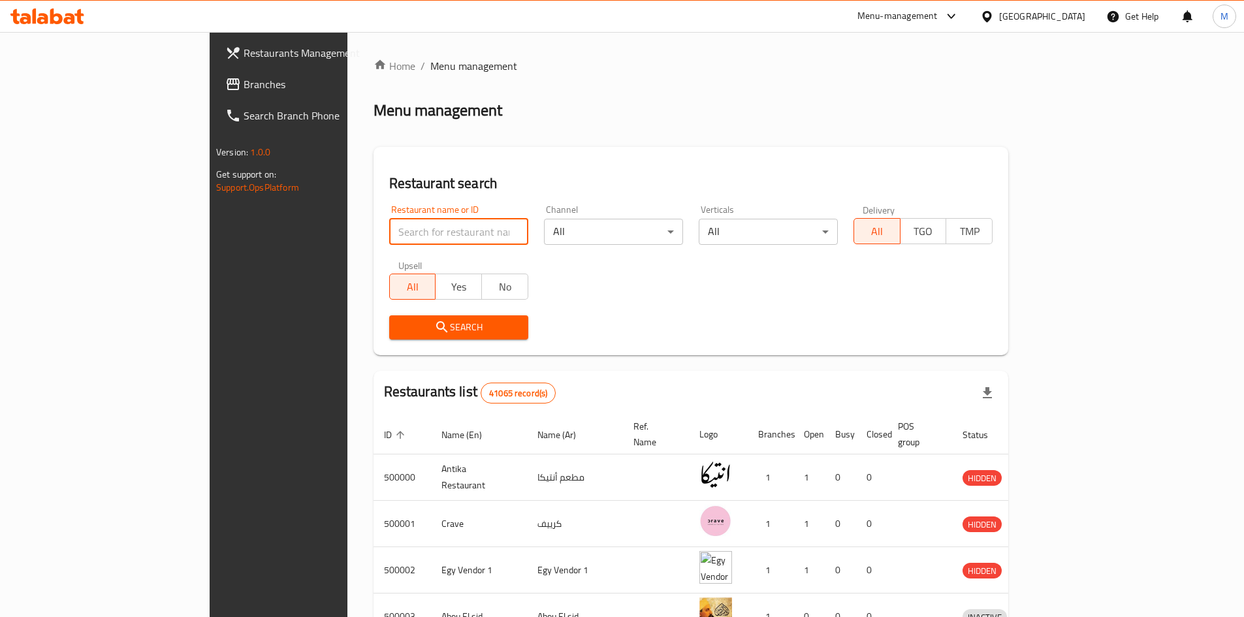
click at [389, 231] on input "search" at bounding box center [458, 232] width 139 height 26
paste input "687547"
type input "687547"
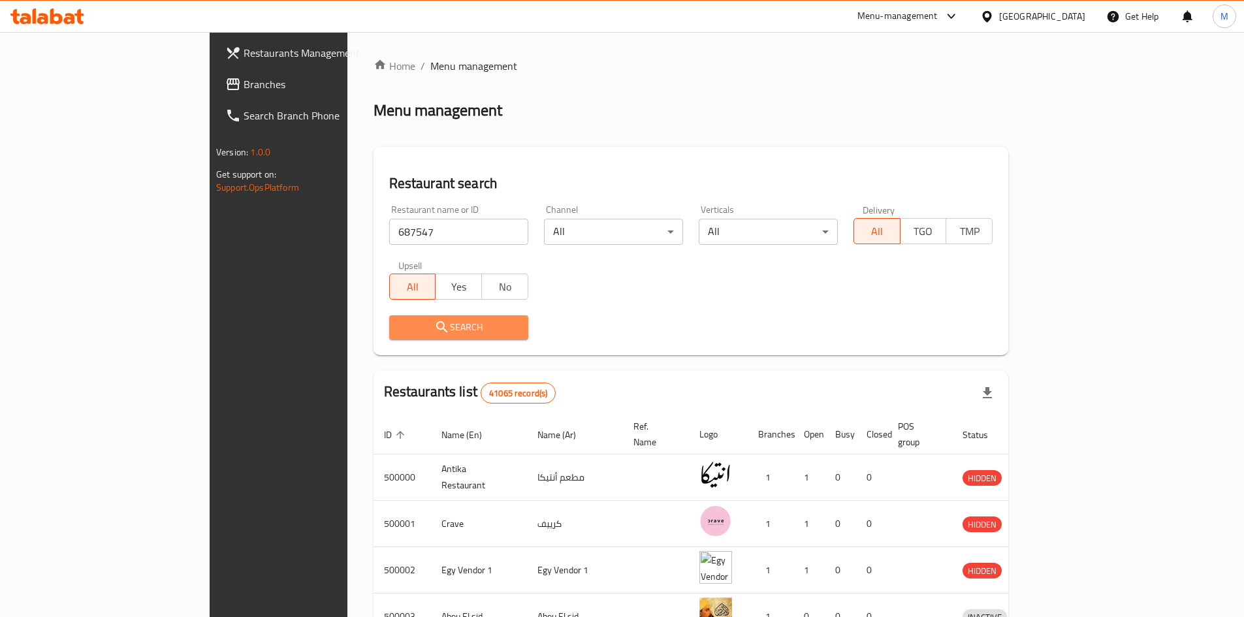
click at [434, 332] on icon "submit" at bounding box center [442, 327] width 16 height 16
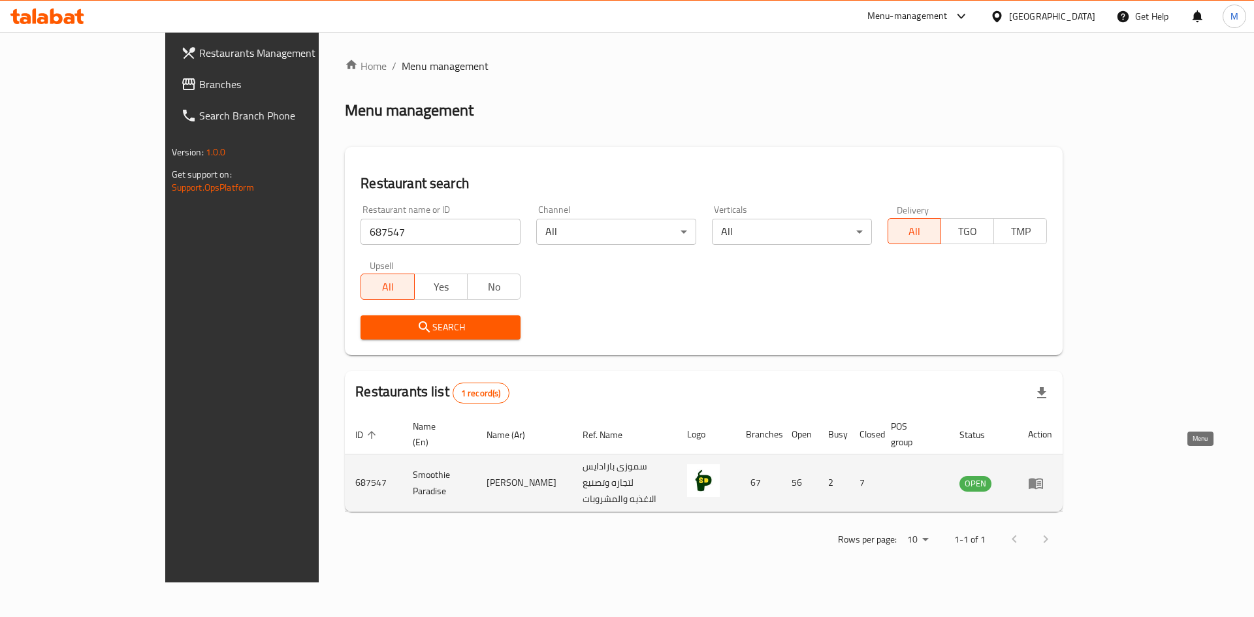
click at [1052, 475] on link "enhanced table" at bounding box center [1040, 483] width 24 height 16
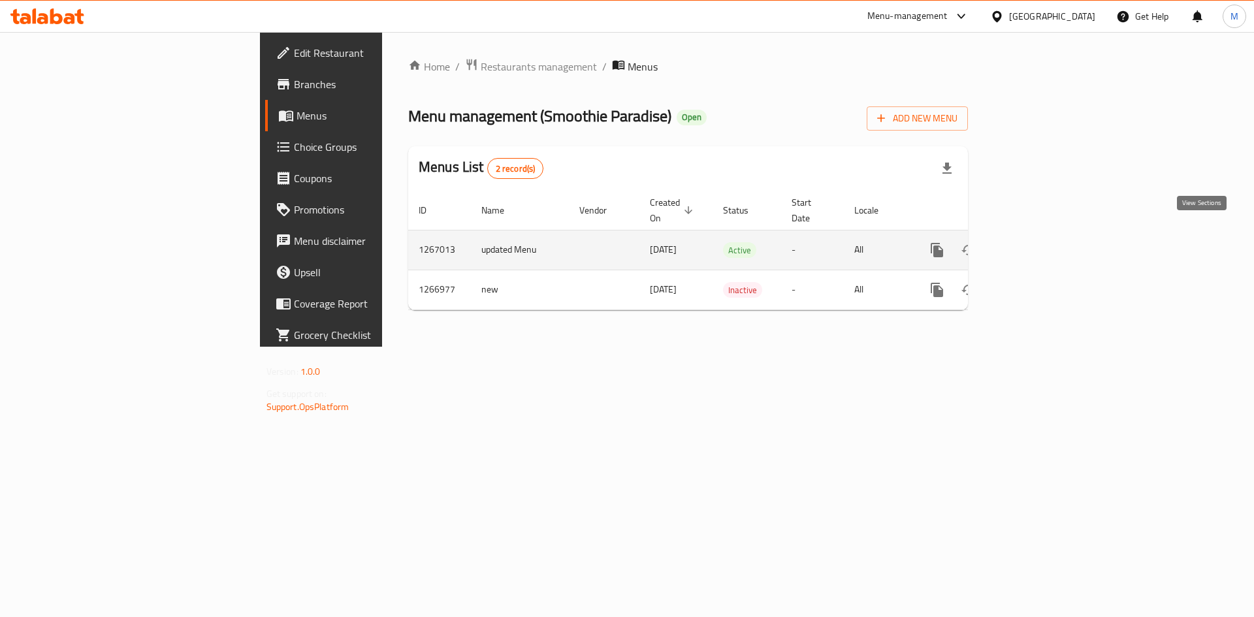
click at [1039, 242] on icon "enhanced table" at bounding box center [1031, 250] width 16 height 16
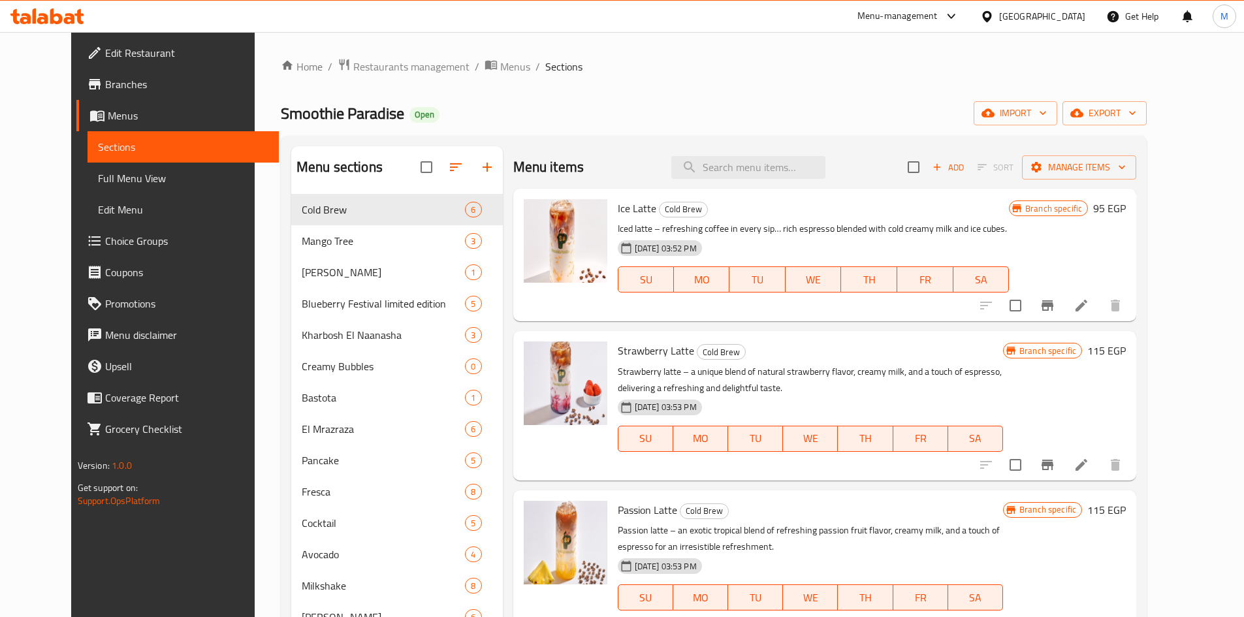
click at [938, 12] on div "Menu-management" at bounding box center [897, 16] width 80 height 16
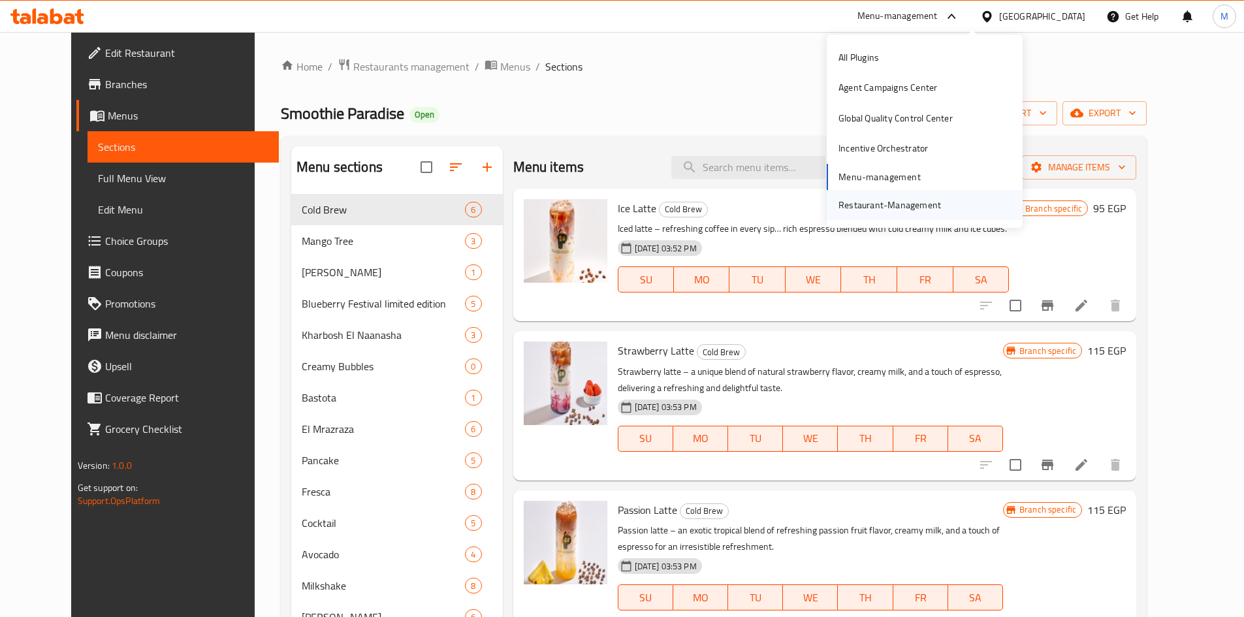
click at [898, 208] on div "Restaurant-Management" at bounding box center [889, 205] width 103 height 14
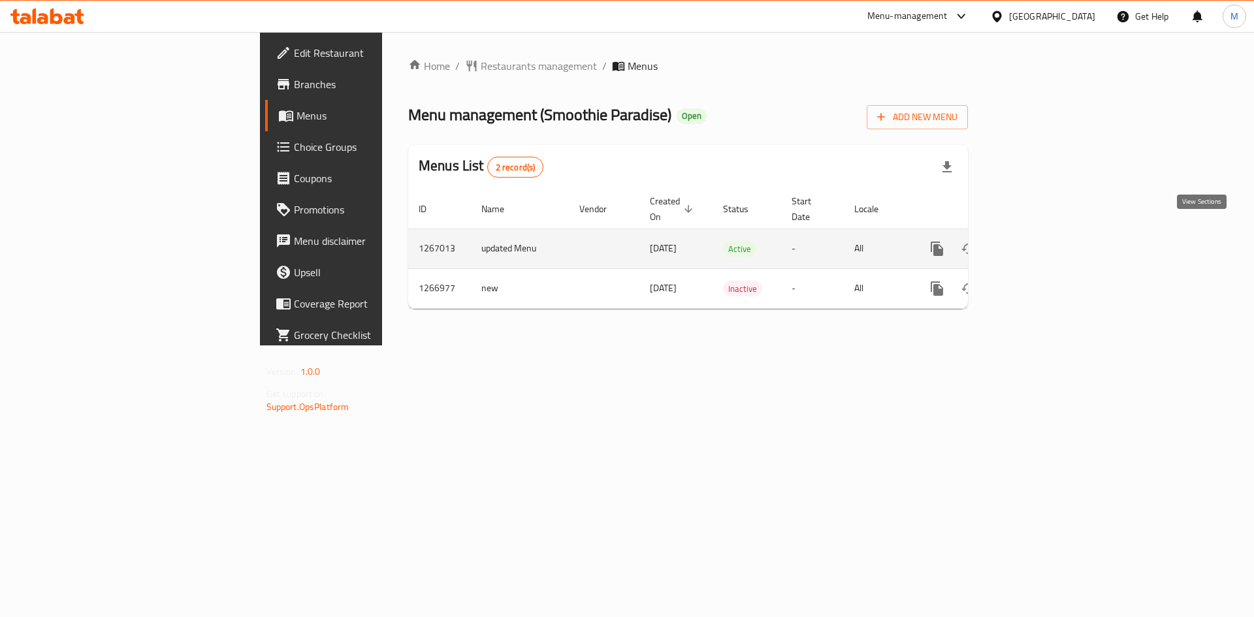
click at [1047, 233] on link "enhanced table" at bounding box center [1030, 248] width 31 height 31
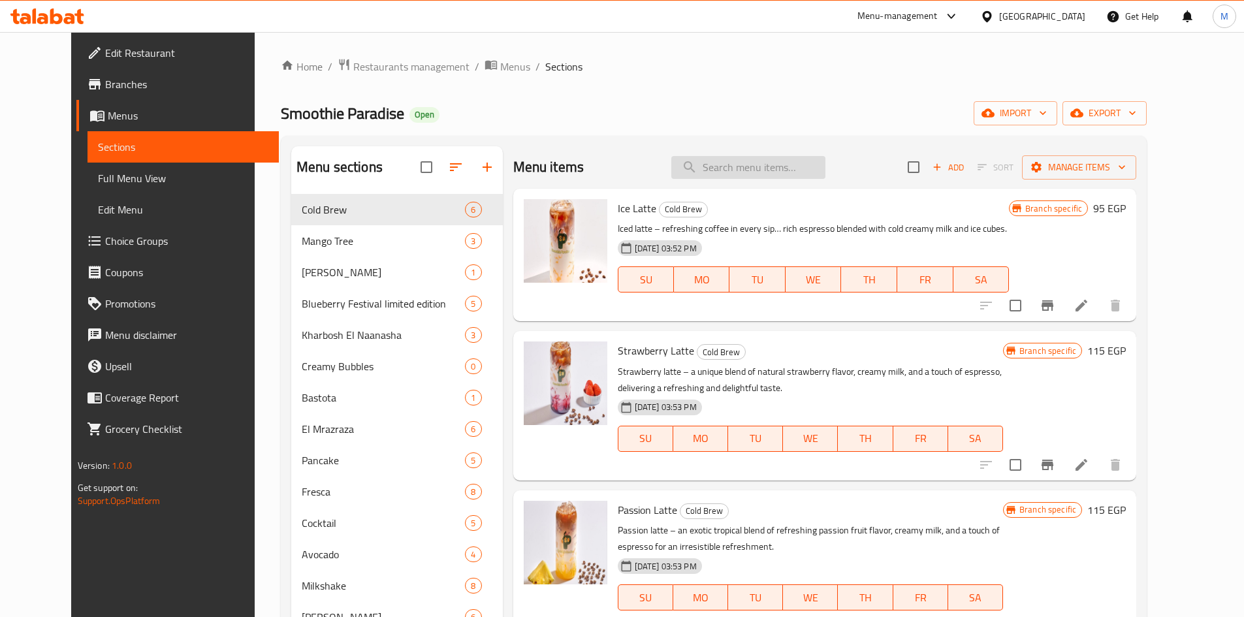
click at [788, 163] on input "search" at bounding box center [748, 167] width 154 height 23
paste input "771598"
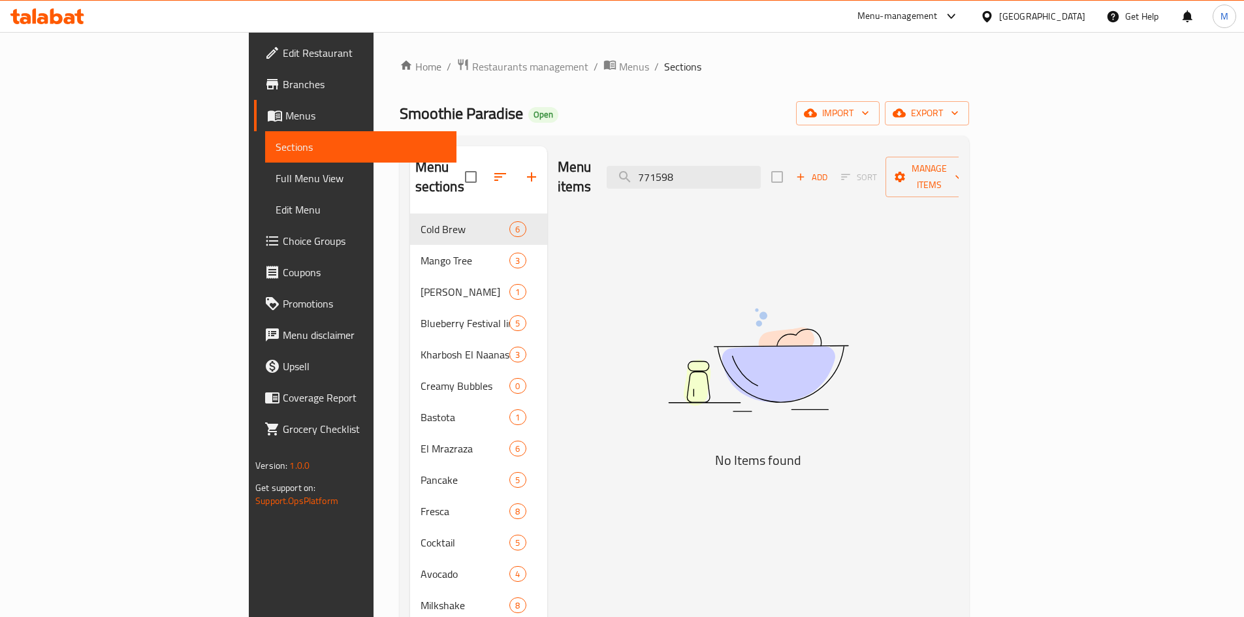
type input "771598"
click at [254, 97] on link "Branches" at bounding box center [355, 84] width 202 height 31
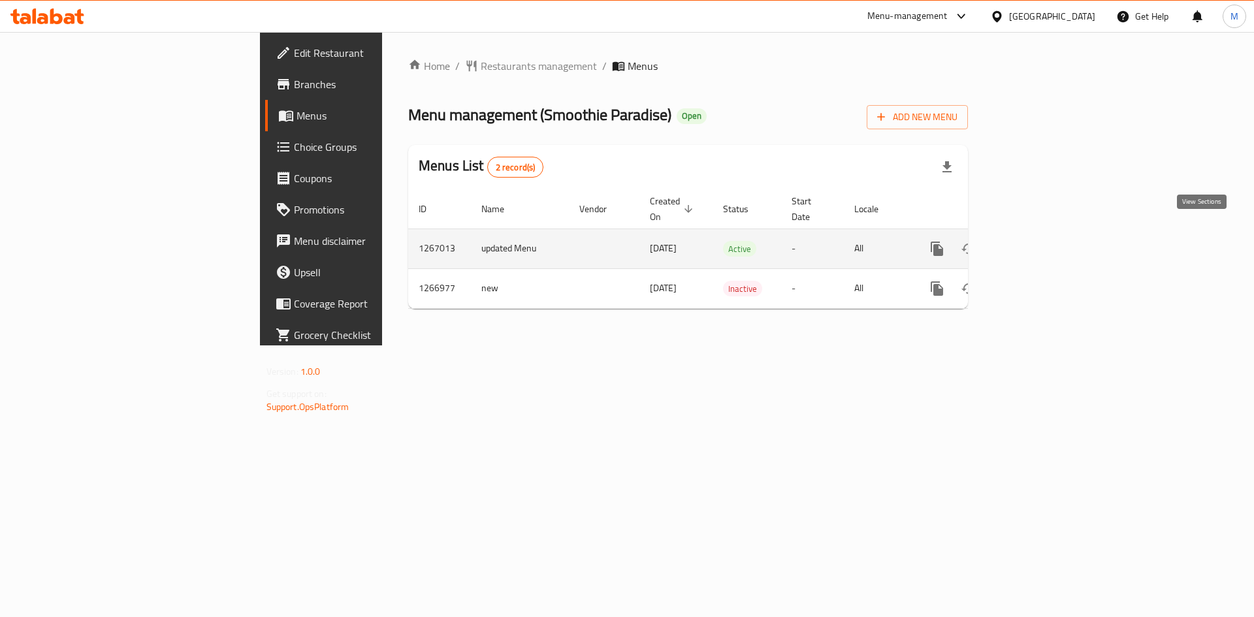
click at [1039, 241] on icon "enhanced table" at bounding box center [1031, 249] width 16 height 16
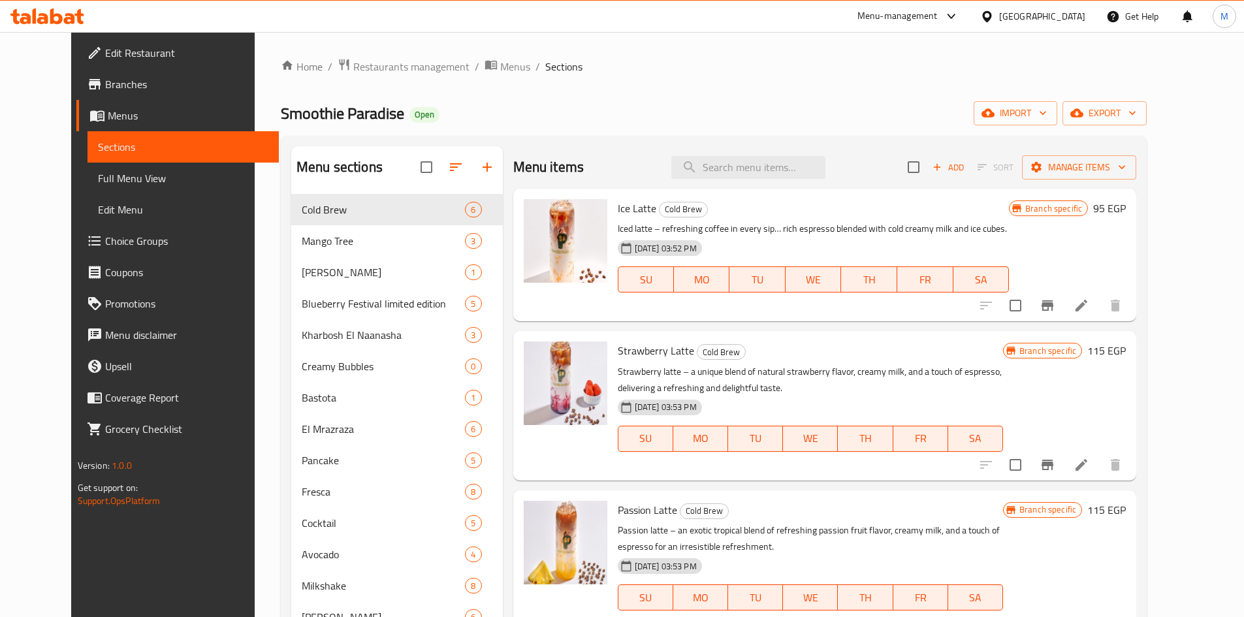
click at [802, 179] on div "Menu items Add Sort Manage items" at bounding box center [825, 167] width 624 height 42
click at [799, 170] on input "search" at bounding box center [748, 167] width 154 height 23
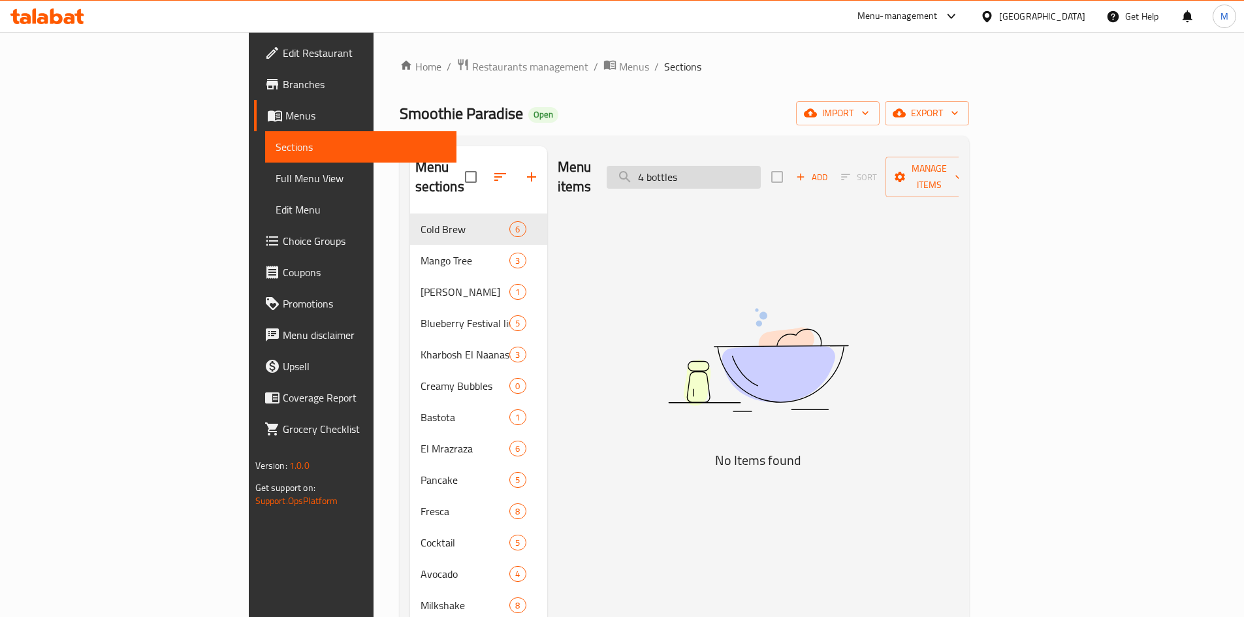
click at [761, 166] on input "4 bottles" at bounding box center [684, 177] width 154 height 23
click at [761, 169] on input "4 bottles" at bounding box center [684, 177] width 154 height 23
type input "Freska"
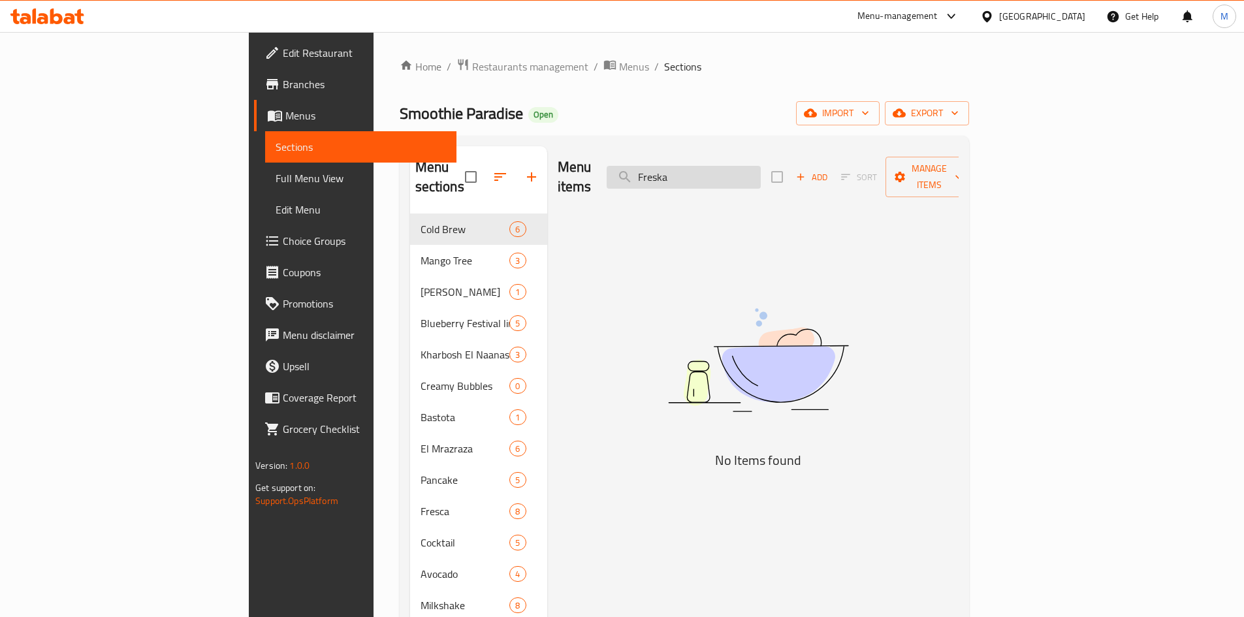
click at [733, 166] on input "Freska" at bounding box center [684, 177] width 154 height 23
click at [283, 84] on span "Branches" at bounding box center [364, 84] width 163 height 16
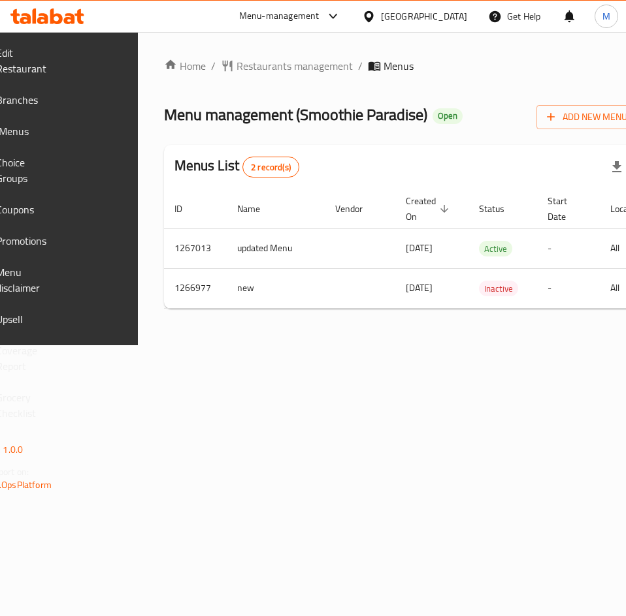
click at [341, 14] on icon at bounding box center [333, 16] width 16 height 16
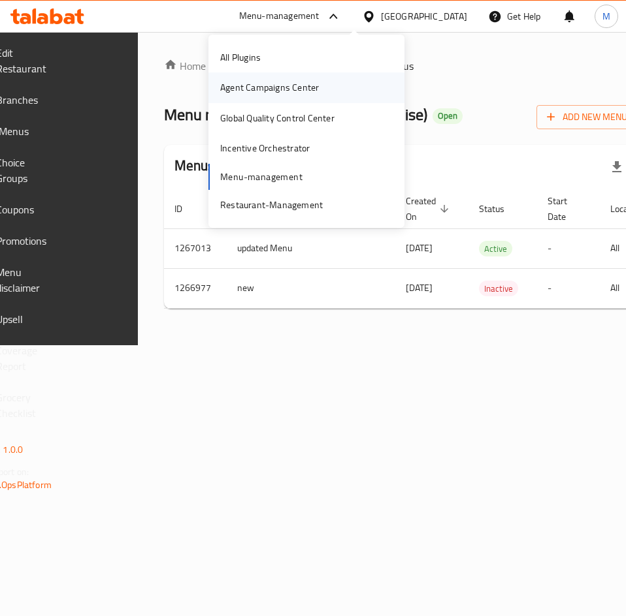
click at [256, 82] on div "Agent Campaigns Center" at bounding box center [269, 87] width 99 height 14
